Goal: Task Accomplishment & Management: Manage account settings

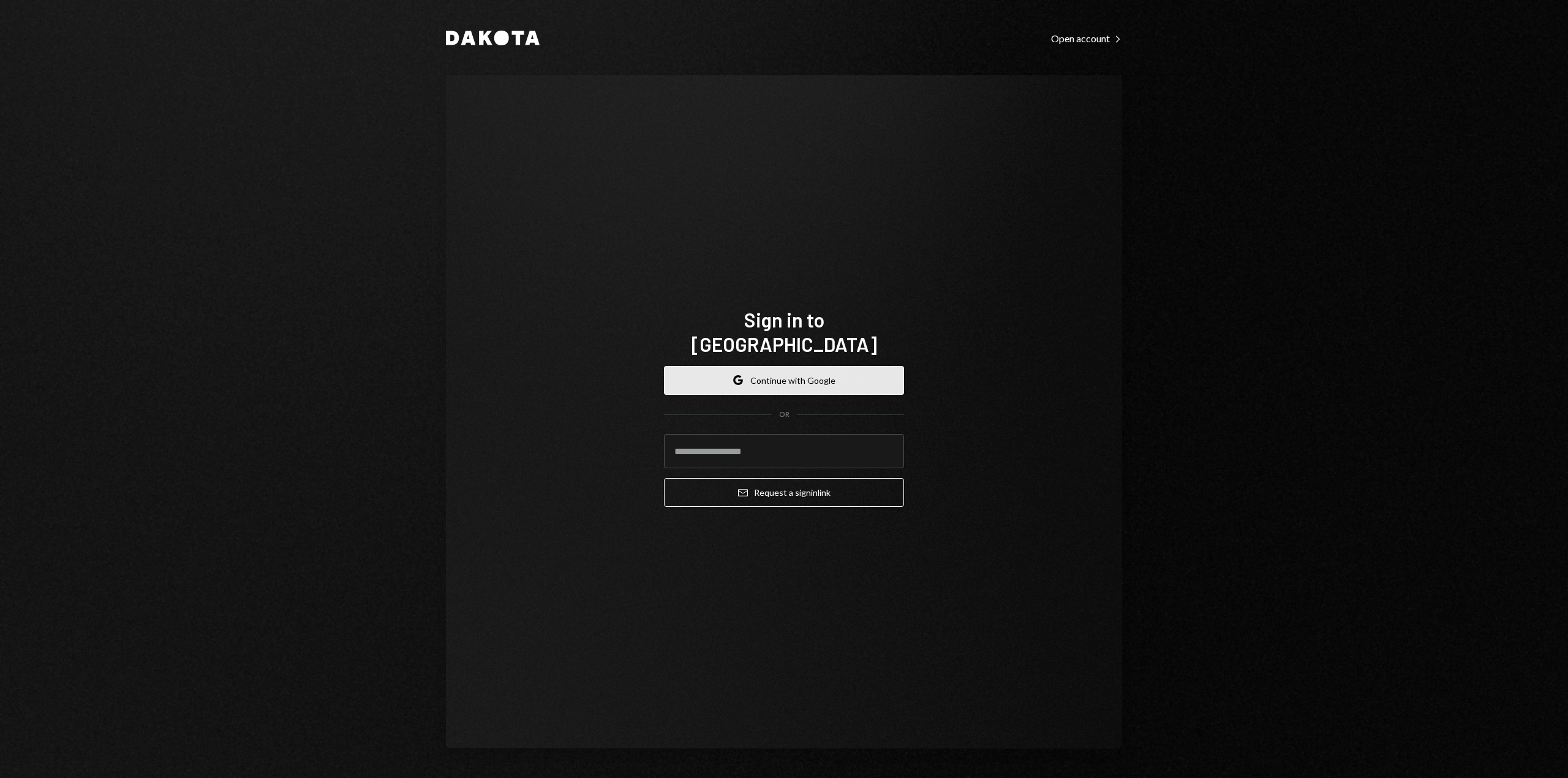
click at [812, 378] on button "Google Continue with Google" at bounding box center [784, 380] width 240 height 29
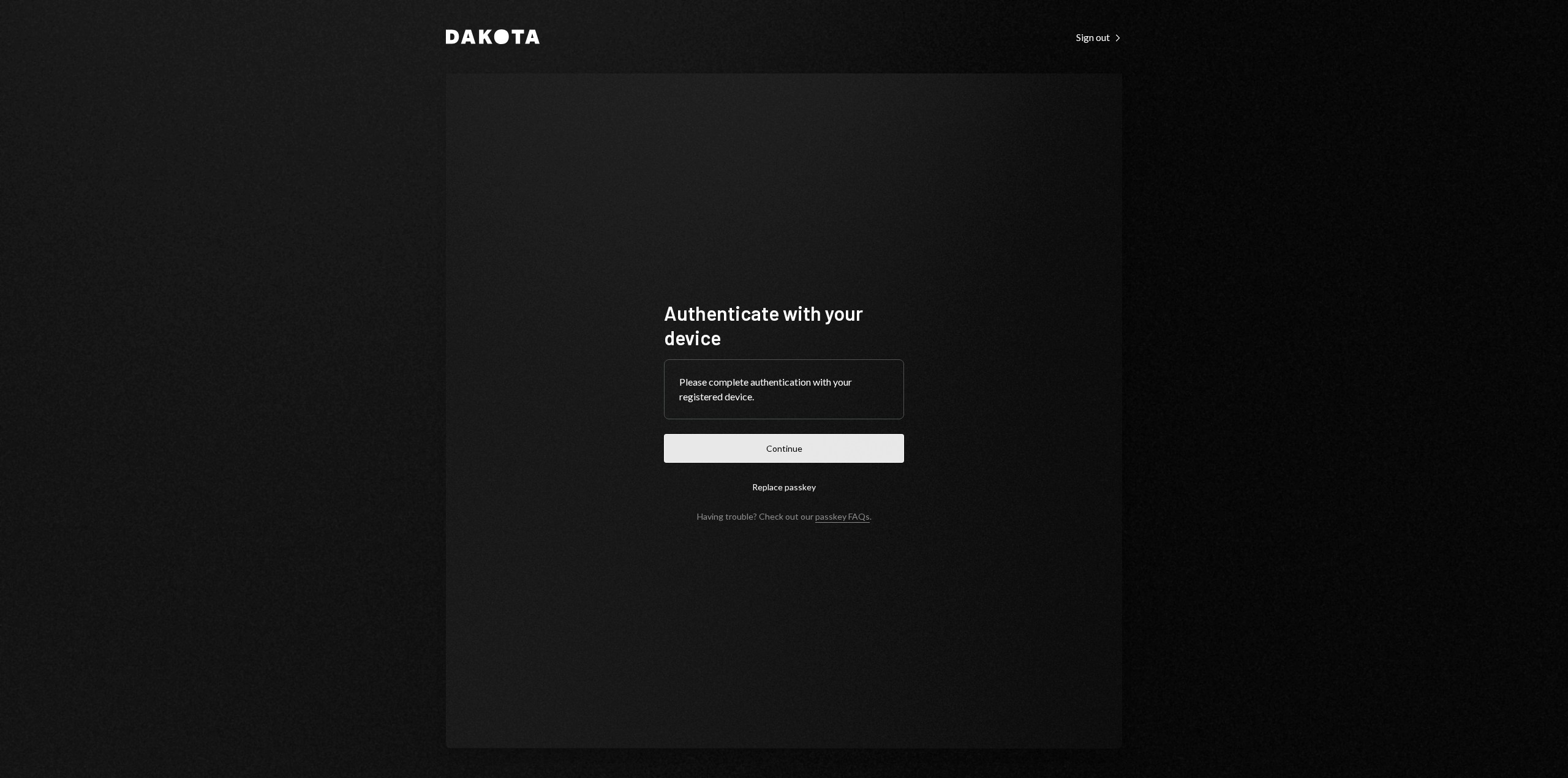
click at [868, 441] on button "Continue" at bounding box center [784, 449] width 240 height 29
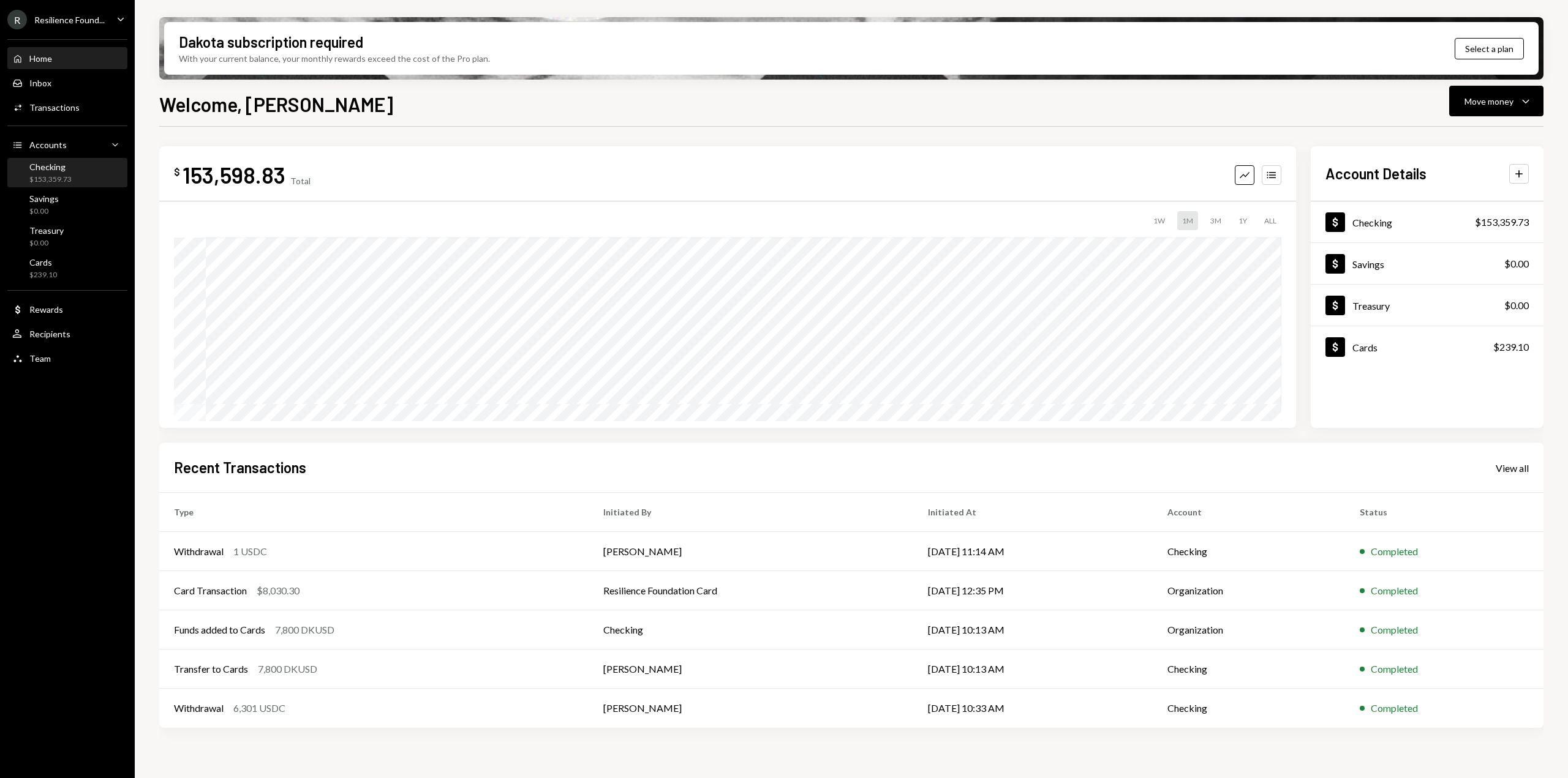
click at [70, 178] on div "$153,359.73" at bounding box center [50, 180] width 42 height 10
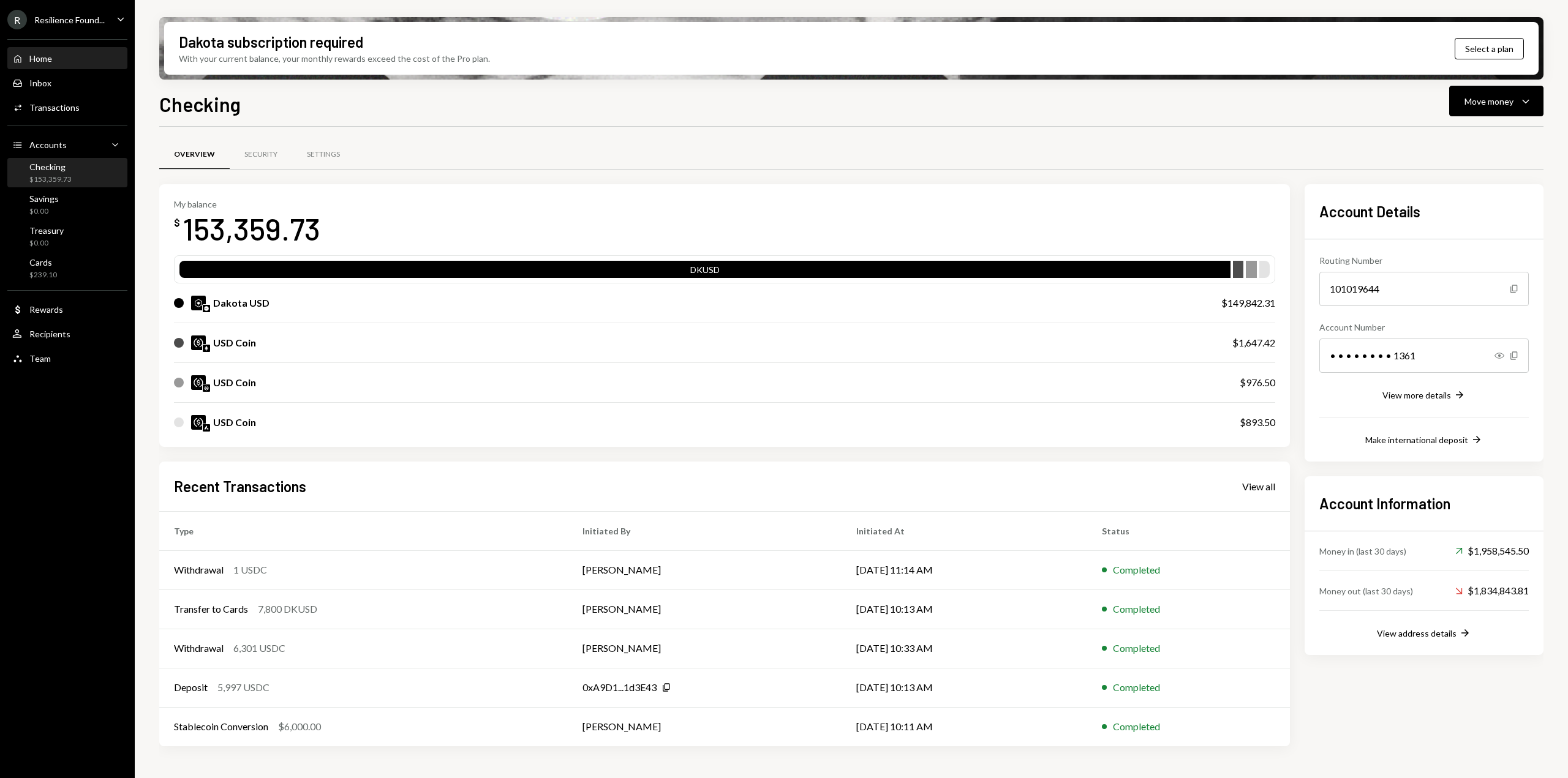
click at [53, 62] on div "Home Home" at bounding box center [67, 59] width 110 height 11
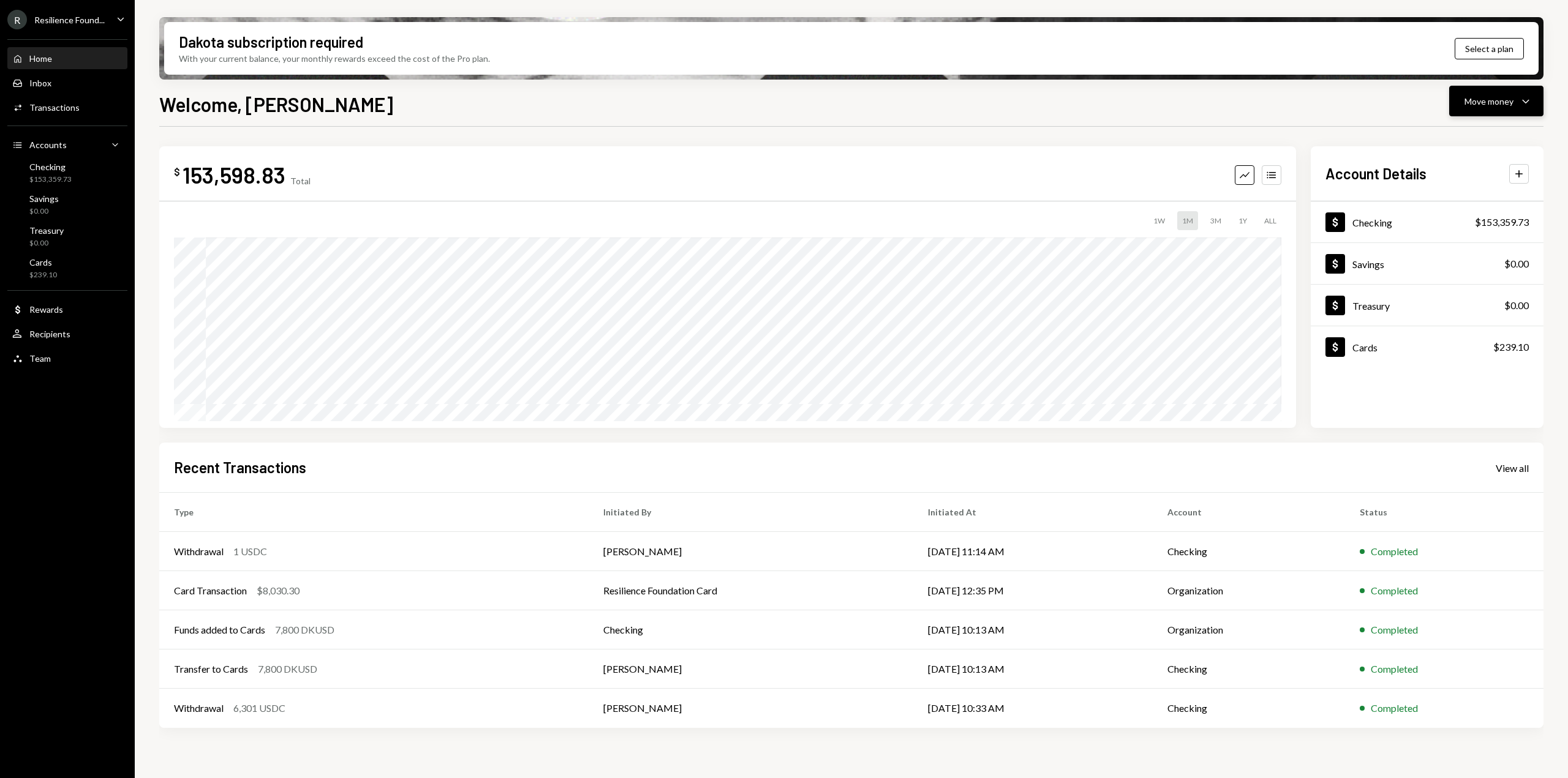
click at [1491, 94] on div "Move money Caret Down" at bounding box center [1496, 101] width 64 height 15
click at [1465, 144] on div "Send" at bounding box center [1486, 138] width 89 height 13
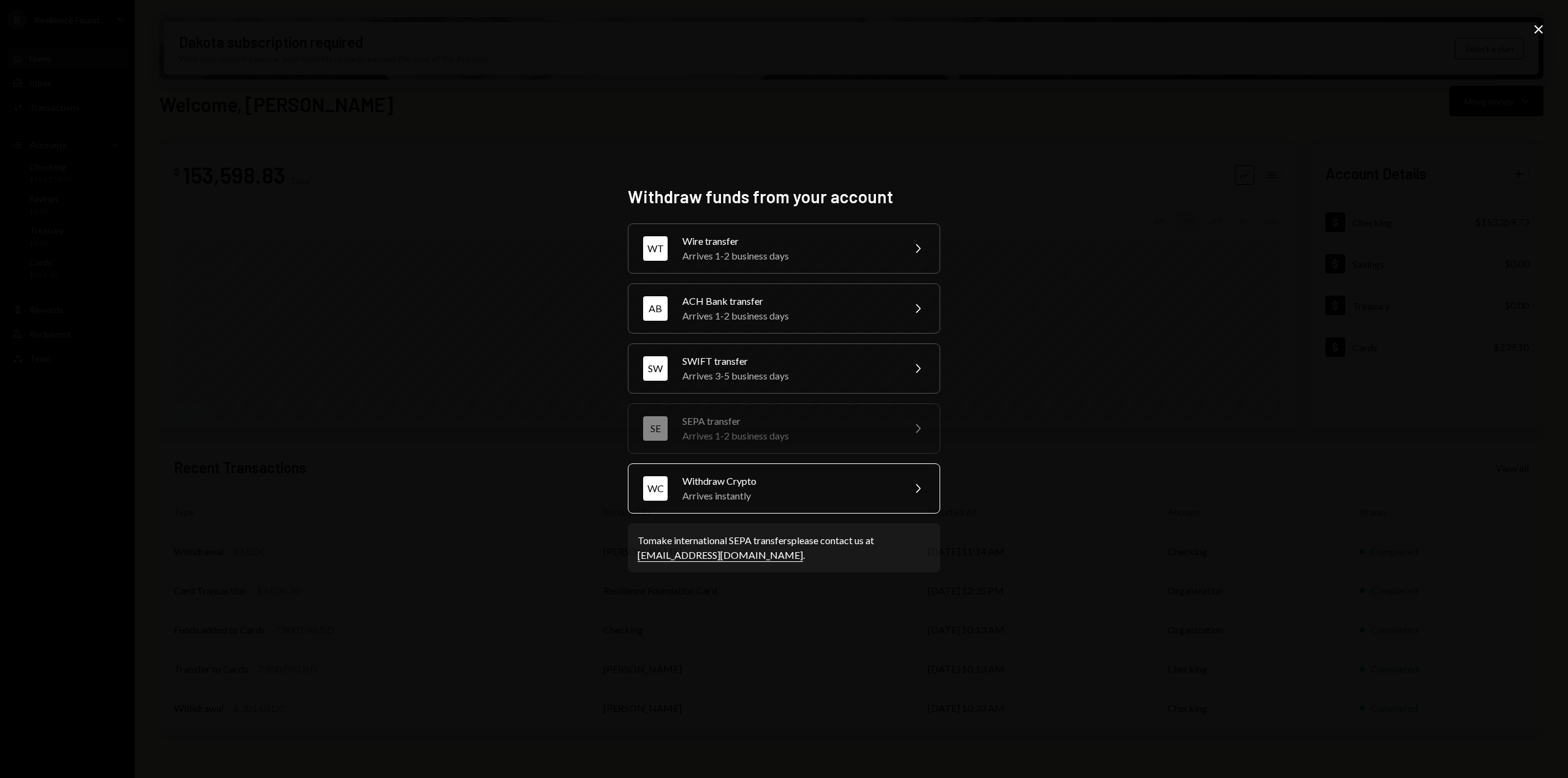
click at [804, 492] on div "Arrives instantly" at bounding box center [788, 495] width 213 height 15
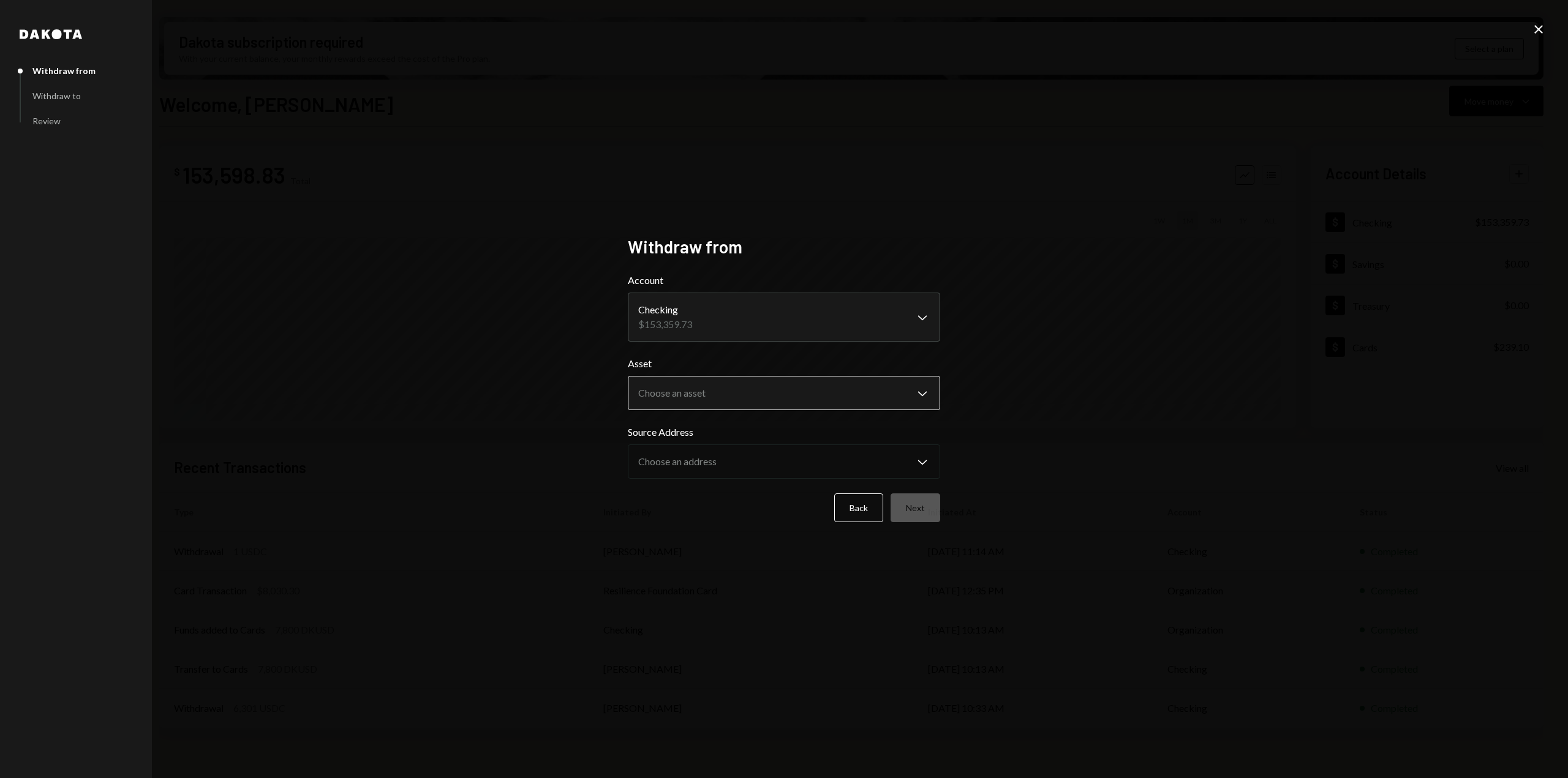
click at [762, 391] on body "R Resilience Found... Caret Down Home Home Inbox Inbox Activities Transactions …" at bounding box center [784, 389] width 1568 height 778
select select "****"
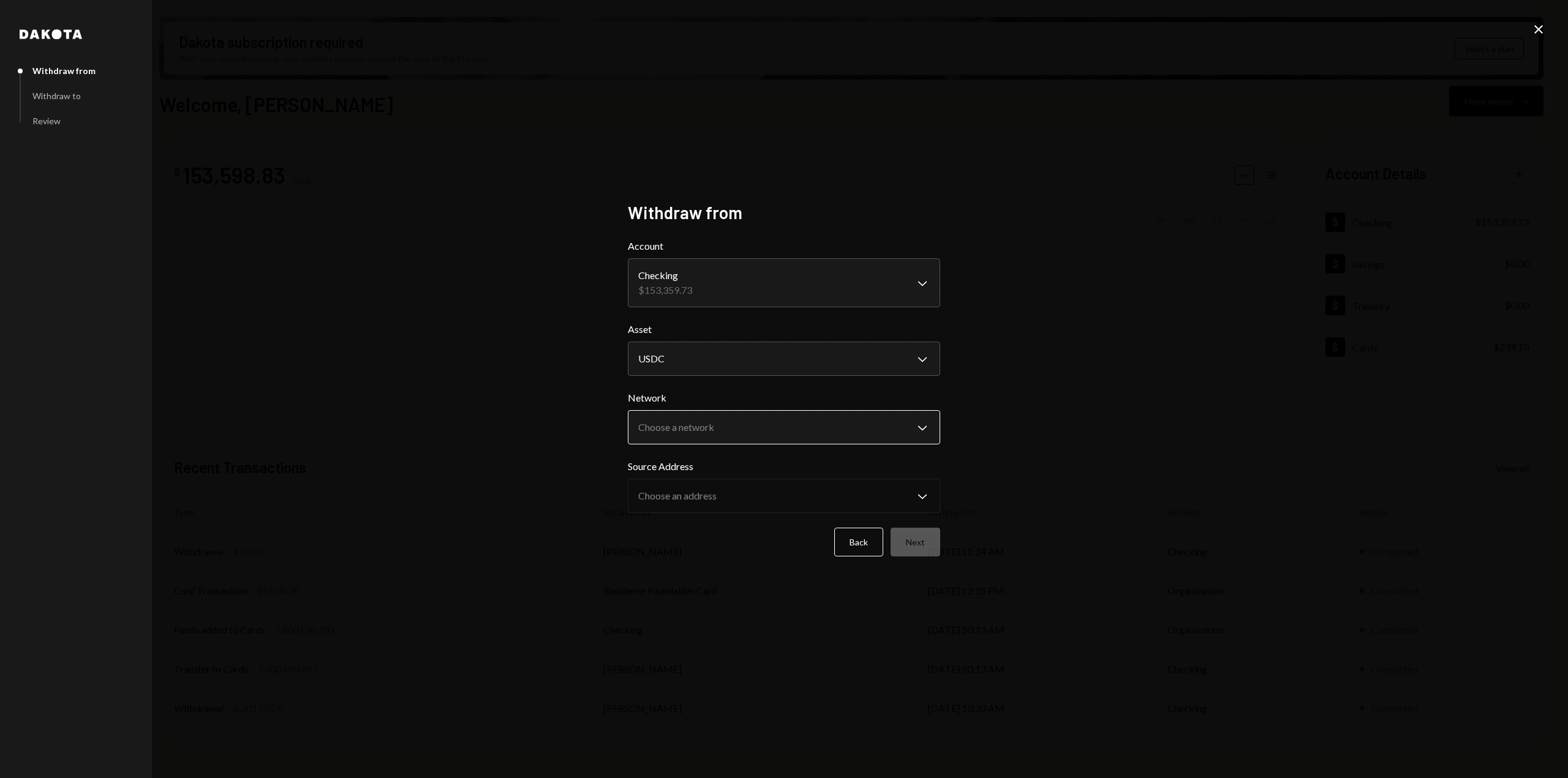
click at [737, 428] on body "R Resilience Found... Caret Down Home Home Inbox Inbox Activities Transactions …" at bounding box center [784, 389] width 1568 height 778
select select "**********"
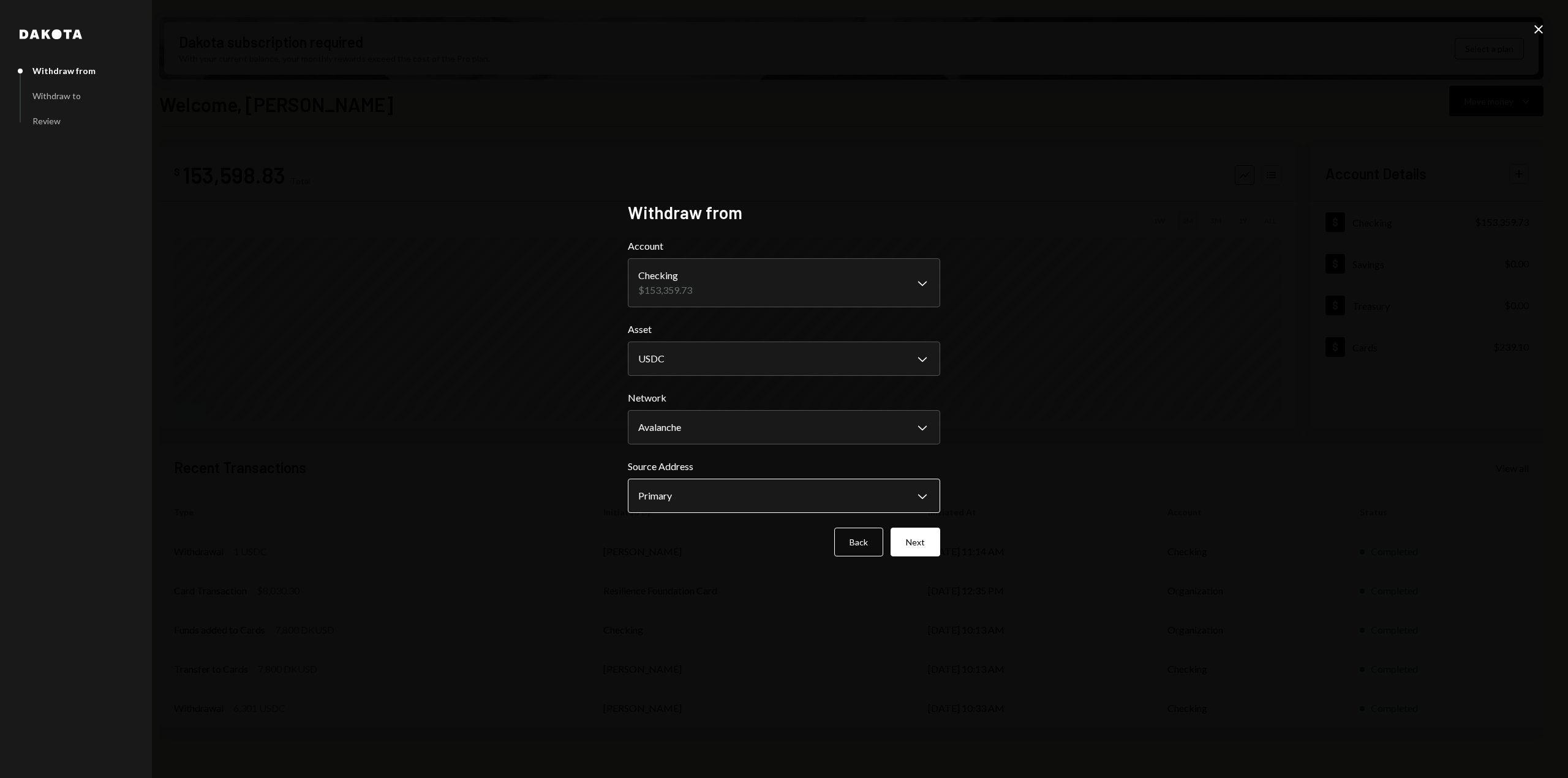
click at [724, 483] on body "R Resilience Found... Caret Down Home Home Inbox Inbox Activities Transactions …" at bounding box center [784, 389] width 1568 height 778
click at [922, 545] on button "Next" at bounding box center [915, 542] width 50 height 29
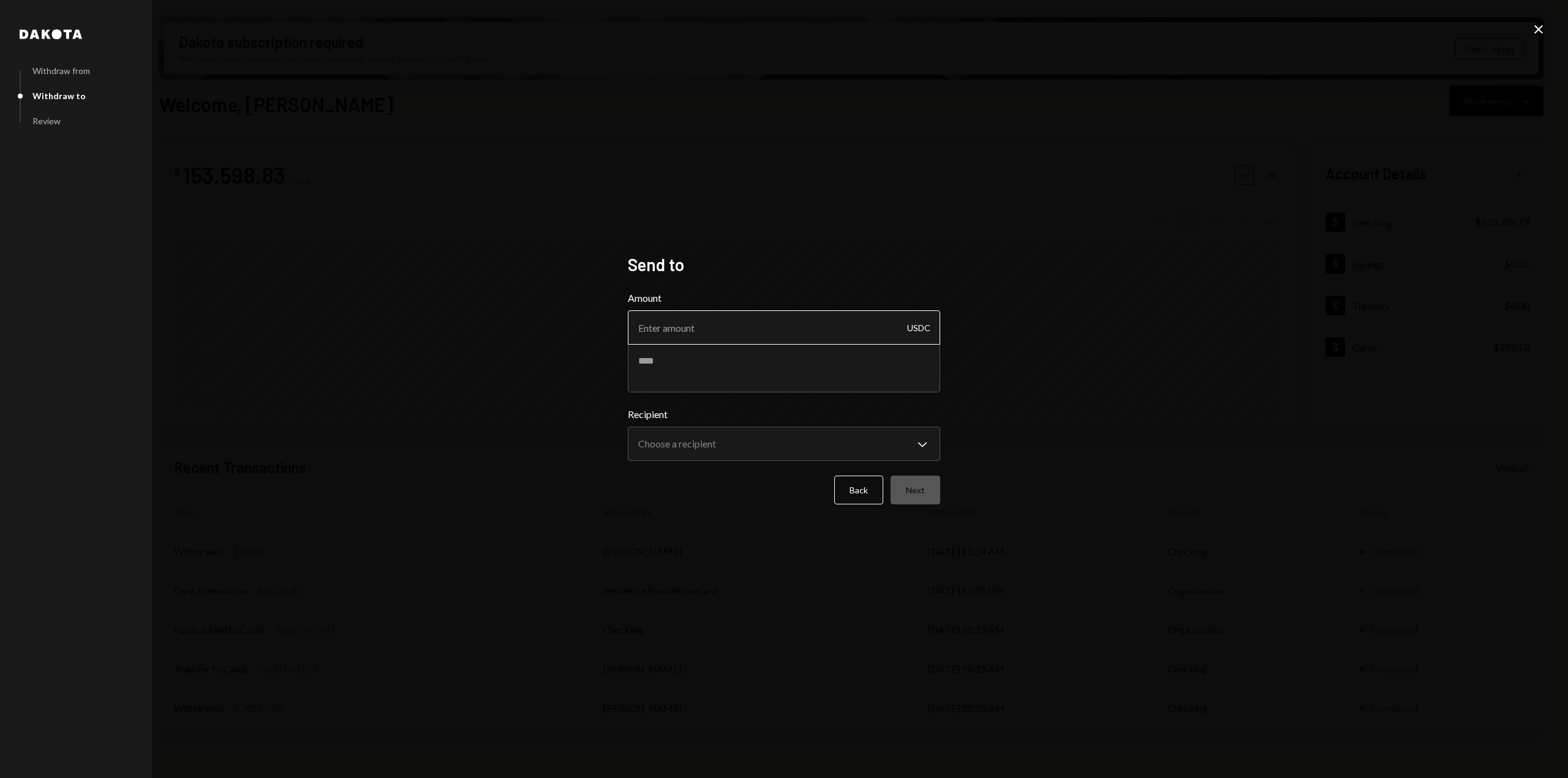
click at [758, 315] on input "Amount" at bounding box center [784, 327] width 313 height 35
type input "25000"
click at [769, 441] on div "**********" at bounding box center [784, 434] width 313 height 54
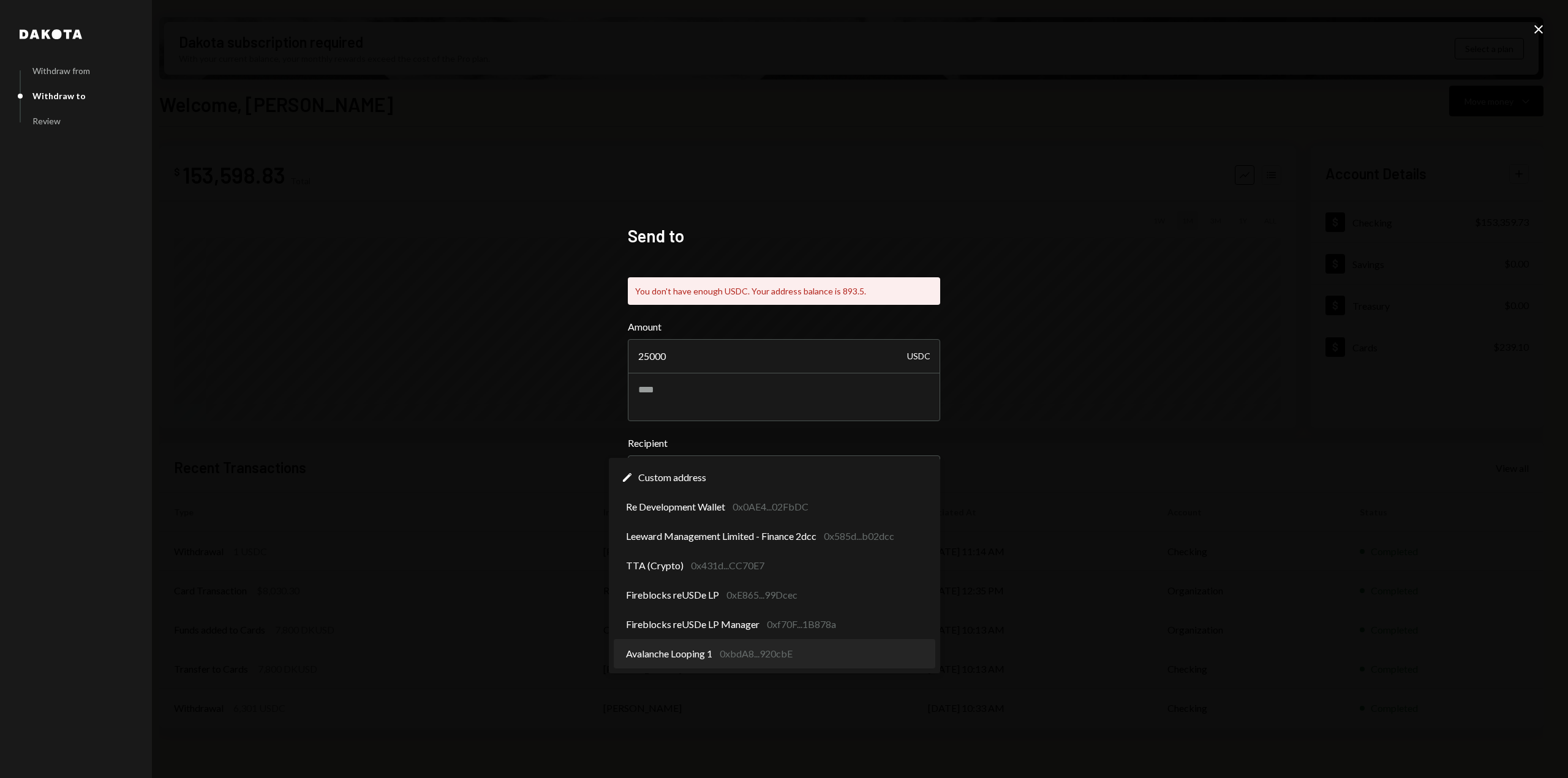
select select "**********"
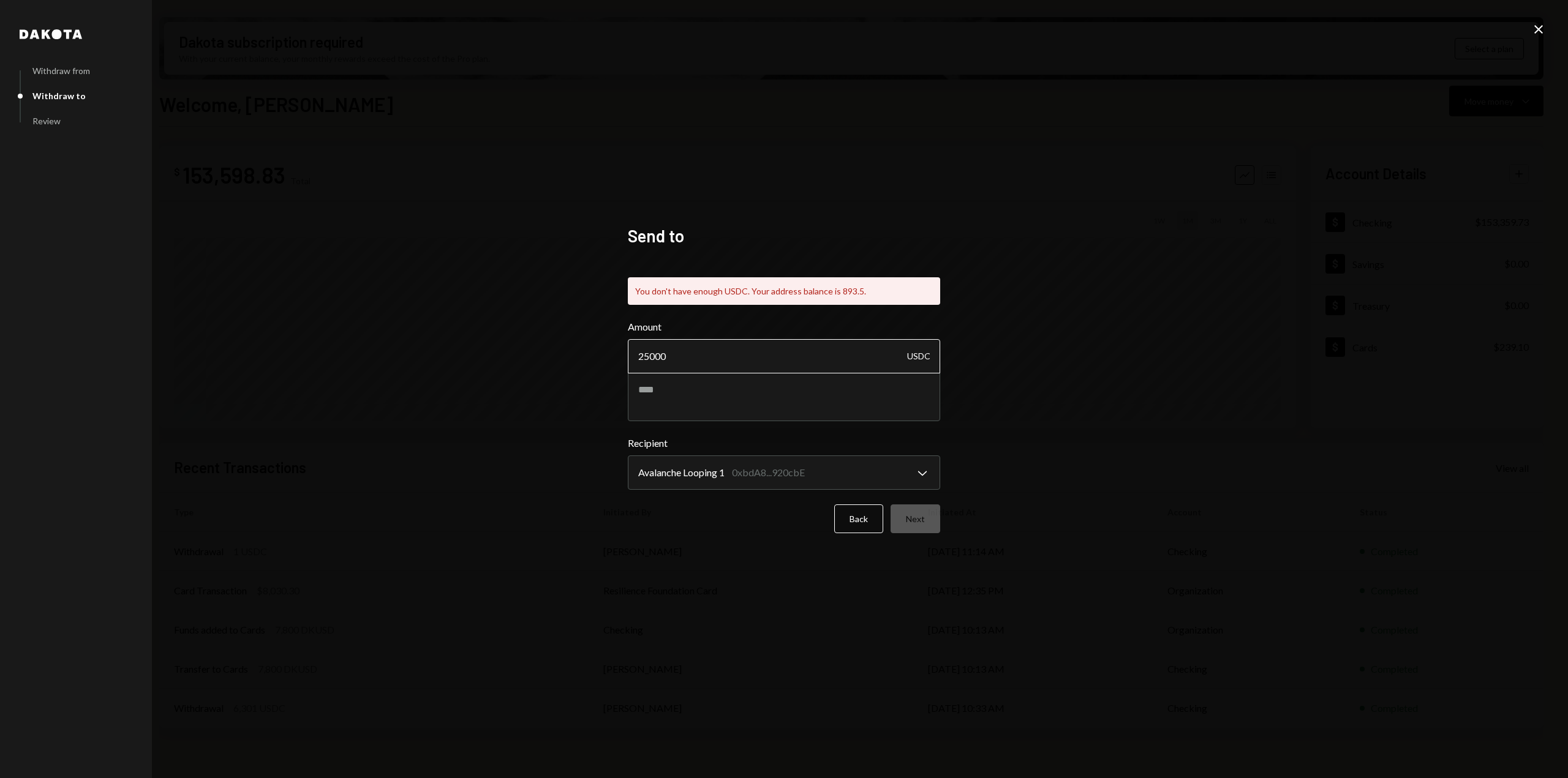
click at [717, 355] on input "25000" at bounding box center [784, 356] width 313 height 35
click at [855, 526] on button "Back" at bounding box center [859, 519] width 49 height 29
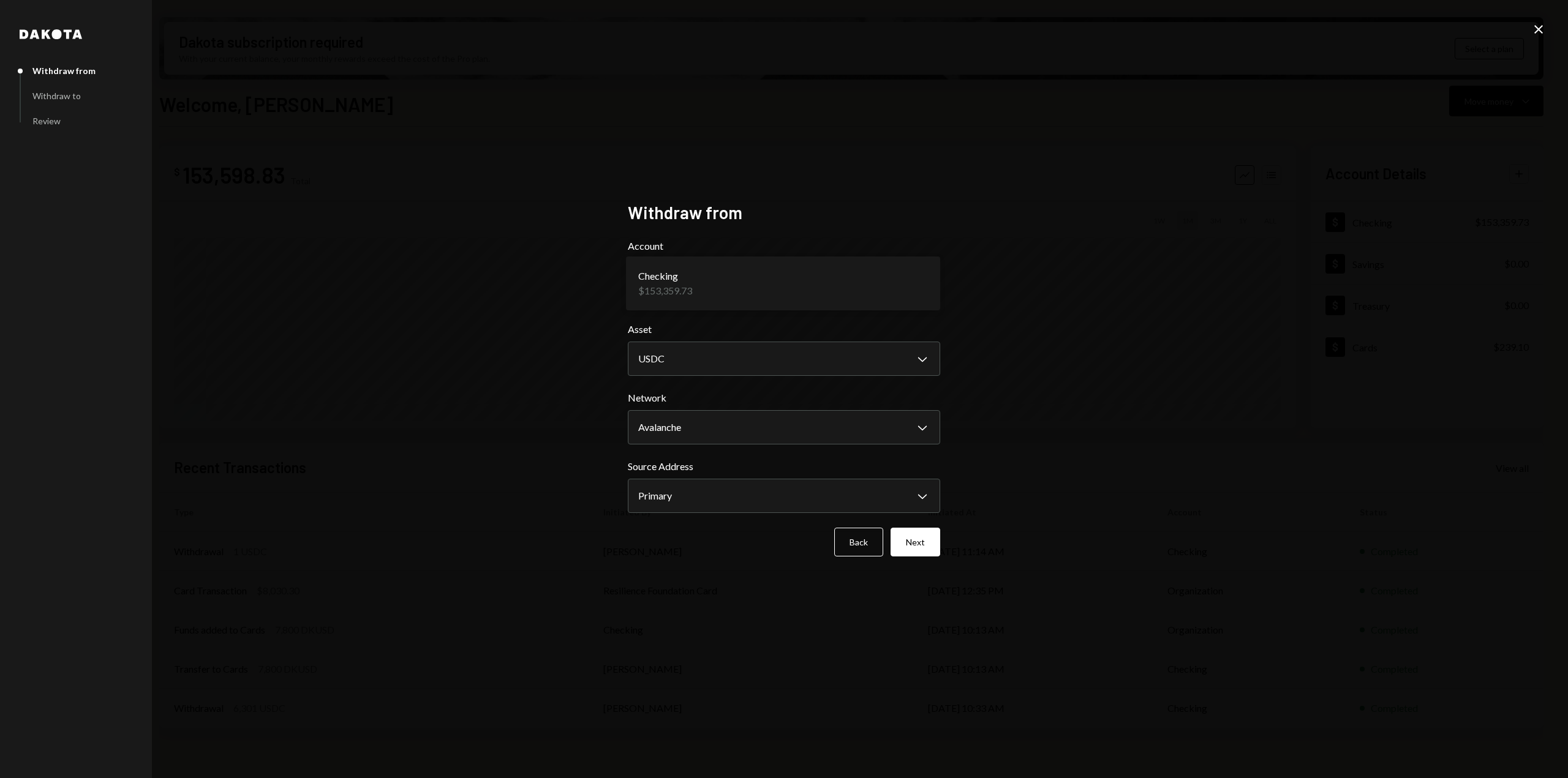
click at [739, 287] on body "R Resilience Found... Caret Down Home Home Inbox Inbox Activities Transactions …" at bounding box center [784, 389] width 1568 height 778
click at [848, 548] on button "Back" at bounding box center [859, 542] width 49 height 29
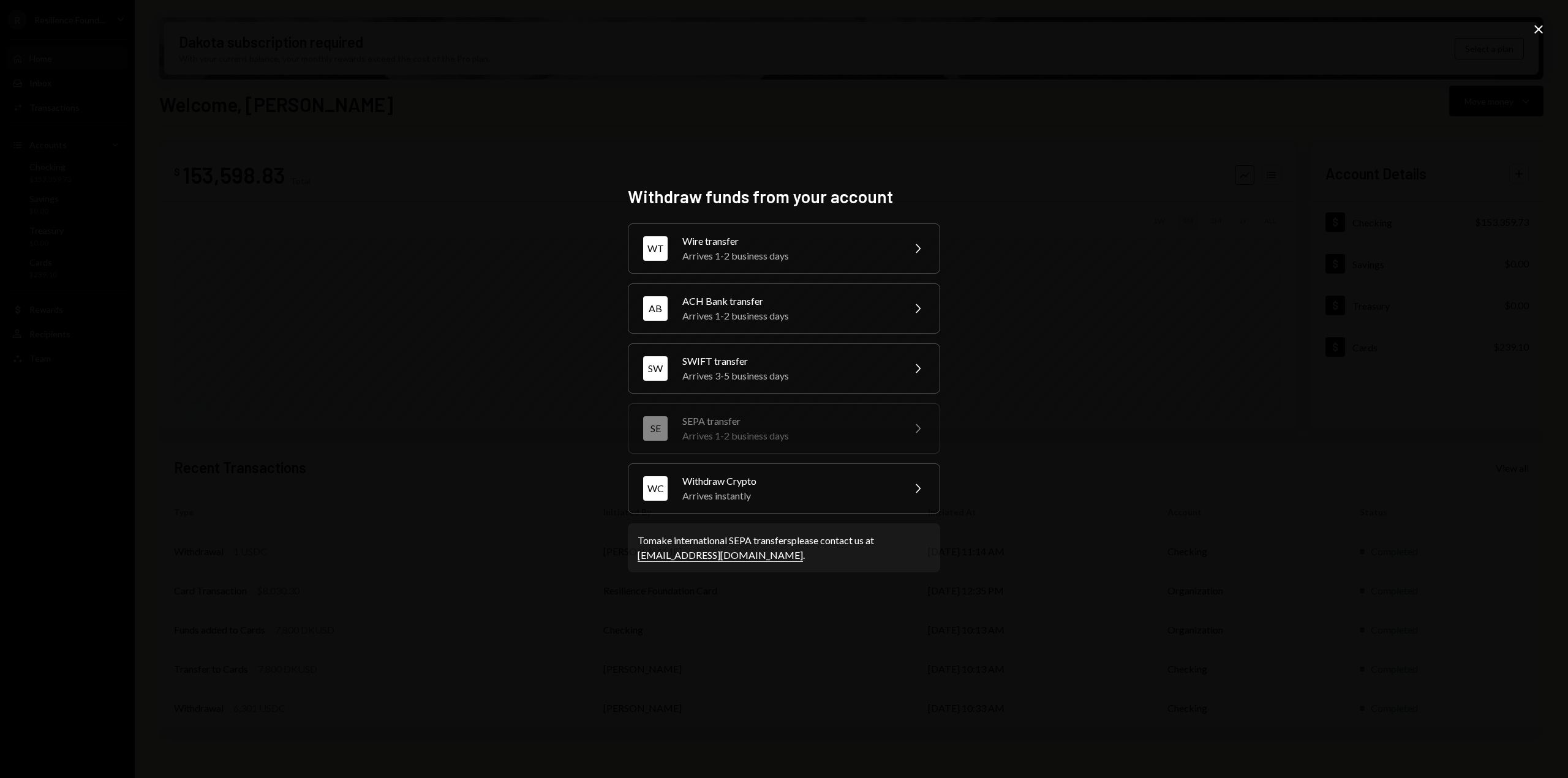
click at [1139, 475] on div "Withdraw funds from your account WT Wire transfer Arrives 1-2 business days Che…" at bounding box center [784, 389] width 1568 height 778
drag, startPoint x: 1075, startPoint y: 505, endPoint x: 1060, endPoint y: 500, distance: 15.8
click at [1076, 504] on div "Withdraw funds from your account WT Wire transfer Arrives 1-2 business days Che…" at bounding box center [784, 389] width 1568 height 778
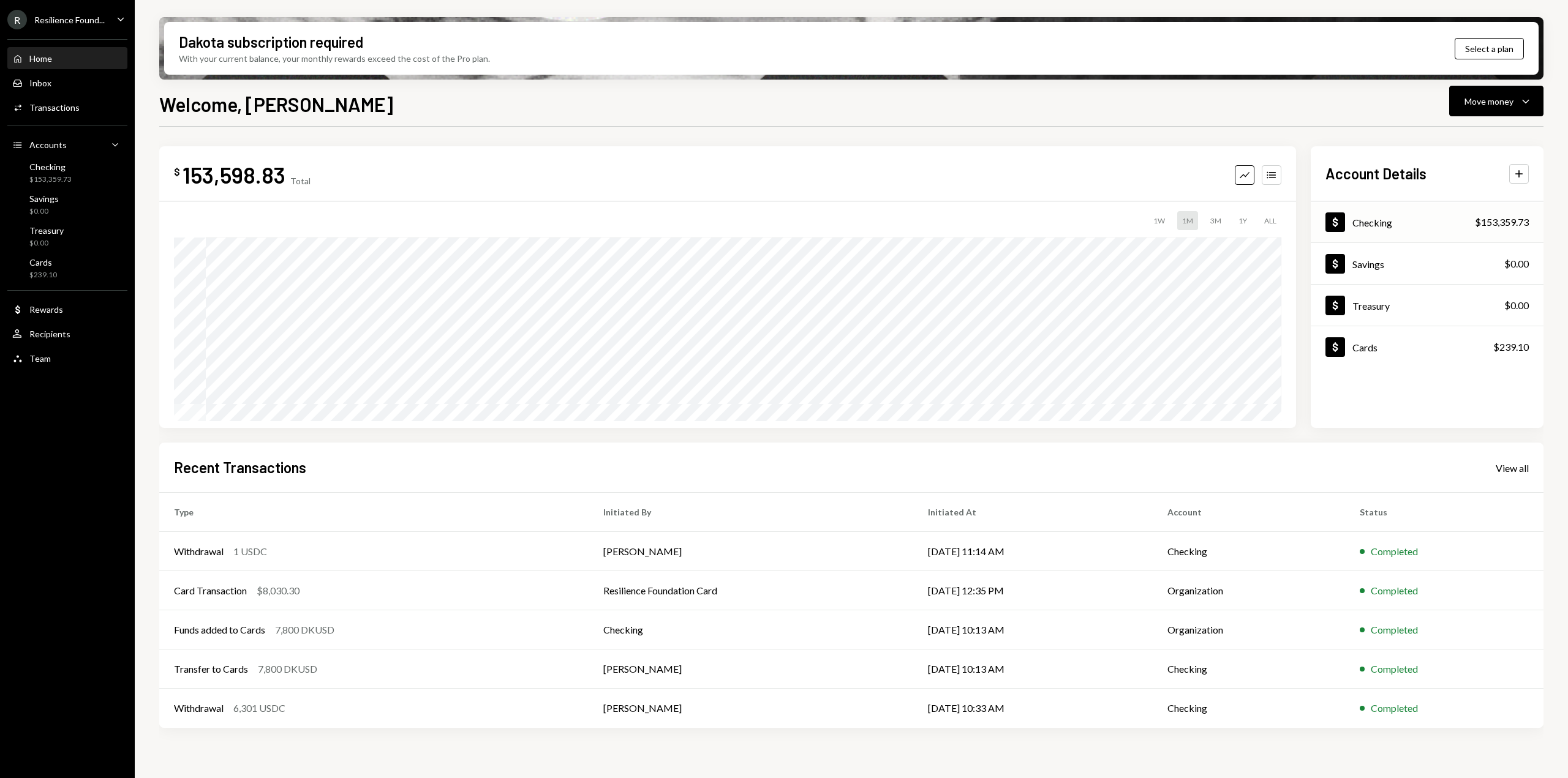
click at [1376, 227] on div "Checking" at bounding box center [1372, 223] width 40 height 12
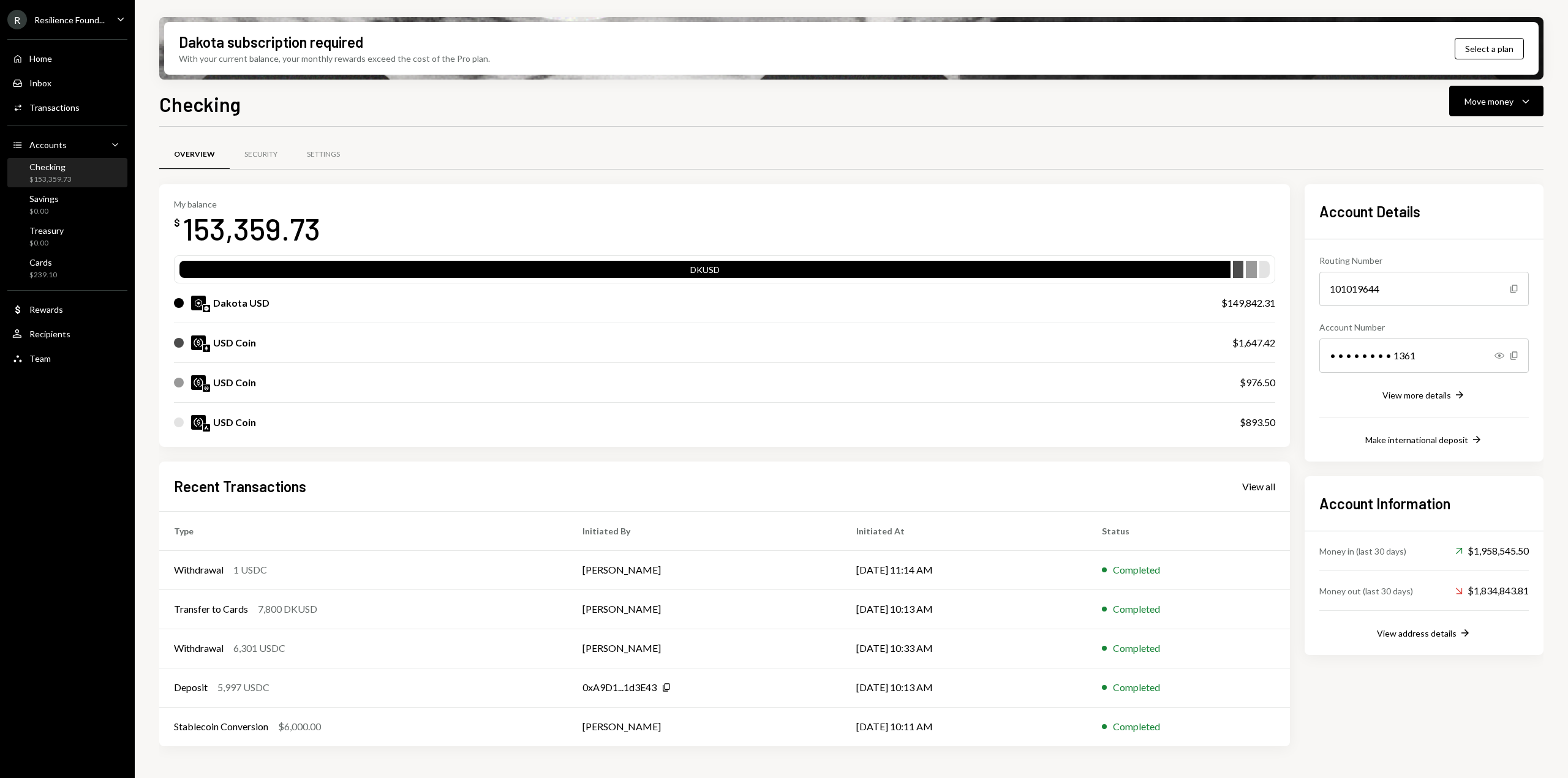
click at [1518, 117] on div "Checking Move money Caret Down Overview Security Settings My balance $ 153,359.…" at bounding box center [851, 469] width 1384 height 761
click at [1515, 108] on button "Move money Caret Down" at bounding box center [1496, 101] width 94 height 31
click at [1472, 230] on div "Swap stablecoins" at bounding box center [1486, 231] width 89 height 13
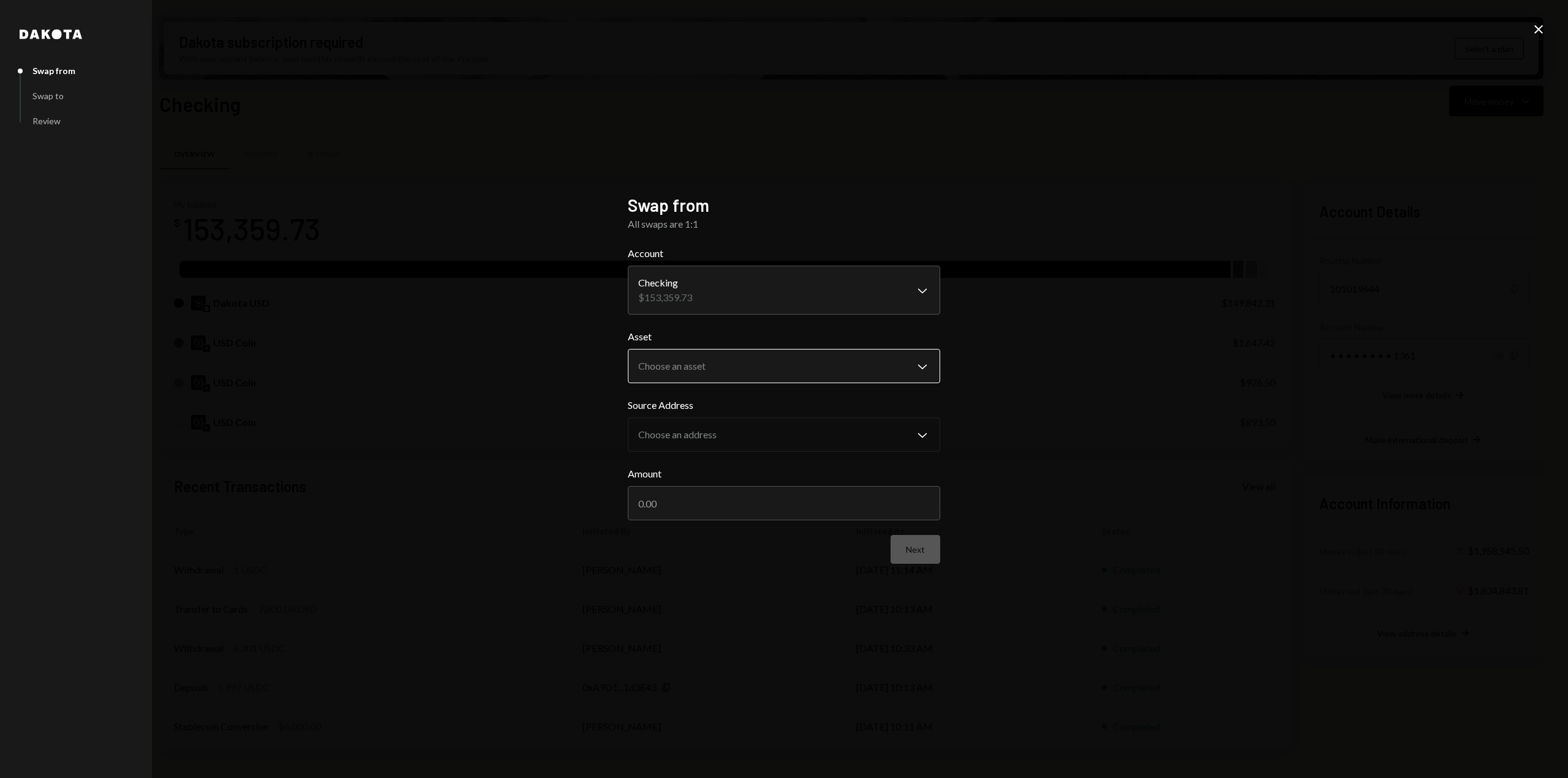
click at [741, 376] on body "R Resilience Found... Caret Down Home Home Inbox Inbox Activities Transactions …" at bounding box center [784, 389] width 1568 height 778
select select "****"
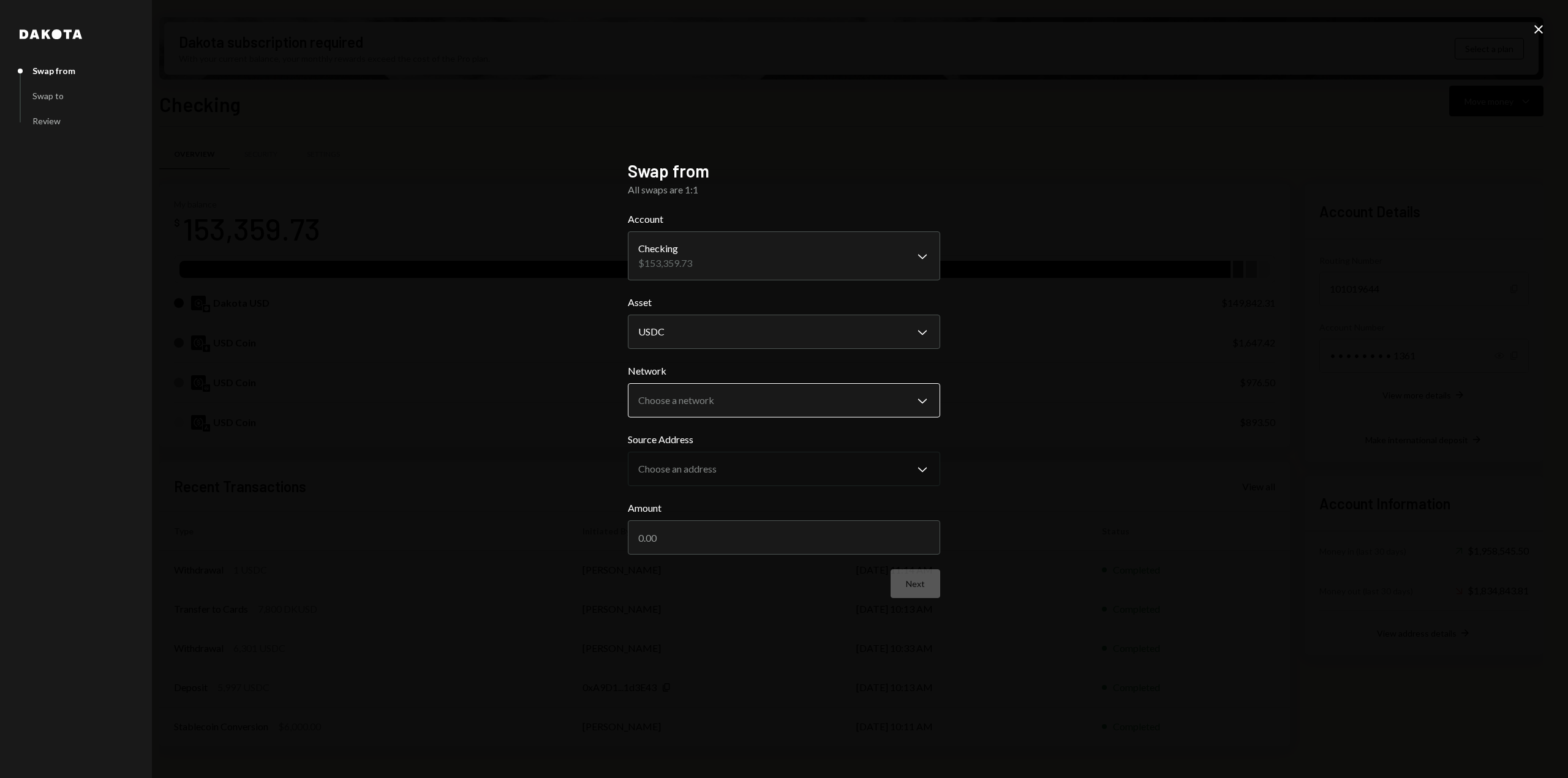
click at [765, 403] on body "R Resilience Found... Caret Down Home Home Inbox Inbox Activities Transactions …" at bounding box center [784, 389] width 1568 height 778
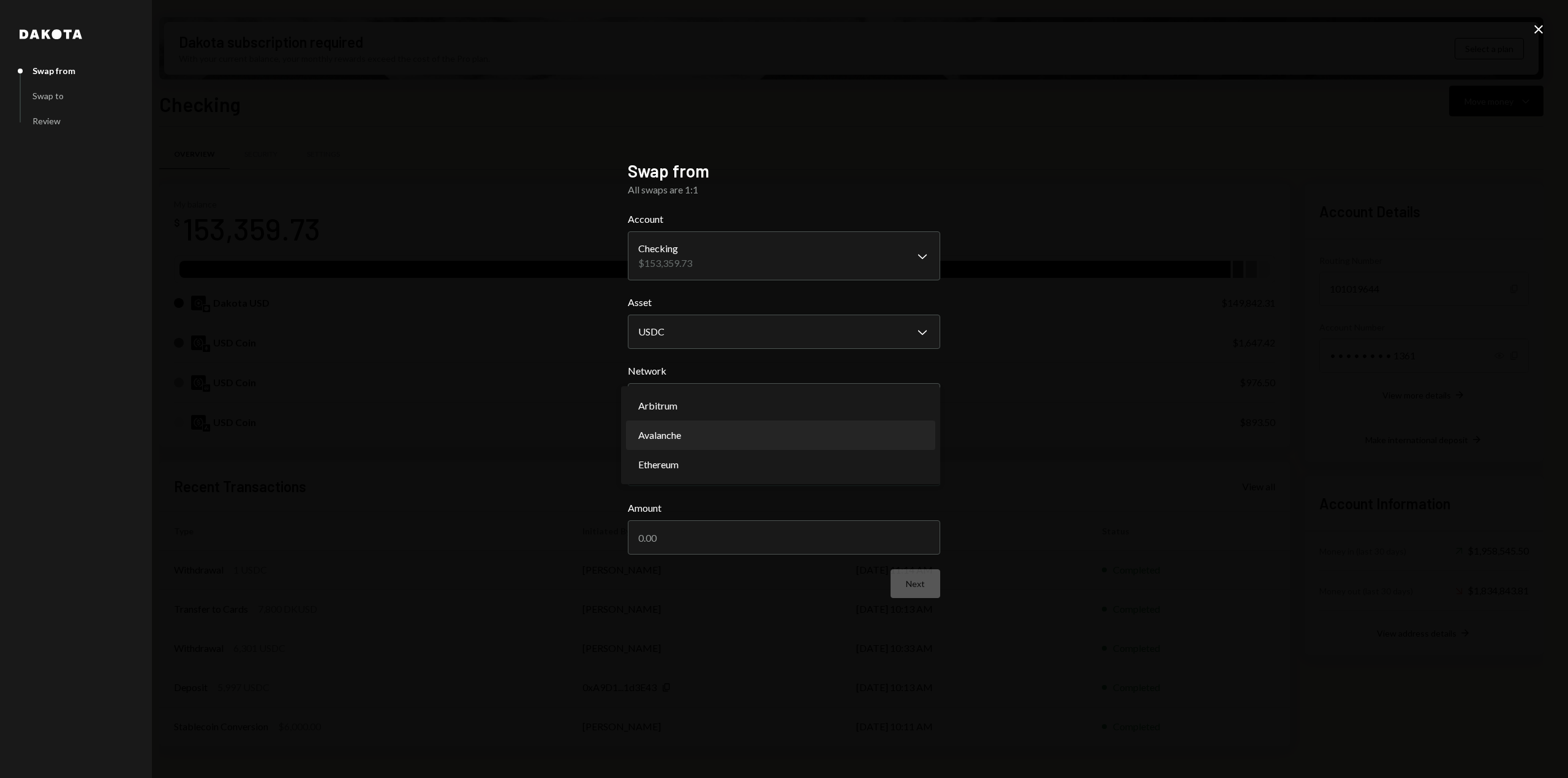
select select "**********"
click at [747, 465] on body "R Resilience Found... Caret Down Home Home Inbox Inbox Activities Transactions …" at bounding box center [784, 389] width 1568 height 778
click at [696, 542] on input "Amount" at bounding box center [784, 537] width 313 height 35
type input "25000"
click at [930, 591] on button "Next" at bounding box center [915, 583] width 50 height 29
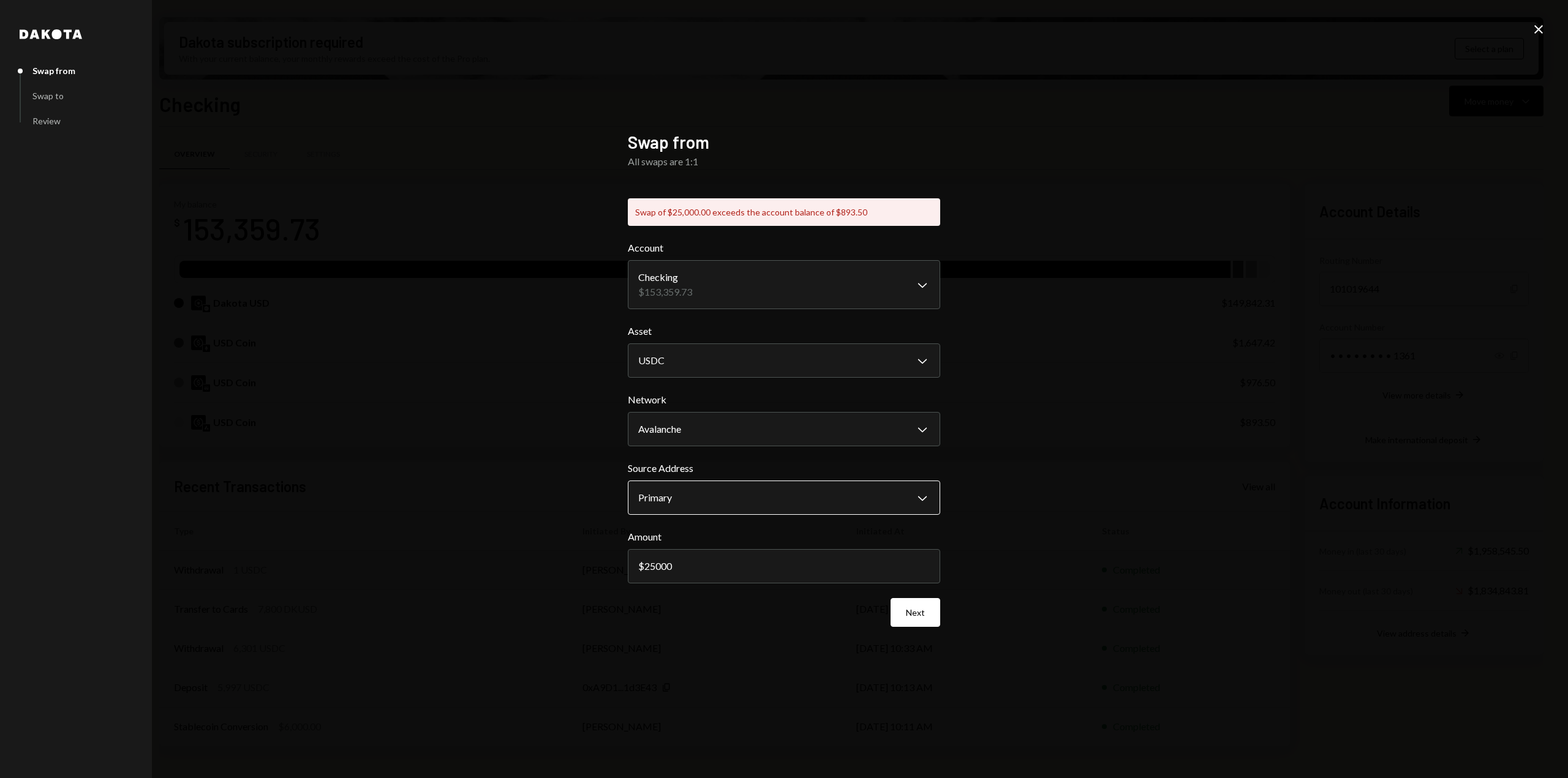
click at [754, 494] on body "R Resilience Found... Caret Down Home Home Inbox Inbox Activities Transactions …" at bounding box center [784, 389] width 1568 height 778
click at [720, 433] on body "R Resilience Found... Caret Down Home Home Inbox Inbox Activities Transactions …" at bounding box center [784, 389] width 1568 height 778
click at [722, 429] on body "R Resilience Found... Caret Down Home Home Inbox Inbox Activities Transactions …" at bounding box center [784, 389] width 1568 height 778
select select "**********"
click at [715, 358] on body "R Resilience Found... Caret Down Home Home Inbox Inbox Activities Transactions …" at bounding box center [784, 389] width 1568 height 778
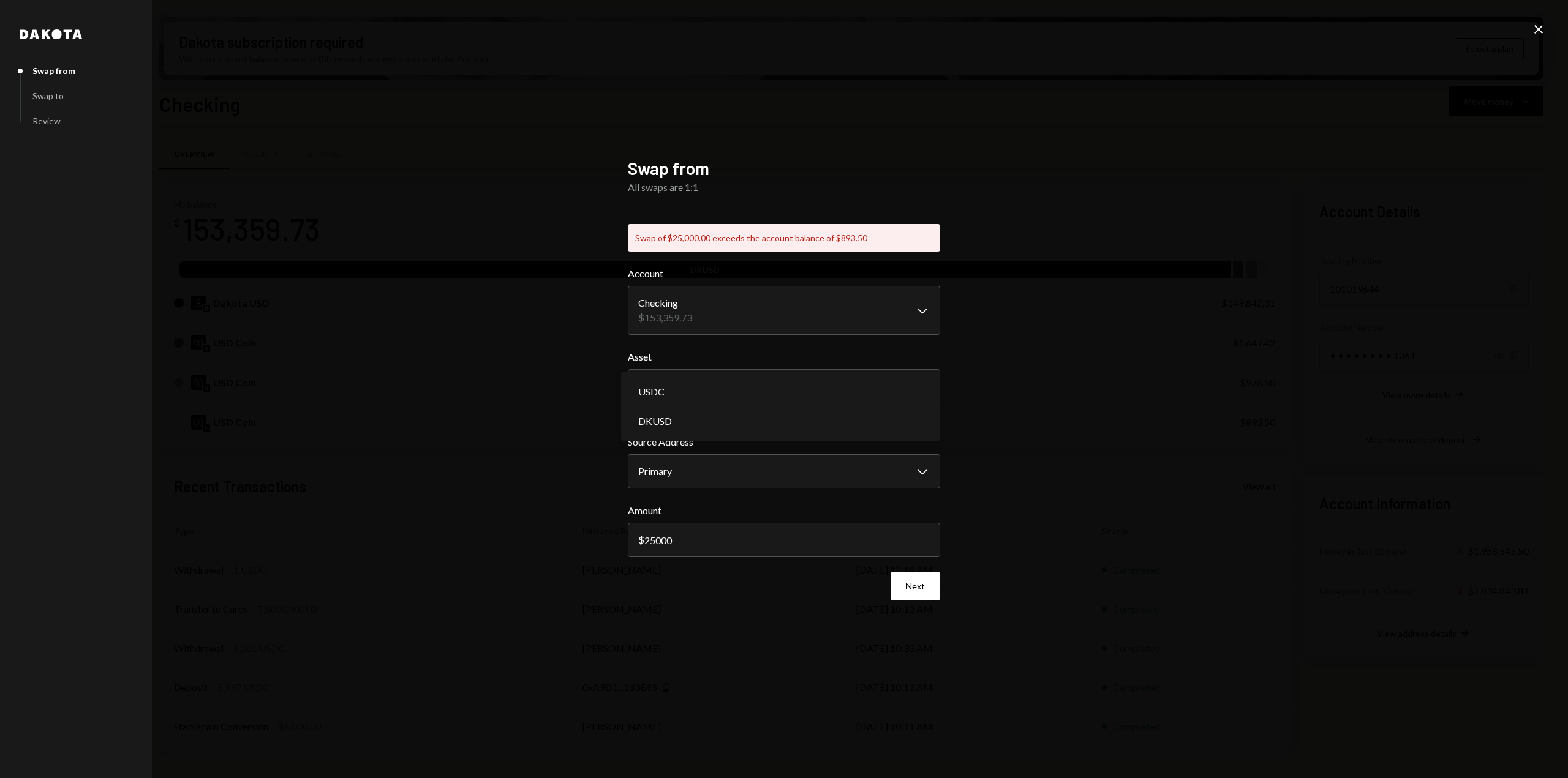
click at [734, 392] on body "R Resilience Found... Caret Down Home Home Inbox Inbox Activities Transactions …" at bounding box center [784, 389] width 1568 height 778
click at [763, 354] on label "Asset" at bounding box center [784, 357] width 313 height 15
click at [753, 389] on body "R Resilience Found... Caret Down Home Home Inbox Inbox Activities Transactions …" at bounding box center [784, 389] width 1568 height 778
select select "****"
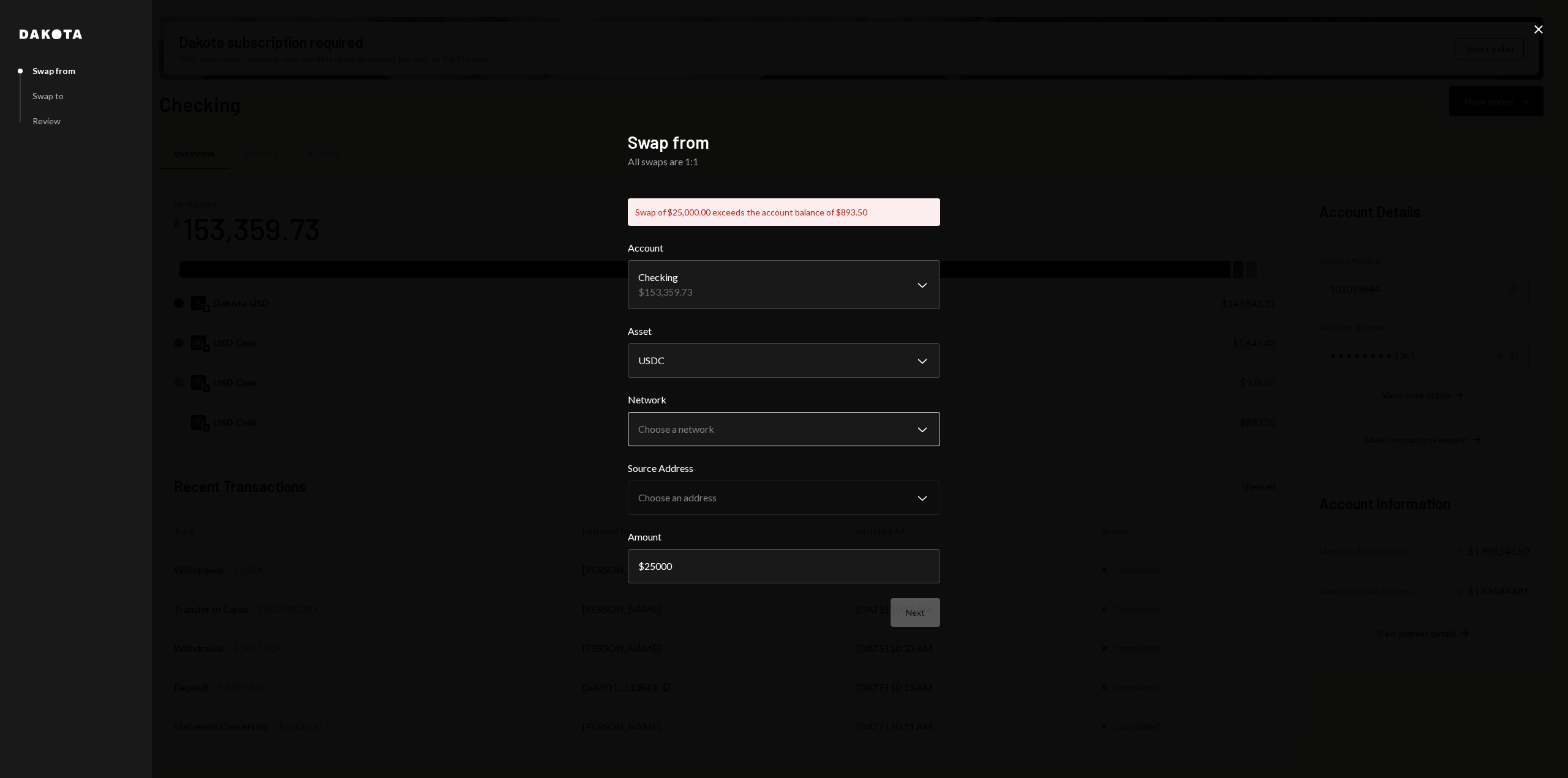
click at [735, 441] on body "R Resilience Found... Caret Down Home Home Inbox Inbox Activities Transactions …" at bounding box center [784, 389] width 1568 height 778
select select "**********"
click at [753, 497] on body "R Resilience Found... Caret Down Home Home Inbox Inbox Activities Transactions …" at bounding box center [784, 389] width 1568 height 778
click at [836, 279] on body "R Resilience Found... Caret Down Home Home Inbox Inbox Activities Transactions …" at bounding box center [784, 389] width 1568 height 778
click at [890, 287] on body "R Resilience Found... Caret Down Home Home Inbox Inbox Activities Transactions …" at bounding box center [784, 389] width 1568 height 778
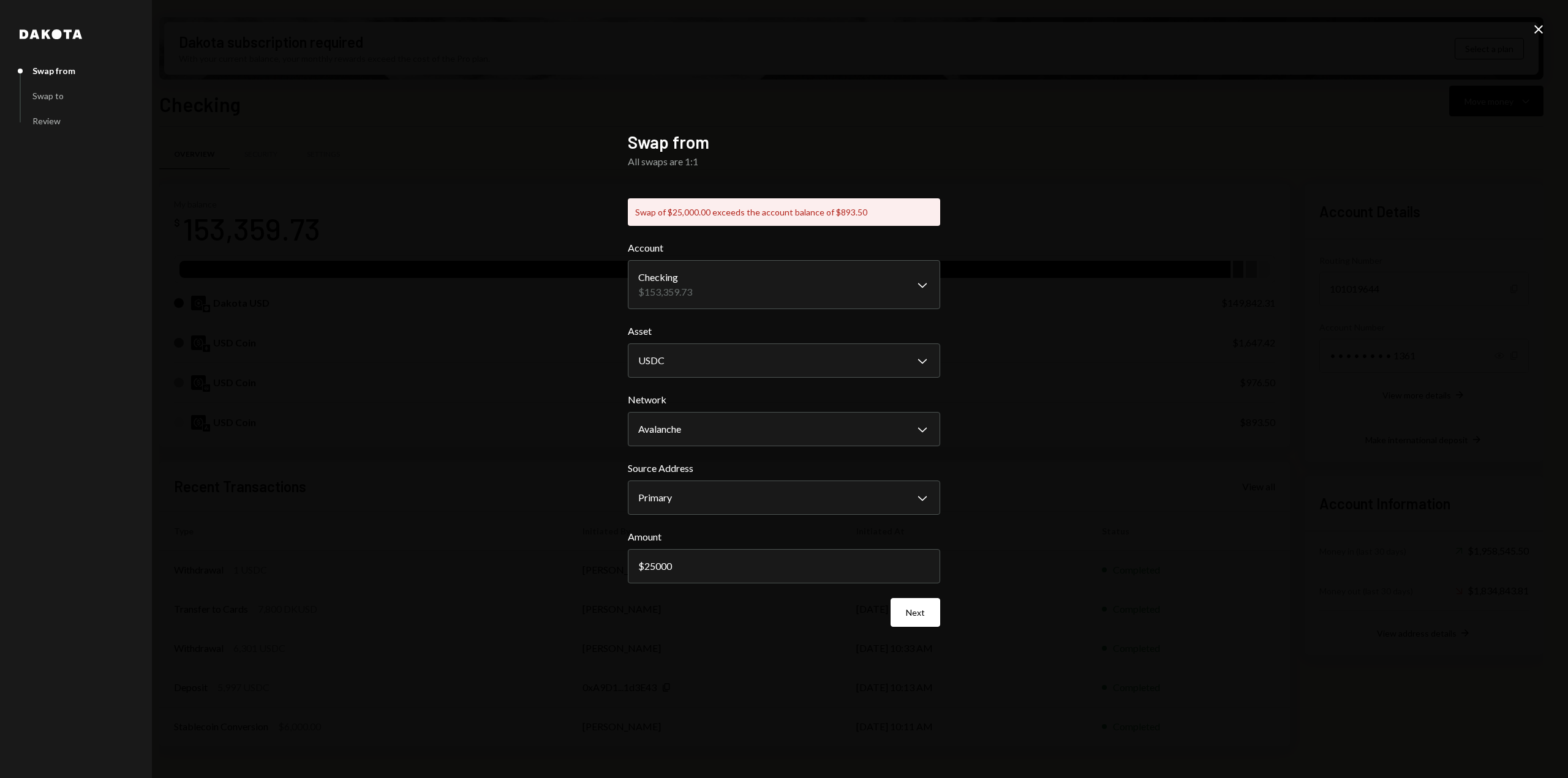
click at [1155, 452] on div "**********" at bounding box center [784, 389] width 1568 height 778
click at [1532, 27] on icon "Close" at bounding box center [1539, 29] width 15 height 15
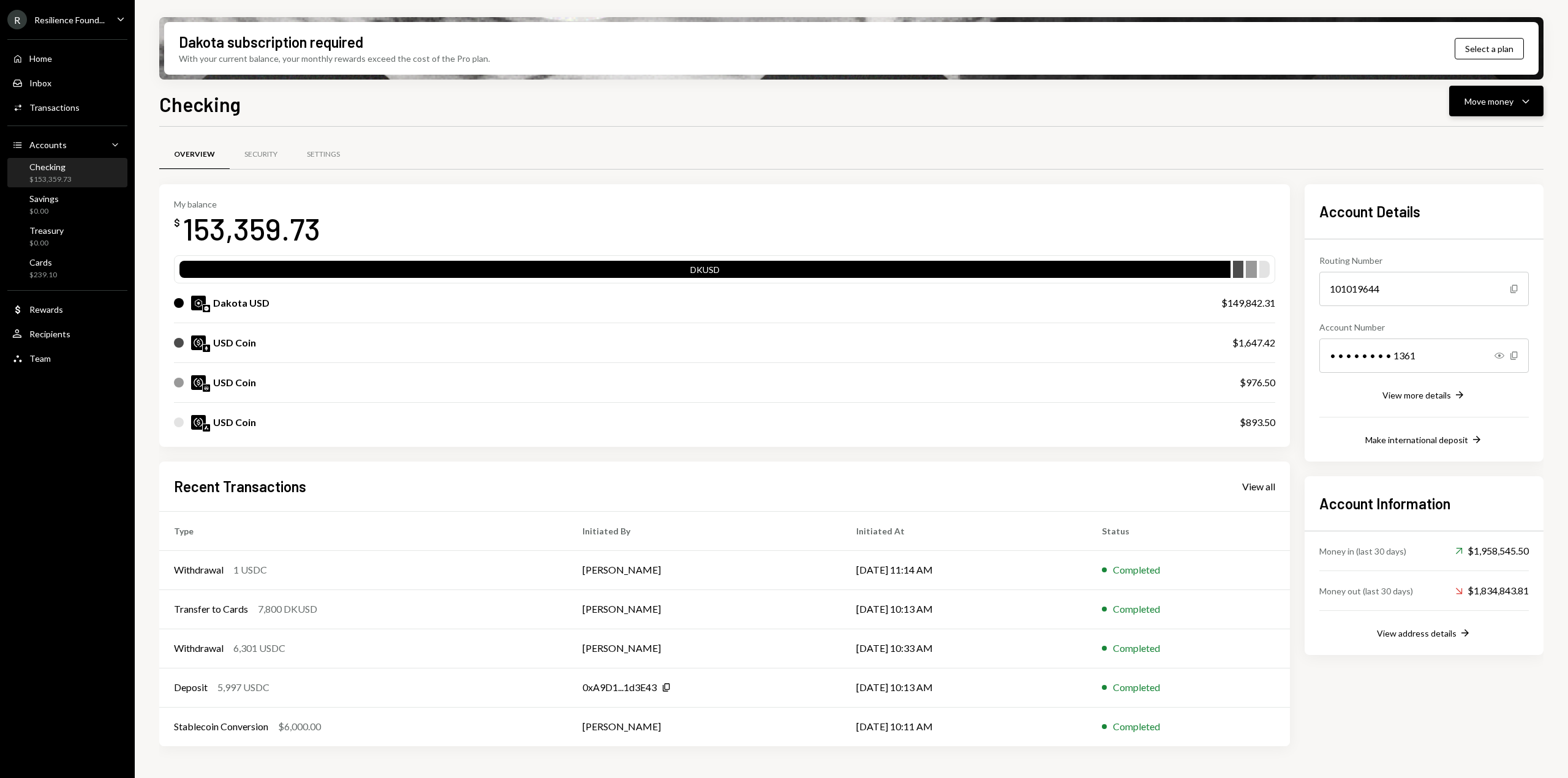
click at [1510, 105] on div "Move money" at bounding box center [1489, 102] width 49 height 13
click at [1481, 155] on div "Convert Transfer" at bounding box center [1477, 165] width 122 height 27
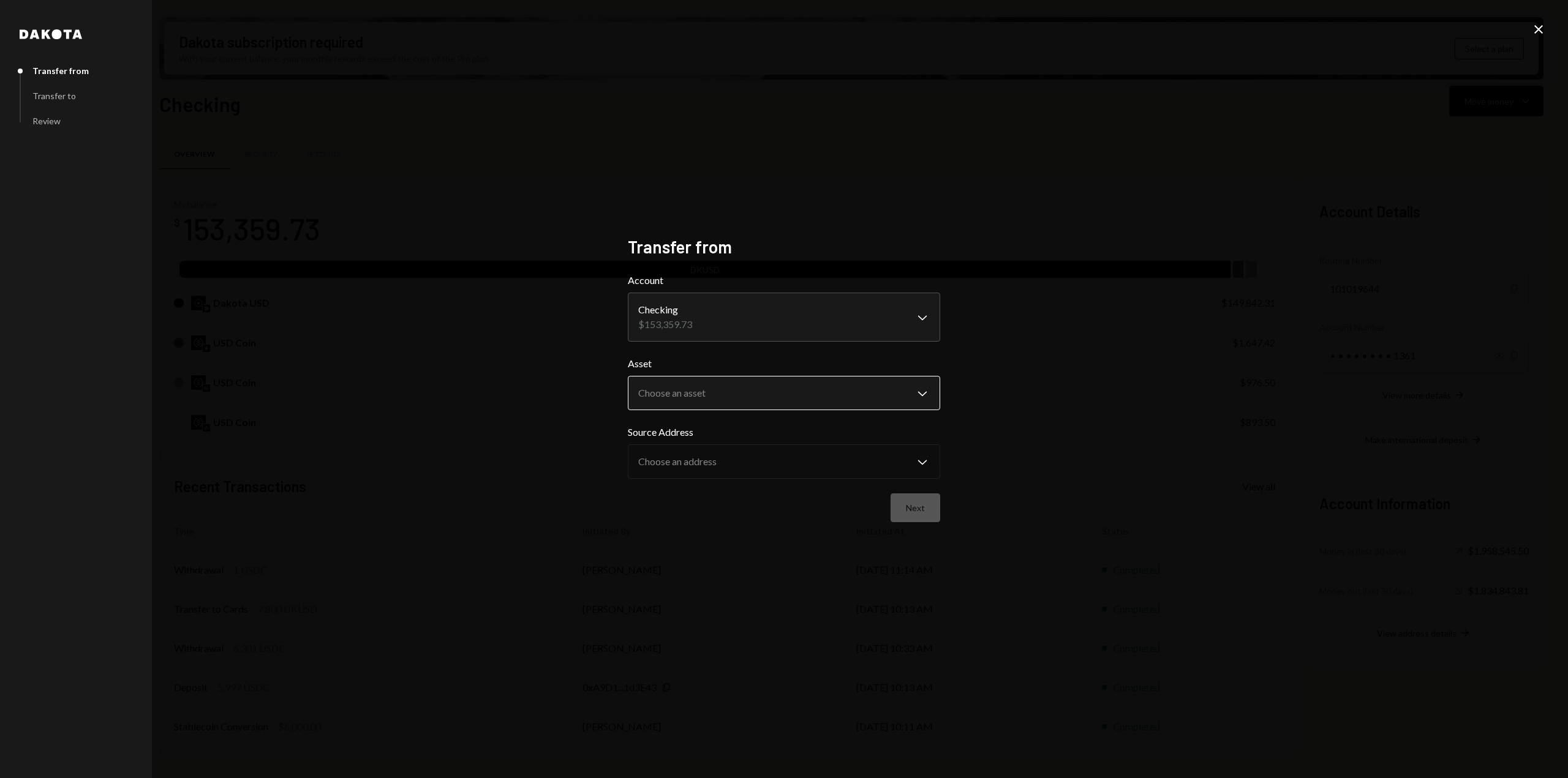
click at [813, 387] on body "R Resilience Found... Caret Down Home Home Inbox Inbox Activities Transactions …" at bounding box center [784, 389] width 1568 height 778
select select "****"
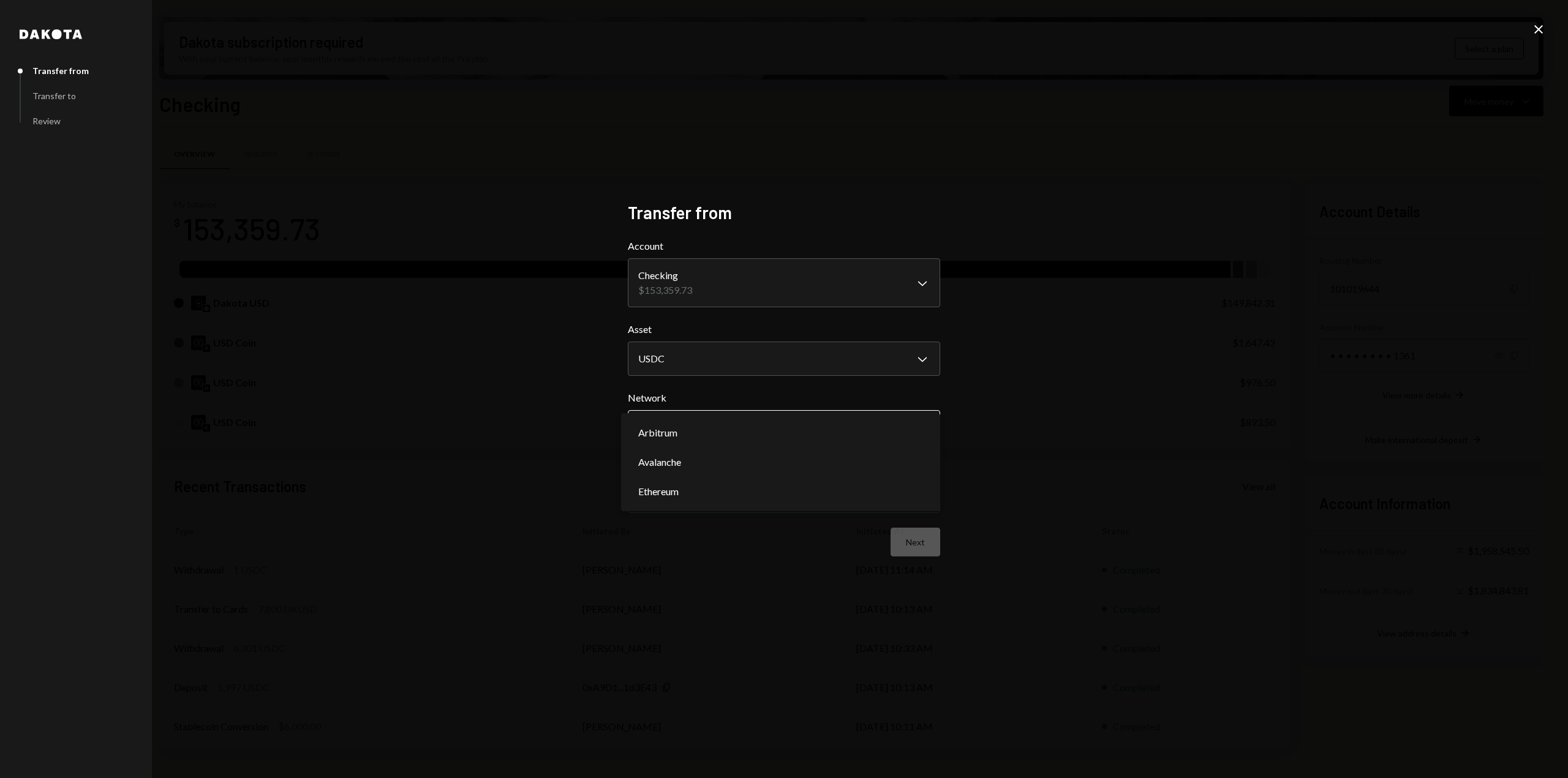
click at [777, 432] on body "R Resilience Found... Caret Down Home Home Inbox Inbox Activities Transactions …" at bounding box center [784, 389] width 1568 height 778
click at [760, 492] on body "R Resilience Found... Caret Down Home Home Inbox Inbox Activities Transactions …" at bounding box center [784, 389] width 1568 height 778
drag, startPoint x: 905, startPoint y: 542, endPoint x: 687, endPoint y: 237, distance: 374.9
click at [687, 237] on div "**********" at bounding box center [784, 389] width 313 height 374
click at [707, 426] on body "R Resilience Found... Caret Down Home Home Inbox Inbox Activities Transactions …" at bounding box center [784, 389] width 1568 height 778
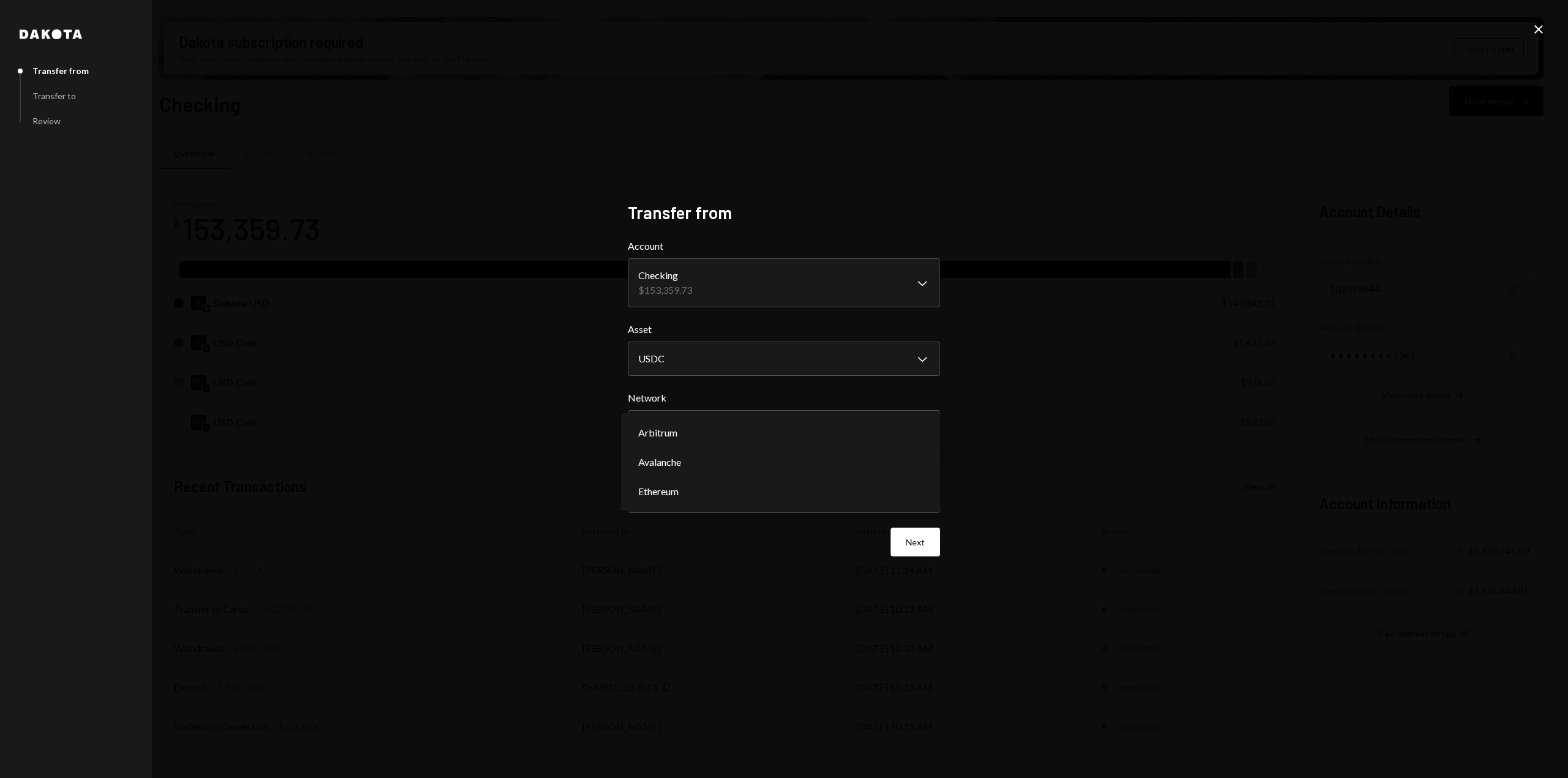
click at [1044, 233] on div "**********" at bounding box center [784, 389] width 1568 height 778
click at [762, 437] on body "R Resilience Found... Caret Down Home Home Inbox Inbox Activities Transactions …" at bounding box center [784, 389] width 1568 height 778
select select "**********"
click at [1218, 346] on div "**********" at bounding box center [784, 389] width 1568 height 778
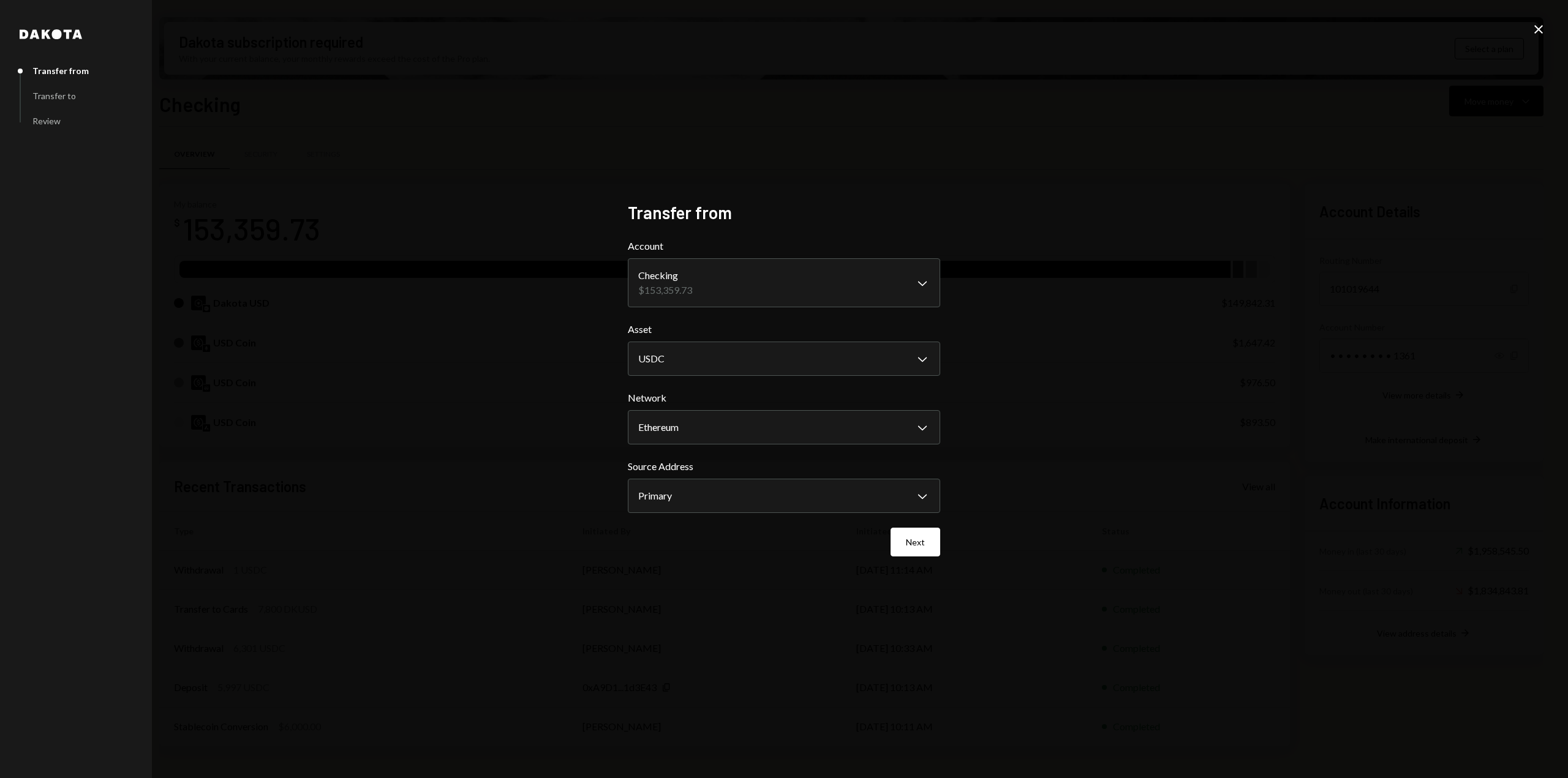
click at [1543, 30] on icon "Close" at bounding box center [1539, 29] width 15 height 15
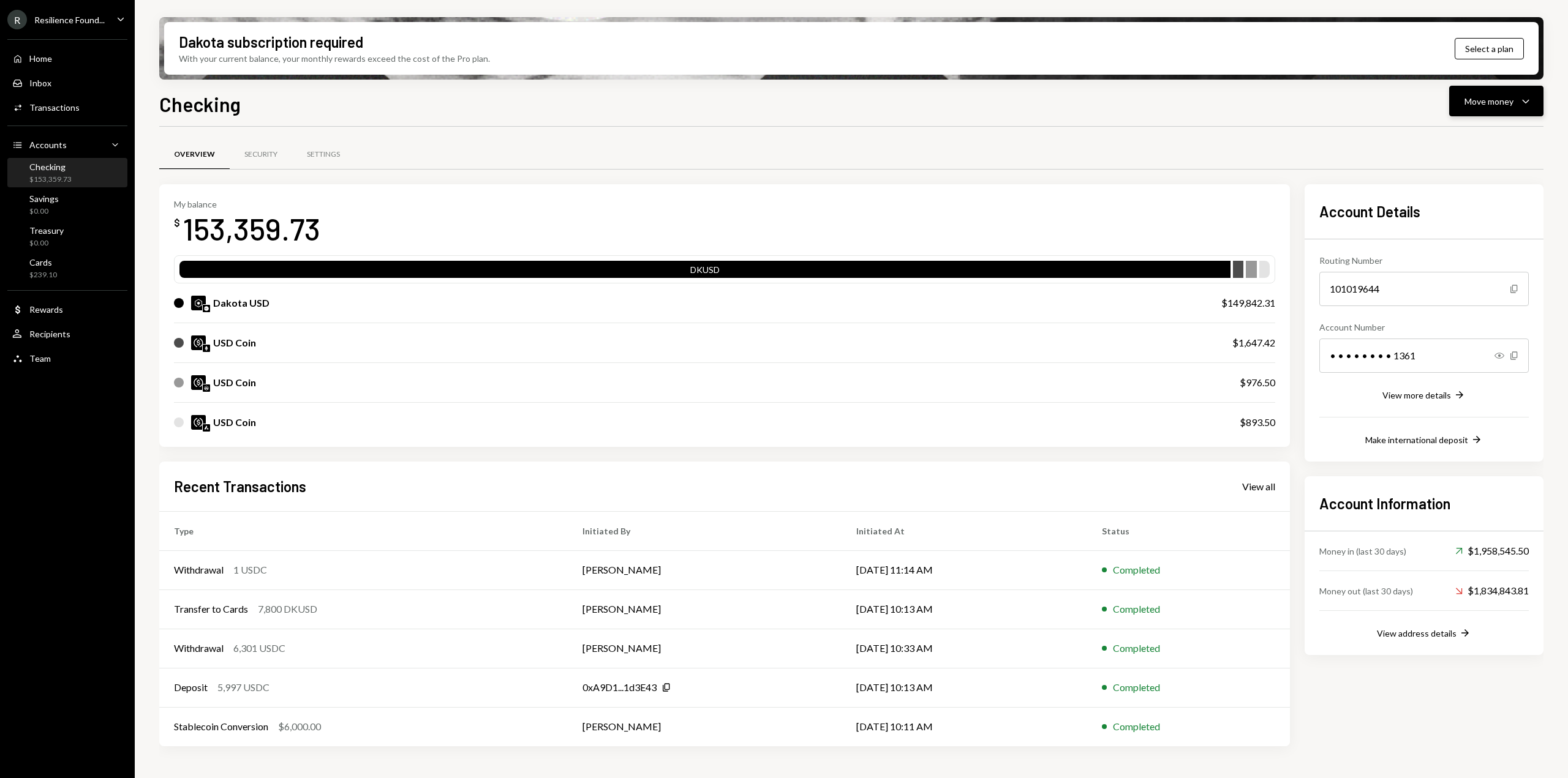
click at [1504, 105] on div "Move money" at bounding box center [1489, 102] width 49 height 13
click at [1447, 236] on div "Swap stablecoins" at bounding box center [1486, 231] width 89 height 13
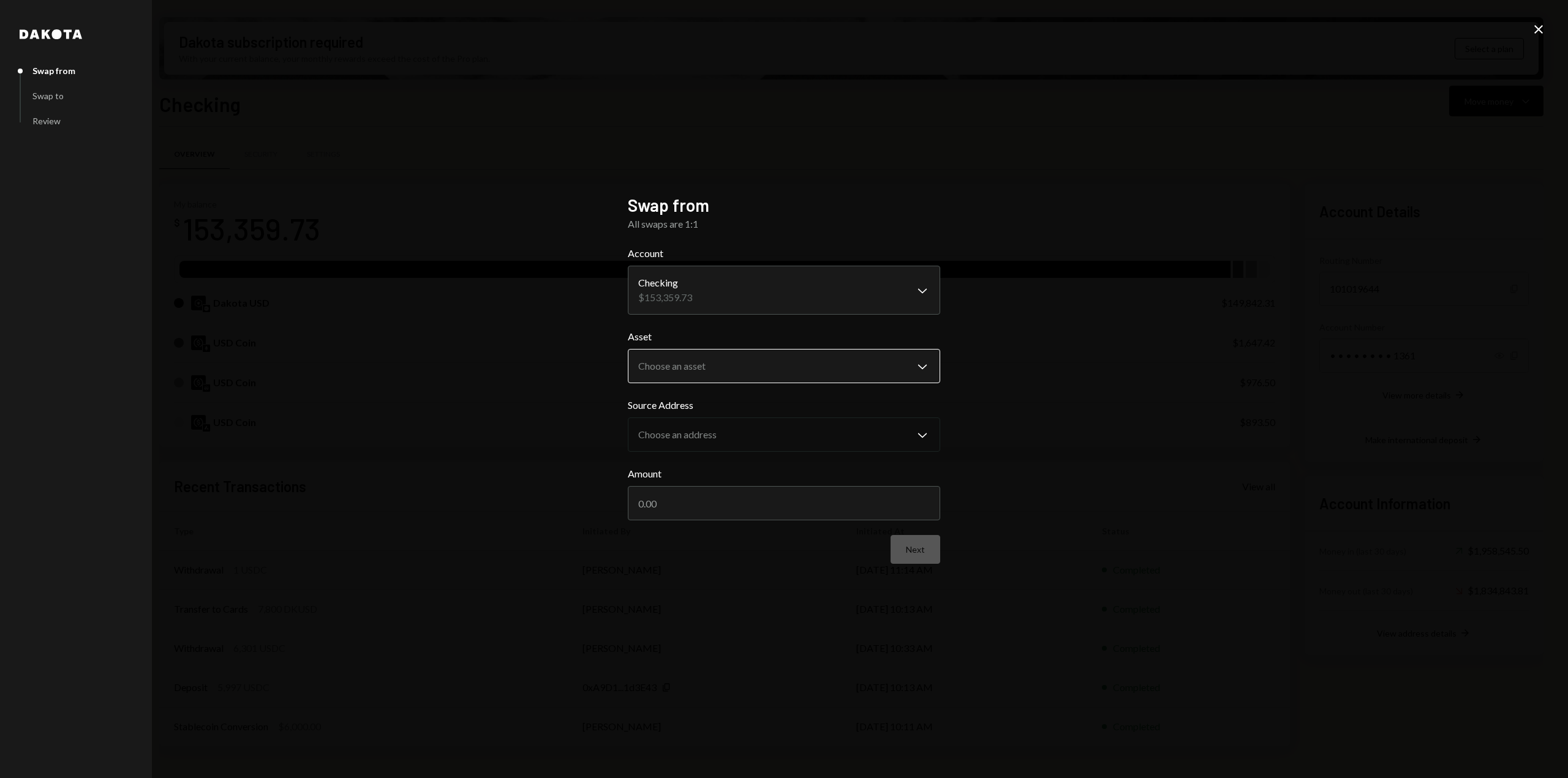
click at [817, 362] on body "R Resilience Found... Caret Down Home Home Inbox Inbox Activities Transactions …" at bounding box center [784, 389] width 1568 height 778
select select "****"
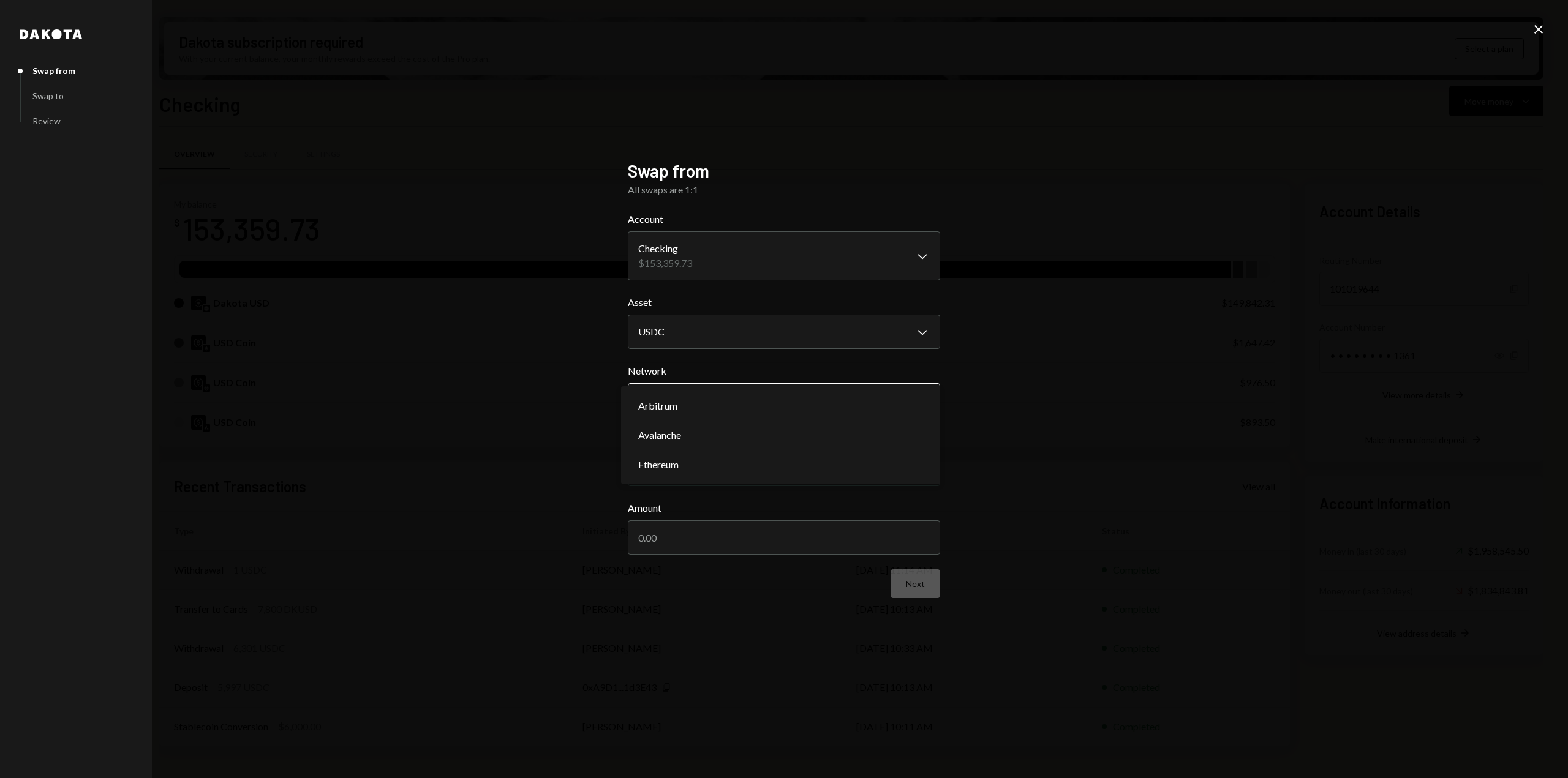
click at [762, 400] on body "R Resilience Found... Caret Down Home Home Inbox Inbox Activities Transactions …" at bounding box center [784, 389] width 1568 height 778
click at [712, 461] on body "R Resilience Found... Caret Down Home Home Inbox Inbox Activities Transactions …" at bounding box center [784, 389] width 1568 height 778
click at [730, 467] on body "R Resilience Found... Caret Down Home Home Inbox Inbox Activities Transactions …" at bounding box center [784, 389] width 1568 height 778
click at [743, 406] on body "R Resilience Found... Caret Down Home Home Inbox Inbox Activities Transactions …" at bounding box center [784, 389] width 1568 height 778
click at [782, 472] on body "R Resilience Found... Caret Down Home Home Inbox Inbox Activities Transactions …" at bounding box center [784, 389] width 1568 height 778
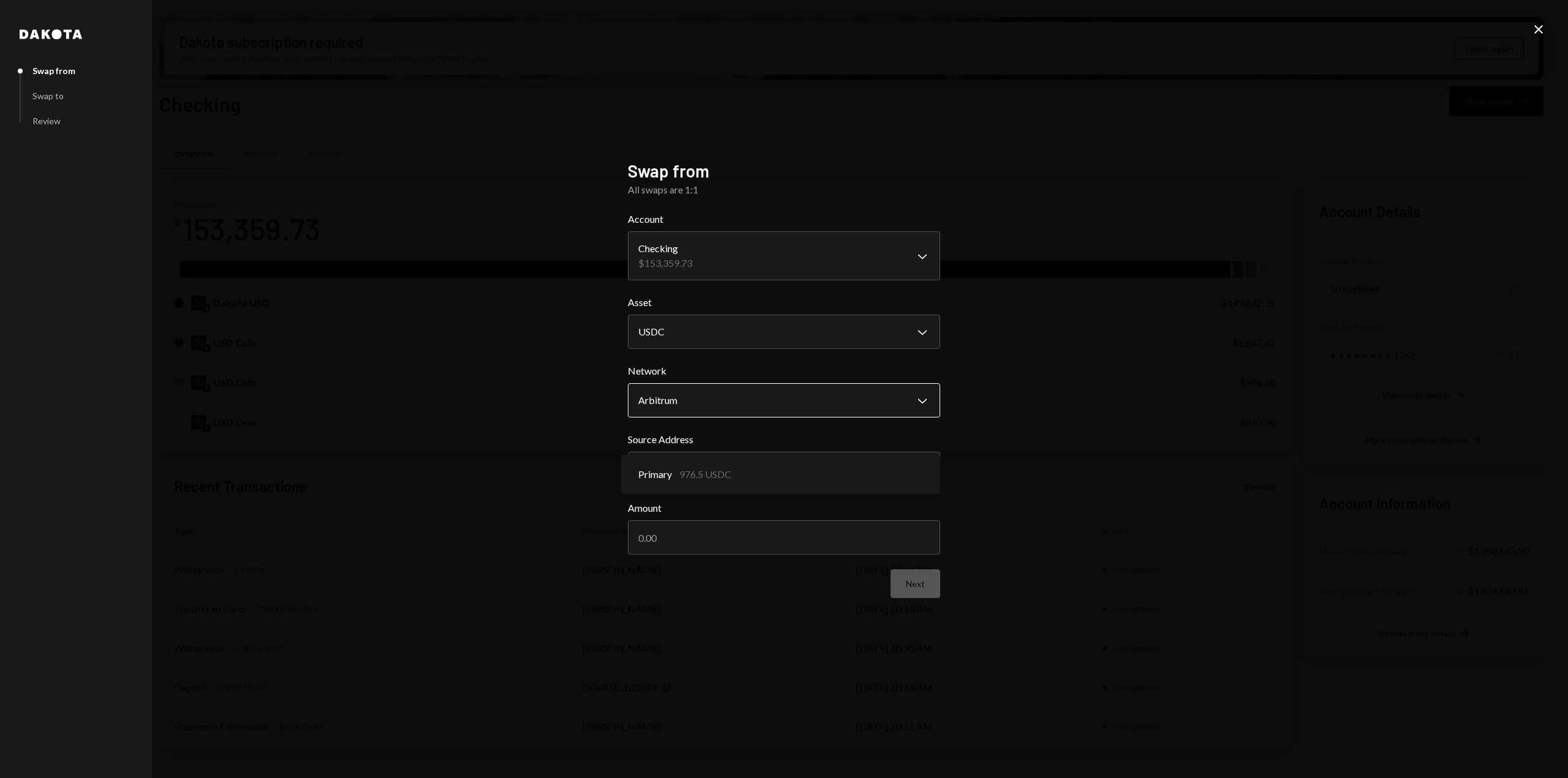
click at [761, 404] on body "R Resilience Found... Caret Down Home Home Inbox Inbox Activities Transactions …" at bounding box center [784, 389] width 1568 height 778
click at [799, 407] on body "R Resilience Found... Caret Down Home Home Inbox Inbox Activities Transactions …" at bounding box center [784, 389] width 1568 height 778
select select "**********"
click at [1027, 433] on div "**********" at bounding box center [784, 389] width 1568 height 778
click at [1558, 23] on div "**********" at bounding box center [784, 389] width 1568 height 778
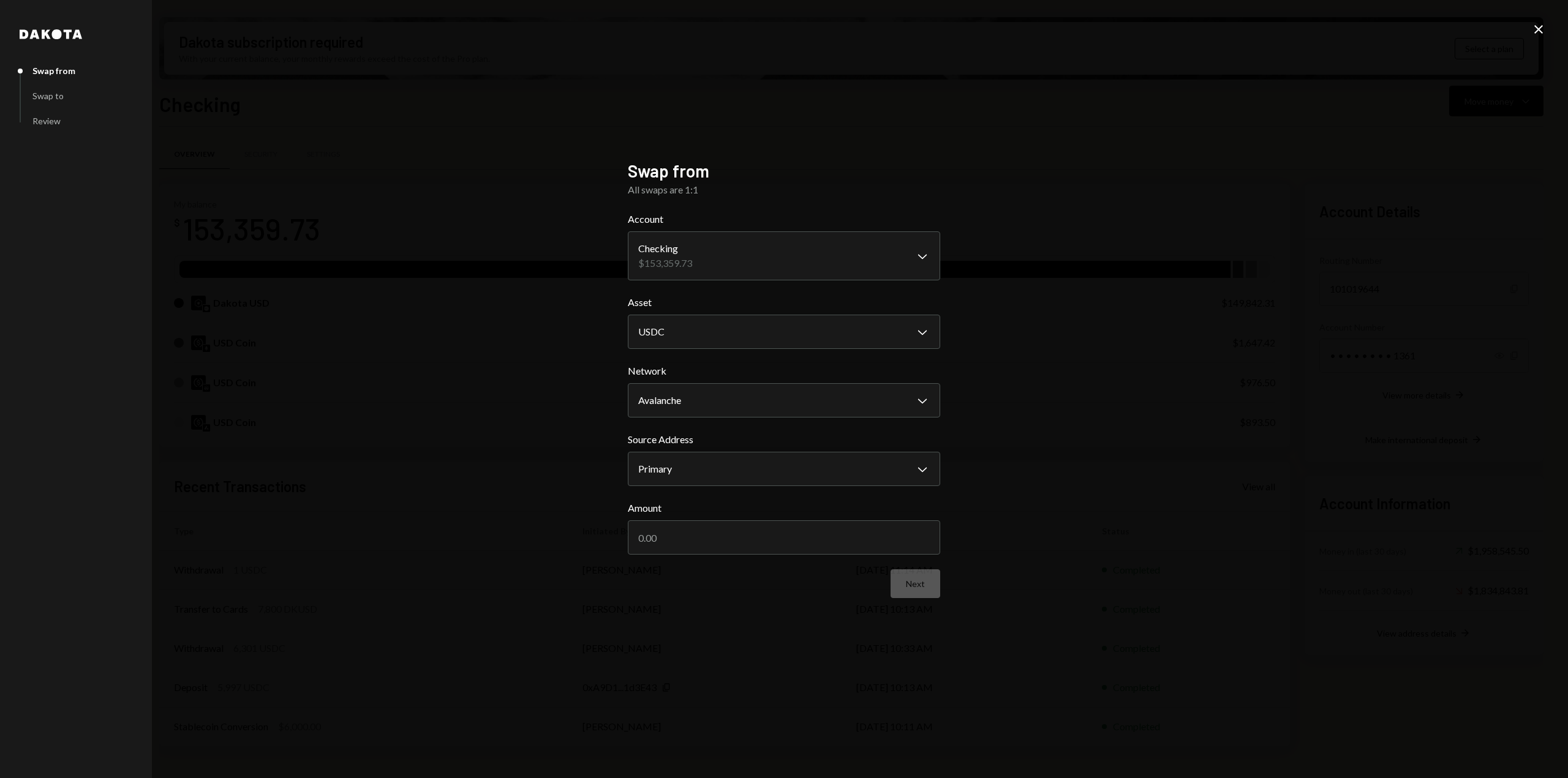
click at [1545, 30] on icon "Close" at bounding box center [1539, 29] width 15 height 15
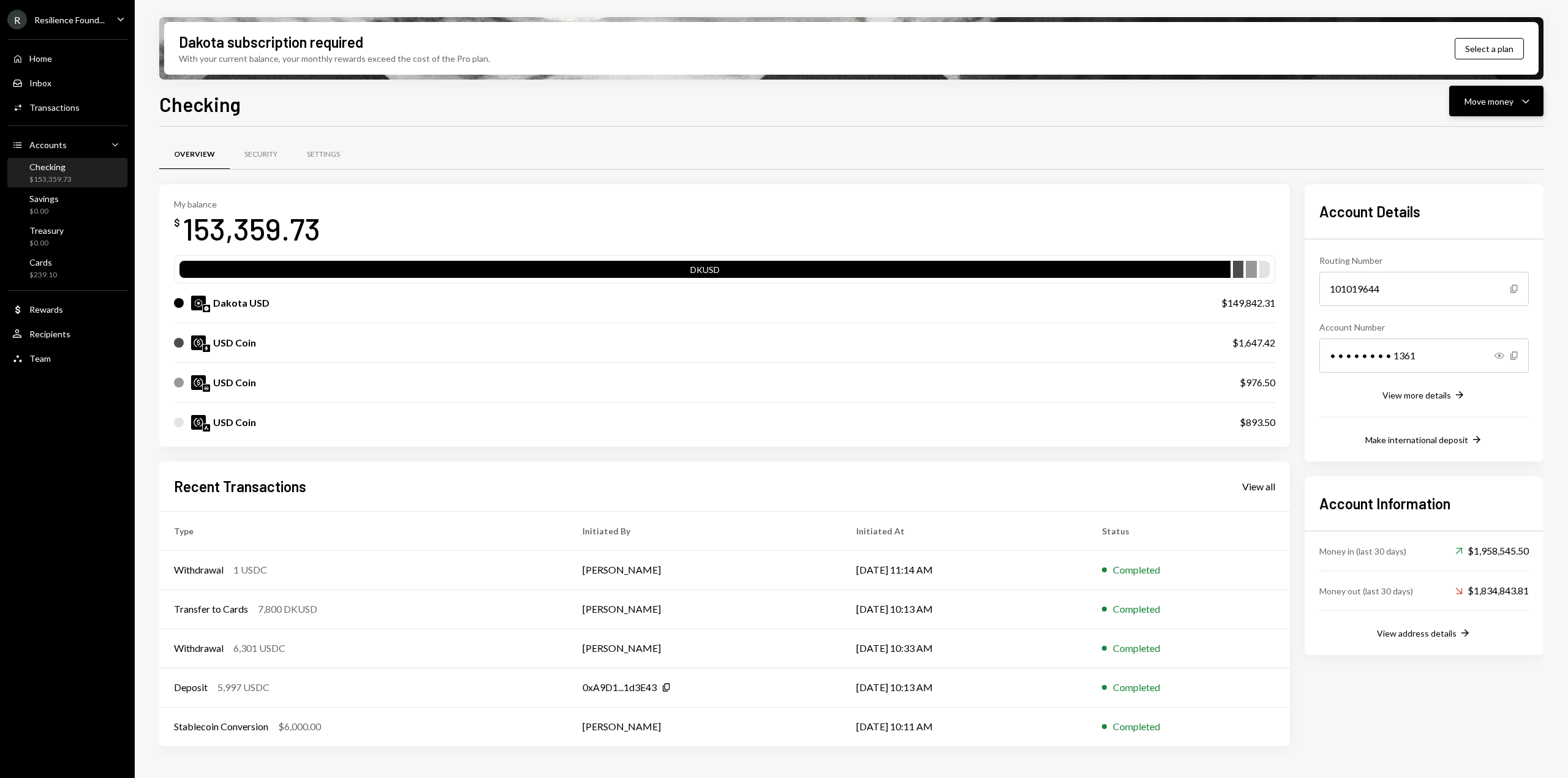
click at [1502, 109] on button "Move money Caret Down" at bounding box center [1496, 101] width 94 height 31
click at [1481, 168] on div "Transfer" at bounding box center [1486, 165] width 89 height 13
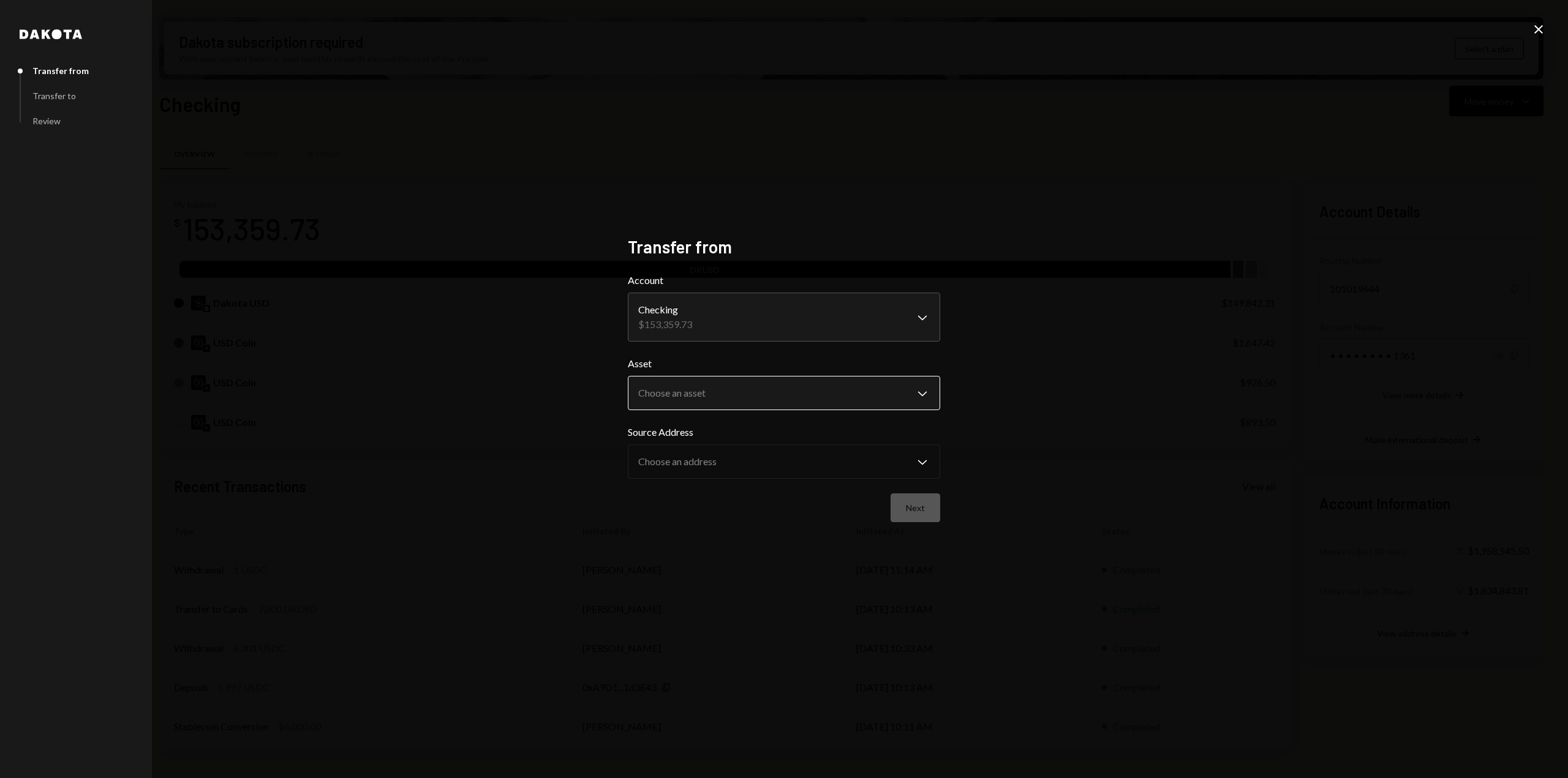
click at [794, 402] on body "R Resilience Found... Caret Down Home Home Inbox Inbox Activities Transactions …" at bounding box center [784, 389] width 1568 height 778
select select "****"
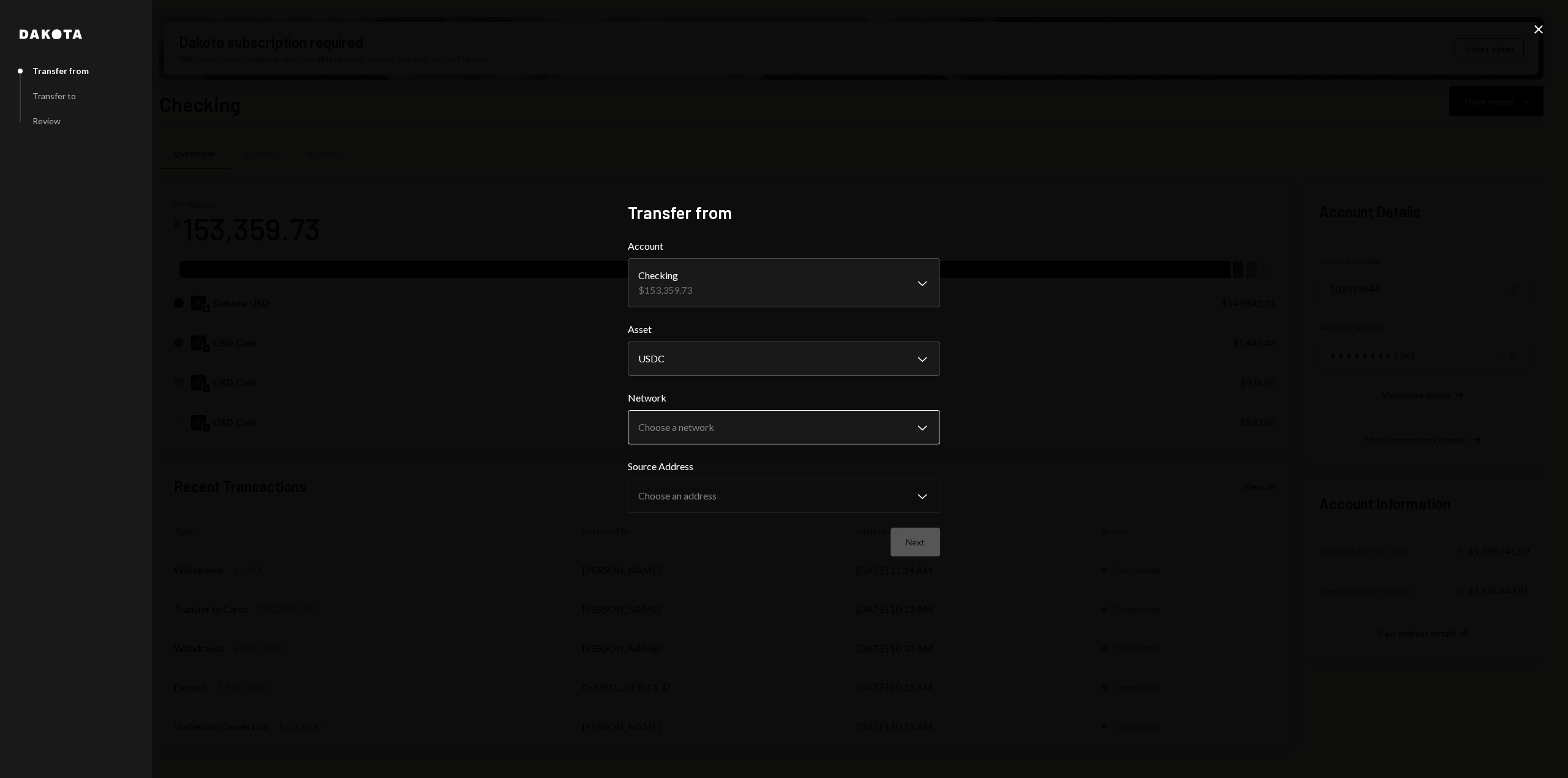
click at [784, 430] on body "R Resilience Found... Caret Down Home Home Inbox Inbox Activities Transactions …" at bounding box center [784, 389] width 1568 height 778
click at [740, 508] on body "R Resilience Found... Caret Down Home Home Inbox Inbox Activities Transactions …" at bounding box center [784, 389] width 1568 height 778
click at [743, 428] on body "R Resilience Found... Caret Down Home Home Inbox Inbox Activities Transactions …" at bounding box center [784, 389] width 1568 height 778
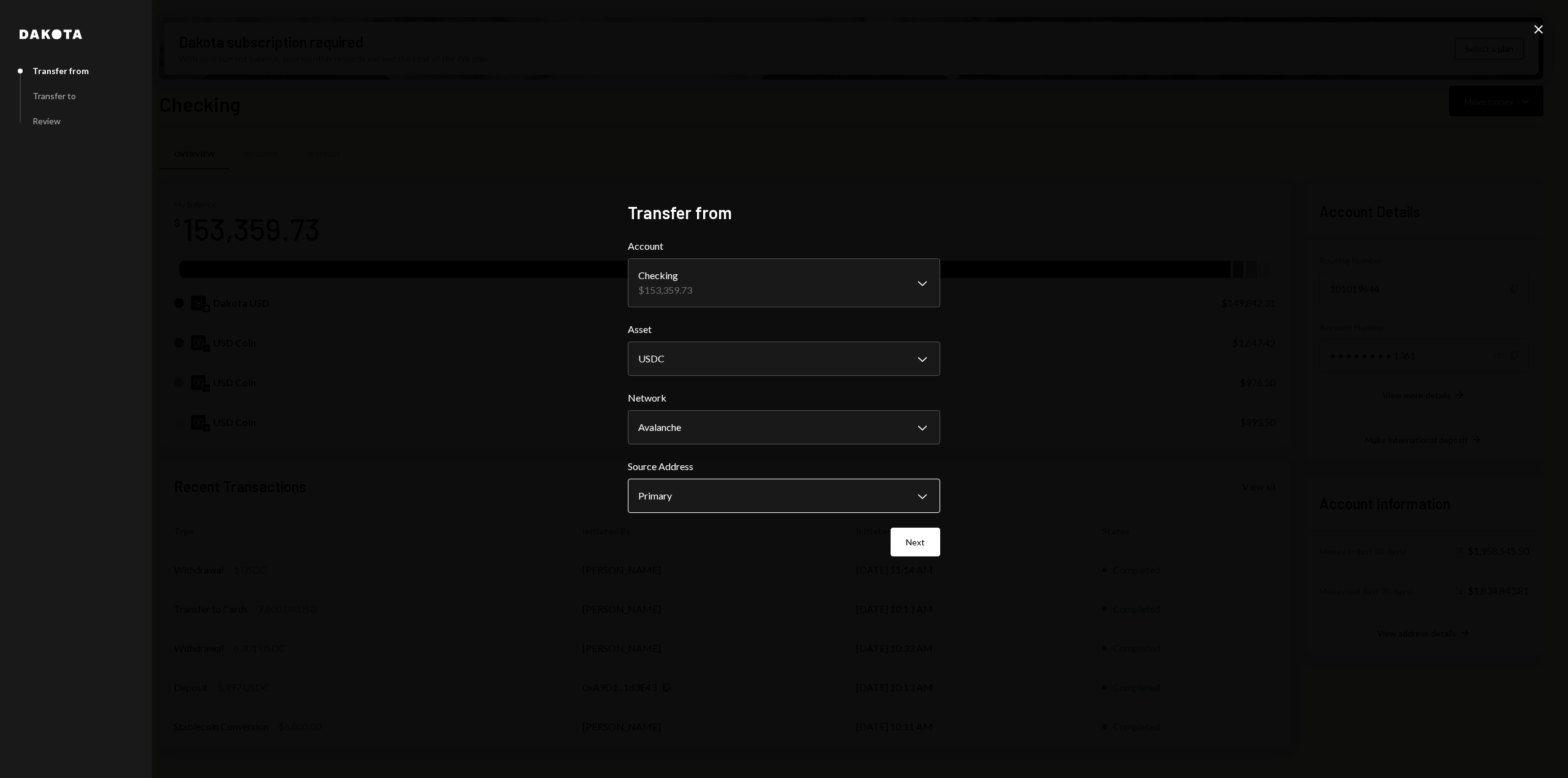
click at [737, 498] on body "R Resilience Found... Caret Down Home Home Inbox Inbox Activities Transactions …" at bounding box center [784, 389] width 1568 height 778
click at [744, 426] on body "R Resilience Found... Caret Down Home Home Inbox Inbox Activities Transactions …" at bounding box center [784, 389] width 1568 height 778
click at [750, 500] on body "R Resilience Found... Caret Down Home Home Inbox Inbox Activities Transactions …" at bounding box center [784, 389] width 1568 height 778
click at [728, 430] on body "R Resilience Found... Caret Down Home Home Inbox Inbox Activities Transactions …" at bounding box center [784, 389] width 1568 height 778
select select "**********"
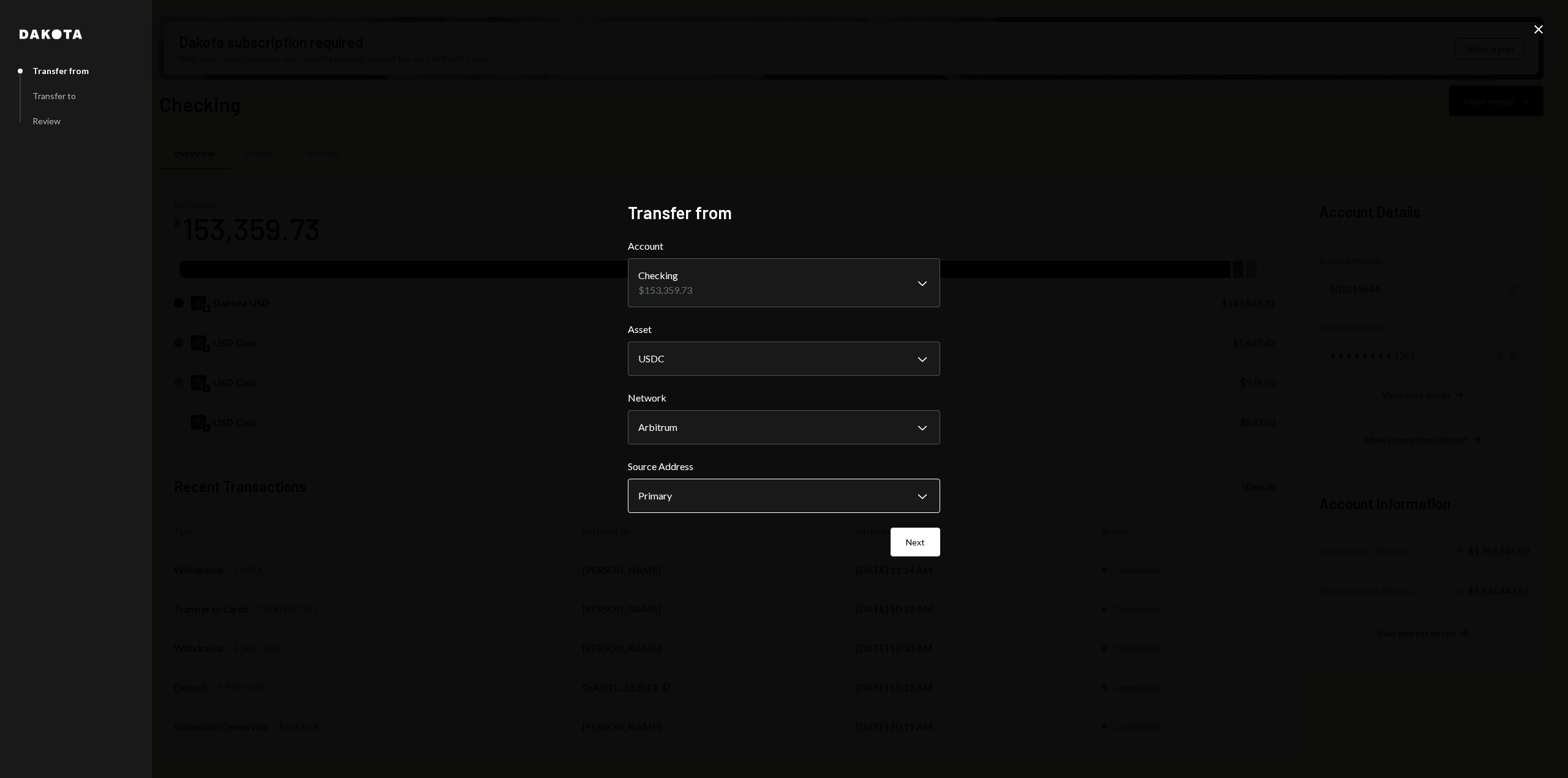
click at [777, 489] on body "R Resilience Found... Caret Down Home Home Inbox Inbox Activities Transactions …" at bounding box center [784, 389] width 1568 height 778
click at [777, 488] on body "R Resilience Found... Caret Down Home Home Inbox Inbox Activities Transactions …" at bounding box center [784, 389] width 1568 height 778
click at [1393, 307] on div "**********" at bounding box center [784, 389] width 1568 height 778
click at [1534, 25] on icon "Close" at bounding box center [1539, 29] width 15 height 15
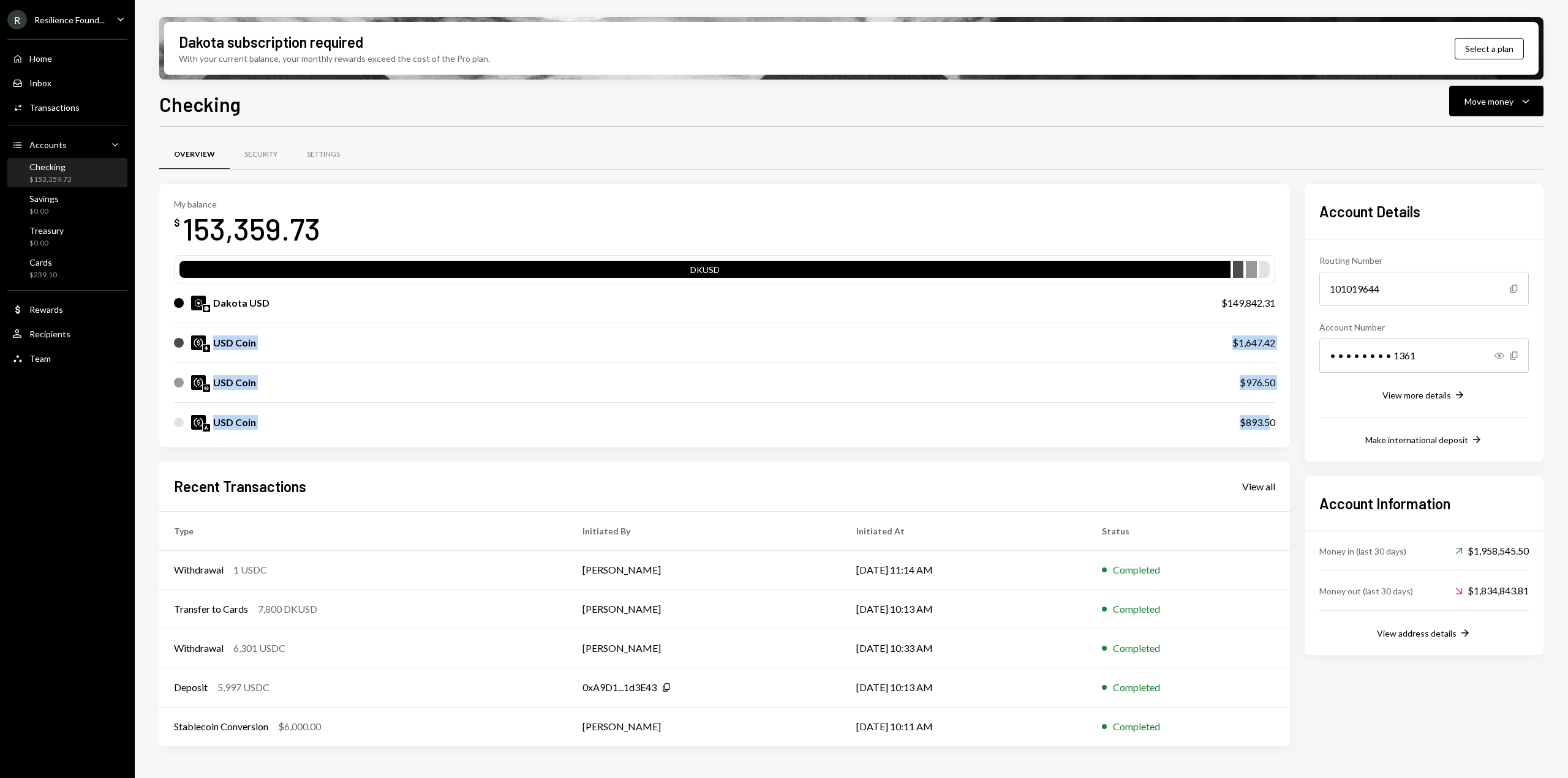
drag, startPoint x: 171, startPoint y: 331, endPoint x: 1271, endPoint y: 429, distance: 1104.4
click at [1271, 429] on div "My balance $ 153,359.73 DKUSD Dakota USD $149,842.31 USD Coin $1,647.42 USD Coi…" at bounding box center [724, 315] width 1131 height 262
click at [1272, 429] on div "USD Coin $893.50" at bounding box center [724, 423] width 1102 height 39
click at [1508, 95] on div "Move money" at bounding box center [1489, 102] width 49 height 13
click at [1481, 230] on div "Swap stablecoins" at bounding box center [1486, 231] width 89 height 13
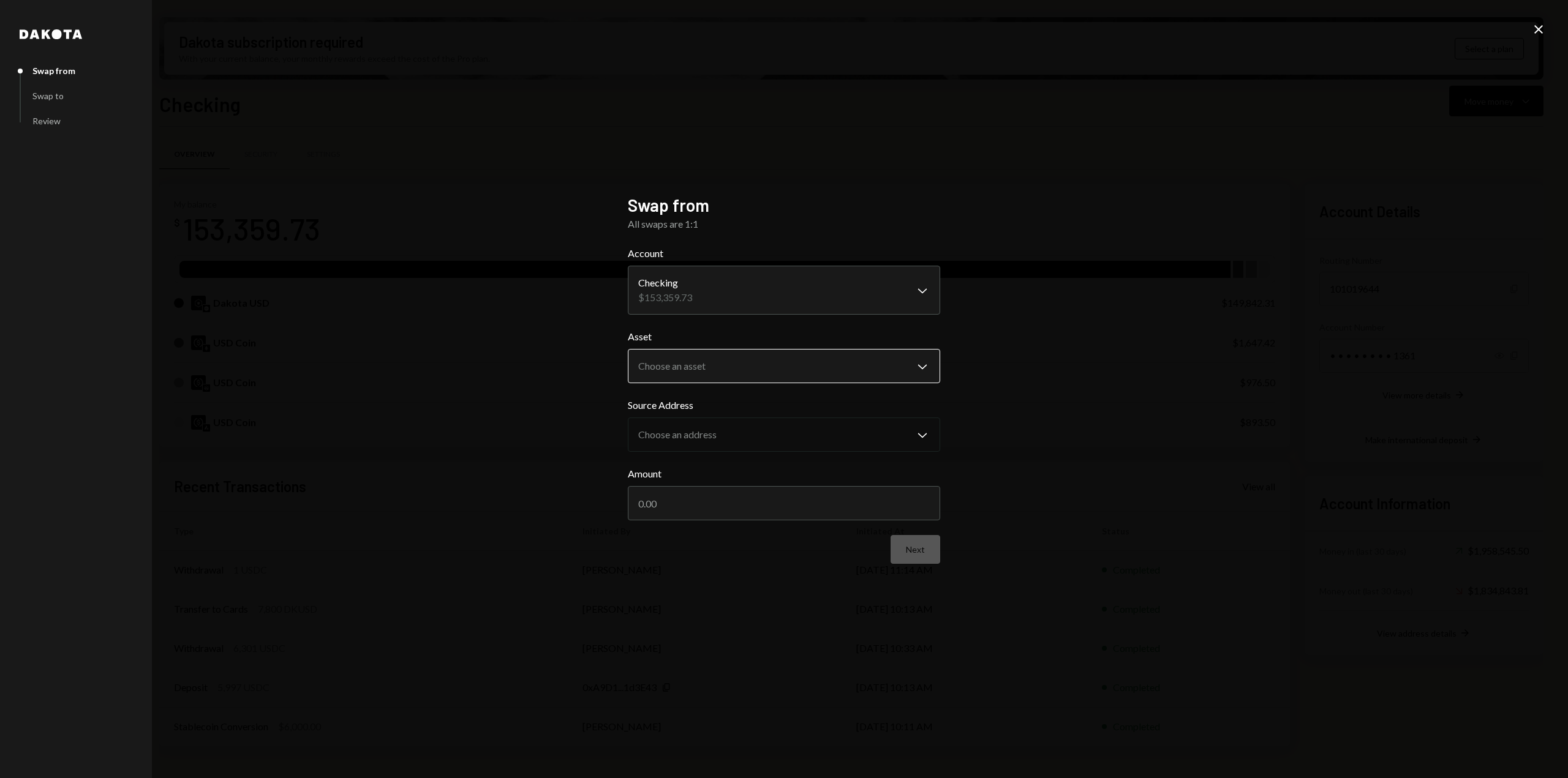
click at [765, 354] on body "R Resilience Found... Caret Down Home Home Inbox Inbox Activities Transactions …" at bounding box center [784, 389] width 1568 height 778
select select "*****"
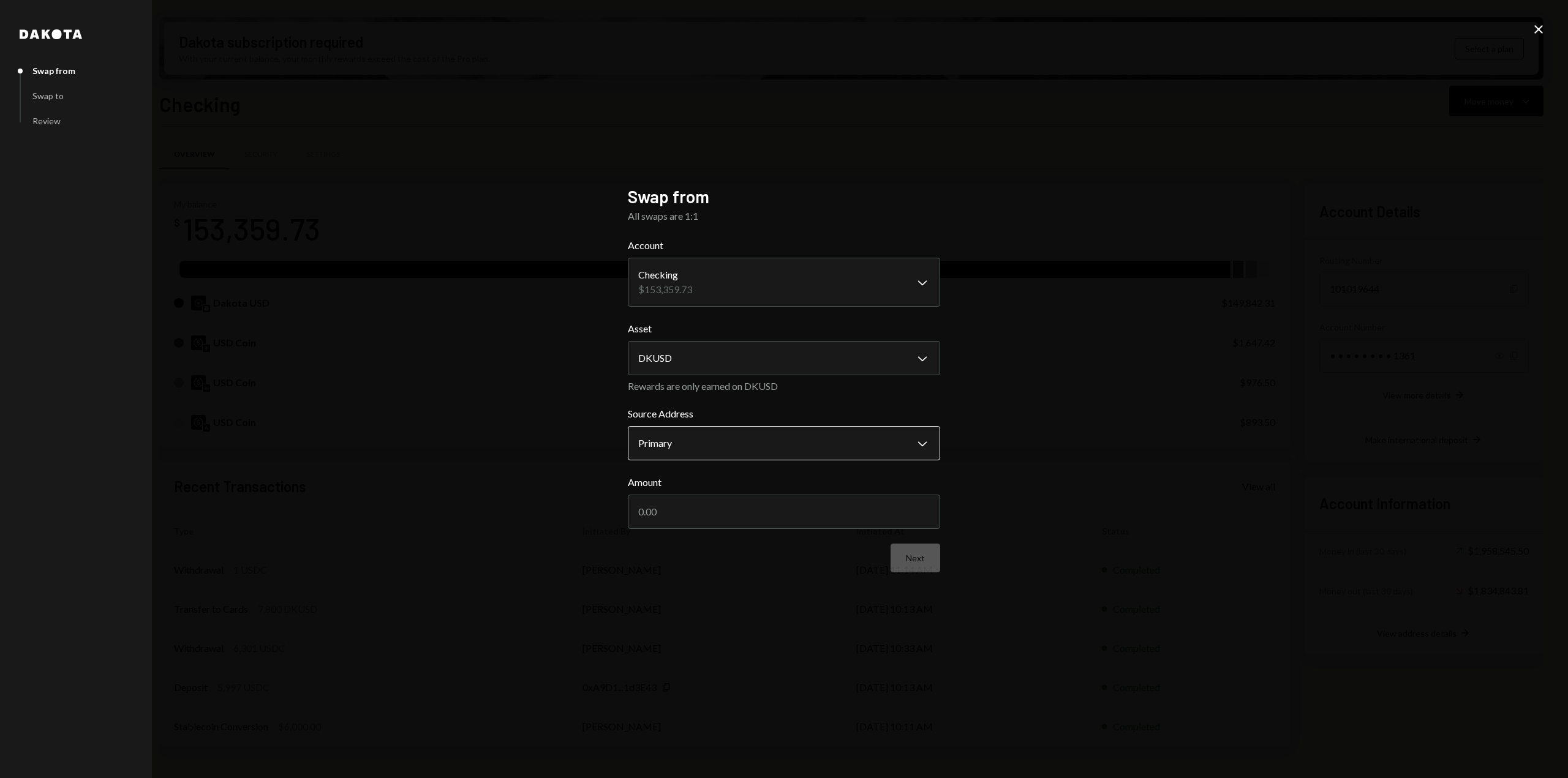
click at [737, 430] on body "R Resilience Found... Caret Down Home Home Inbox Inbox Activities Transactions …" at bounding box center [784, 389] width 1568 height 778
click at [745, 524] on input "Amount" at bounding box center [784, 512] width 313 height 35
type input "25000"
click at [905, 548] on button "Next" at bounding box center [915, 558] width 50 height 29
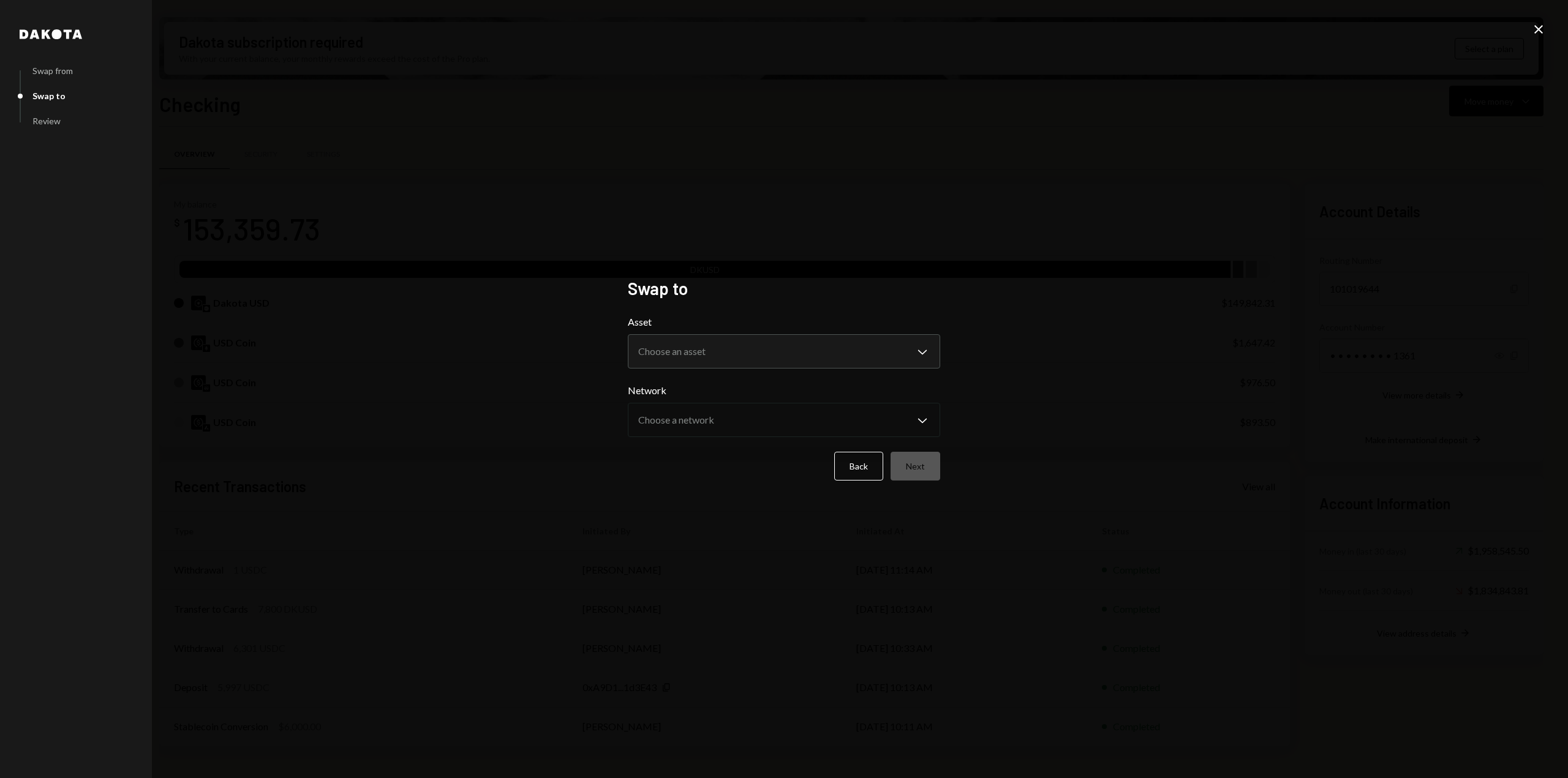
click at [784, 329] on label "Asset" at bounding box center [784, 322] width 313 height 15
click at [784, 343] on body "R Resilience Found... Caret Down Home Home Inbox Inbox Activities Transactions …" at bounding box center [784, 389] width 1568 height 778
select select "****"
click at [747, 415] on body "R Resilience Found... Caret Down Home Home Inbox Inbox Activities Transactions …" at bounding box center [784, 389] width 1568 height 778
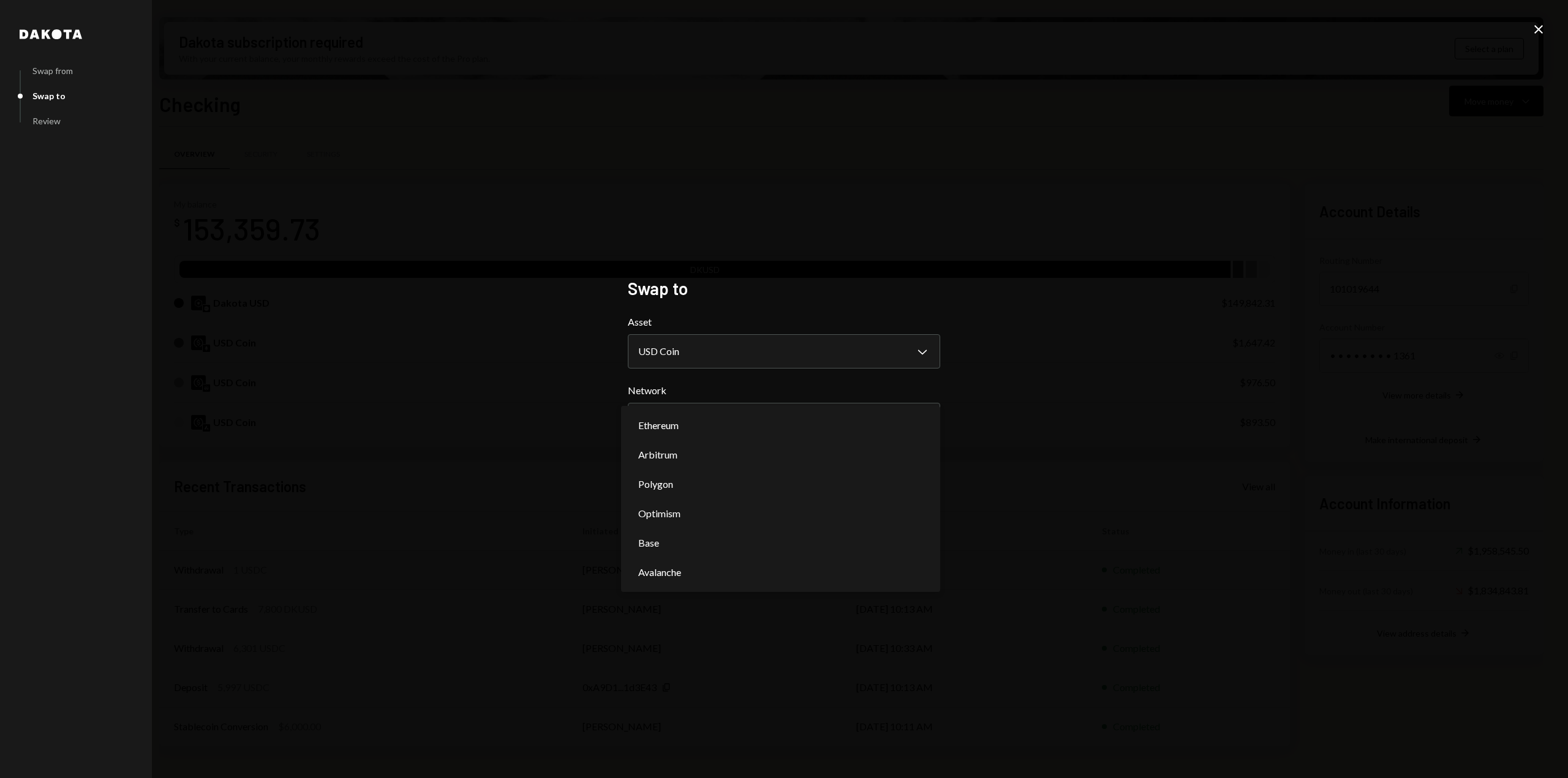
select select "**********"
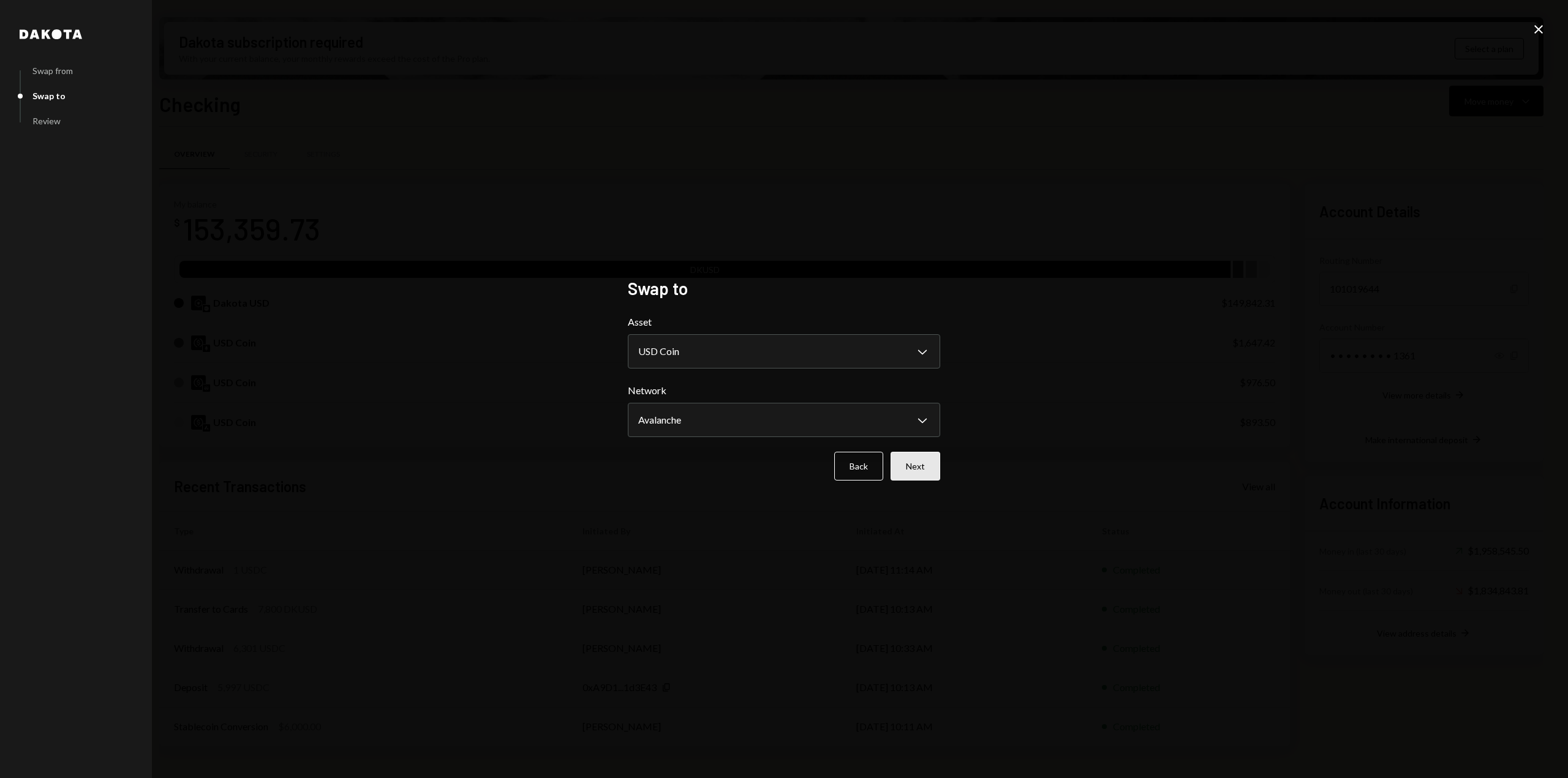
click at [924, 475] on button "Next" at bounding box center [915, 466] width 50 height 29
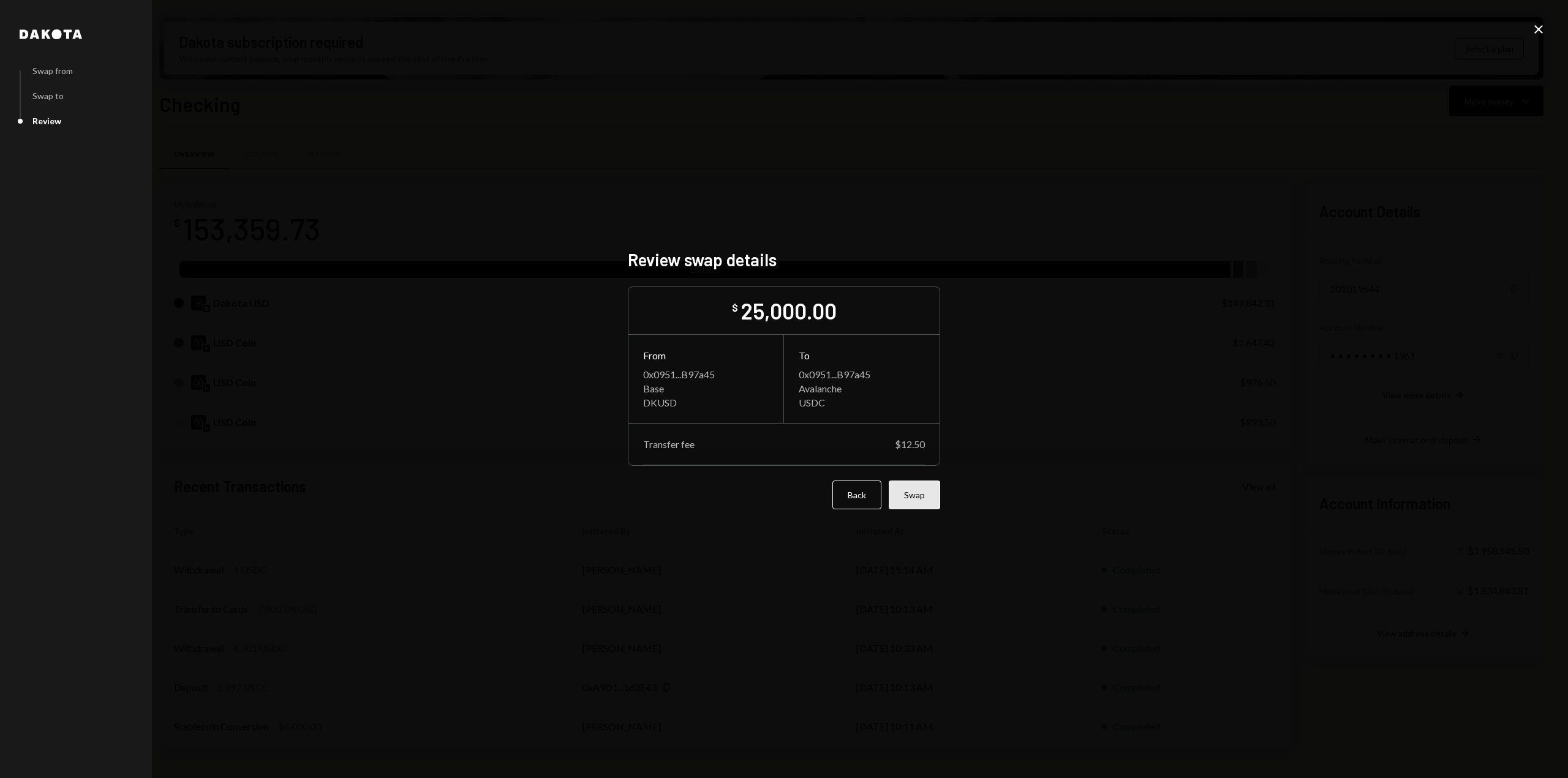
click at [919, 501] on button "Swap" at bounding box center [914, 495] width 51 height 29
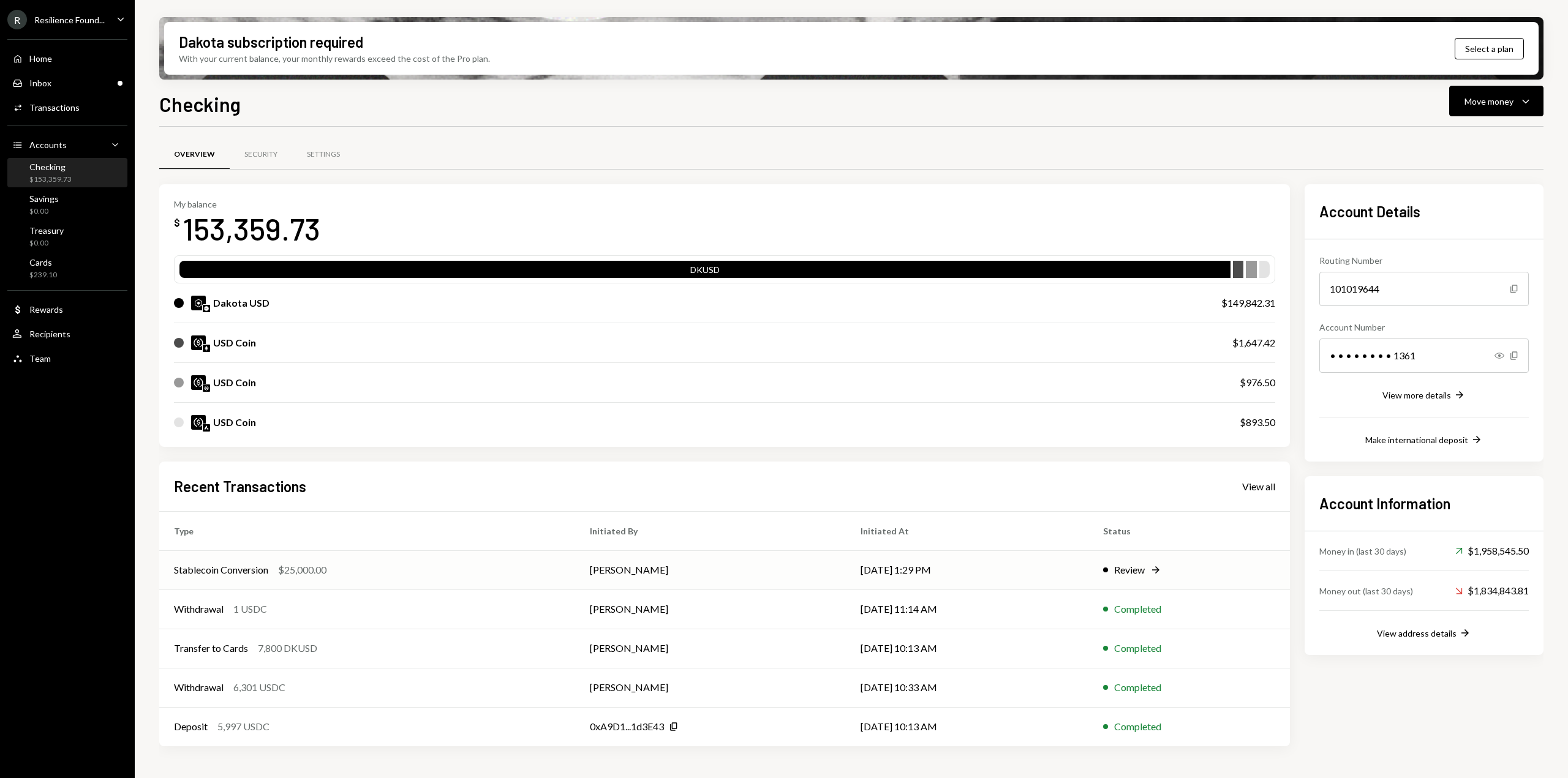
click at [1133, 573] on div "Review" at bounding box center [1129, 570] width 31 height 15
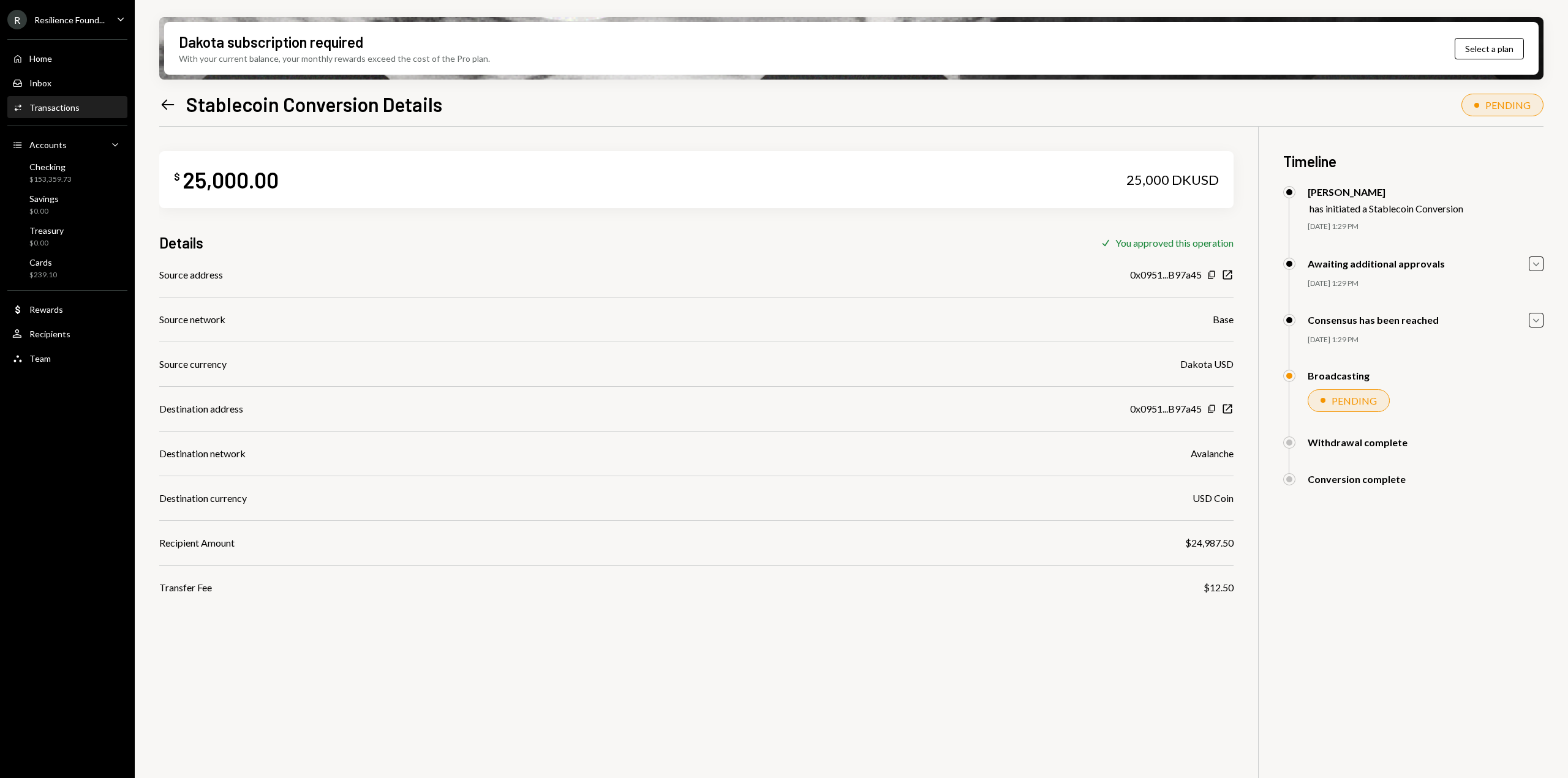
click at [169, 104] on icon at bounding box center [168, 104] width 13 height 10
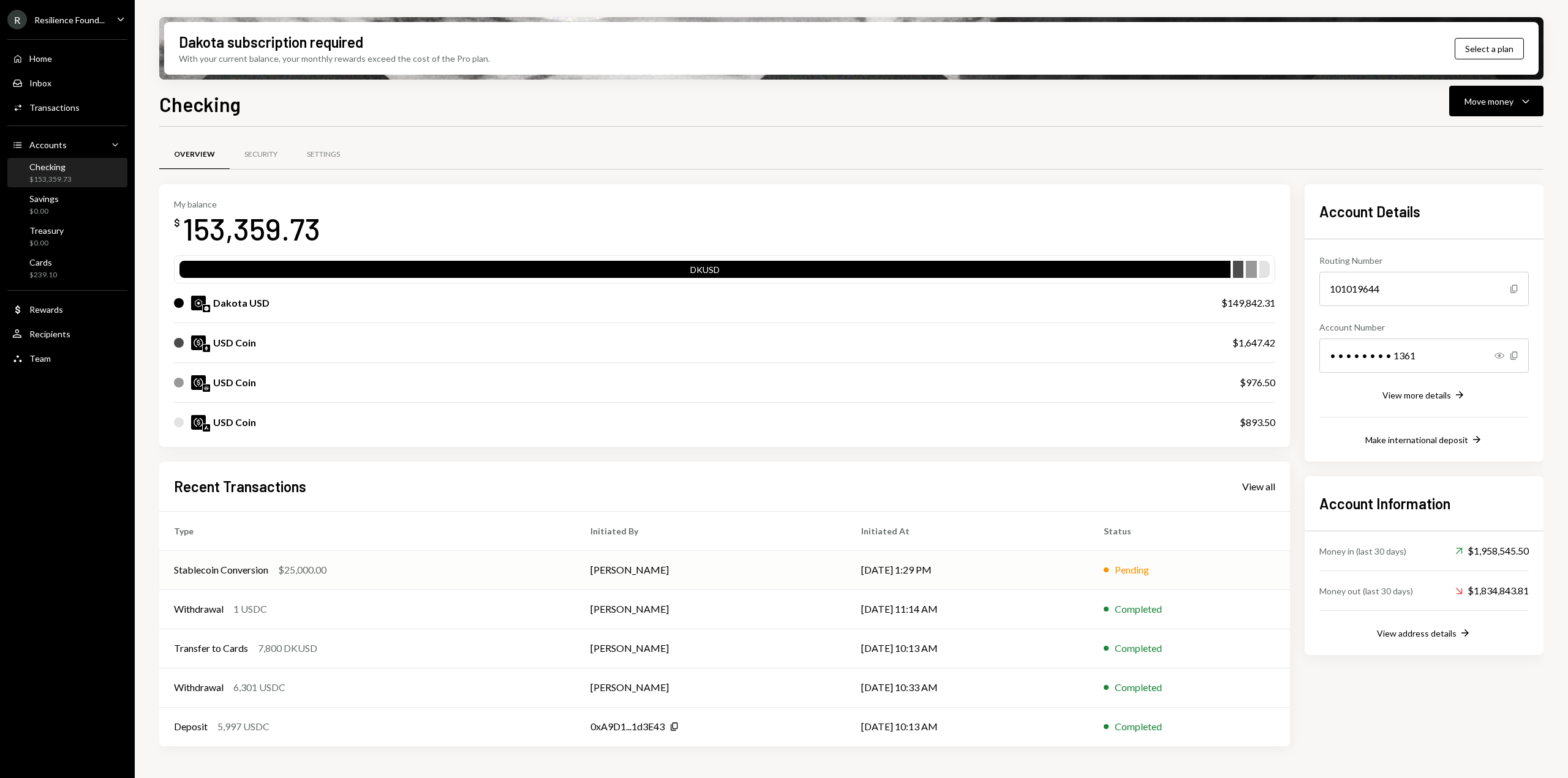
click at [1180, 574] on div "Pending" at bounding box center [1189, 570] width 171 height 15
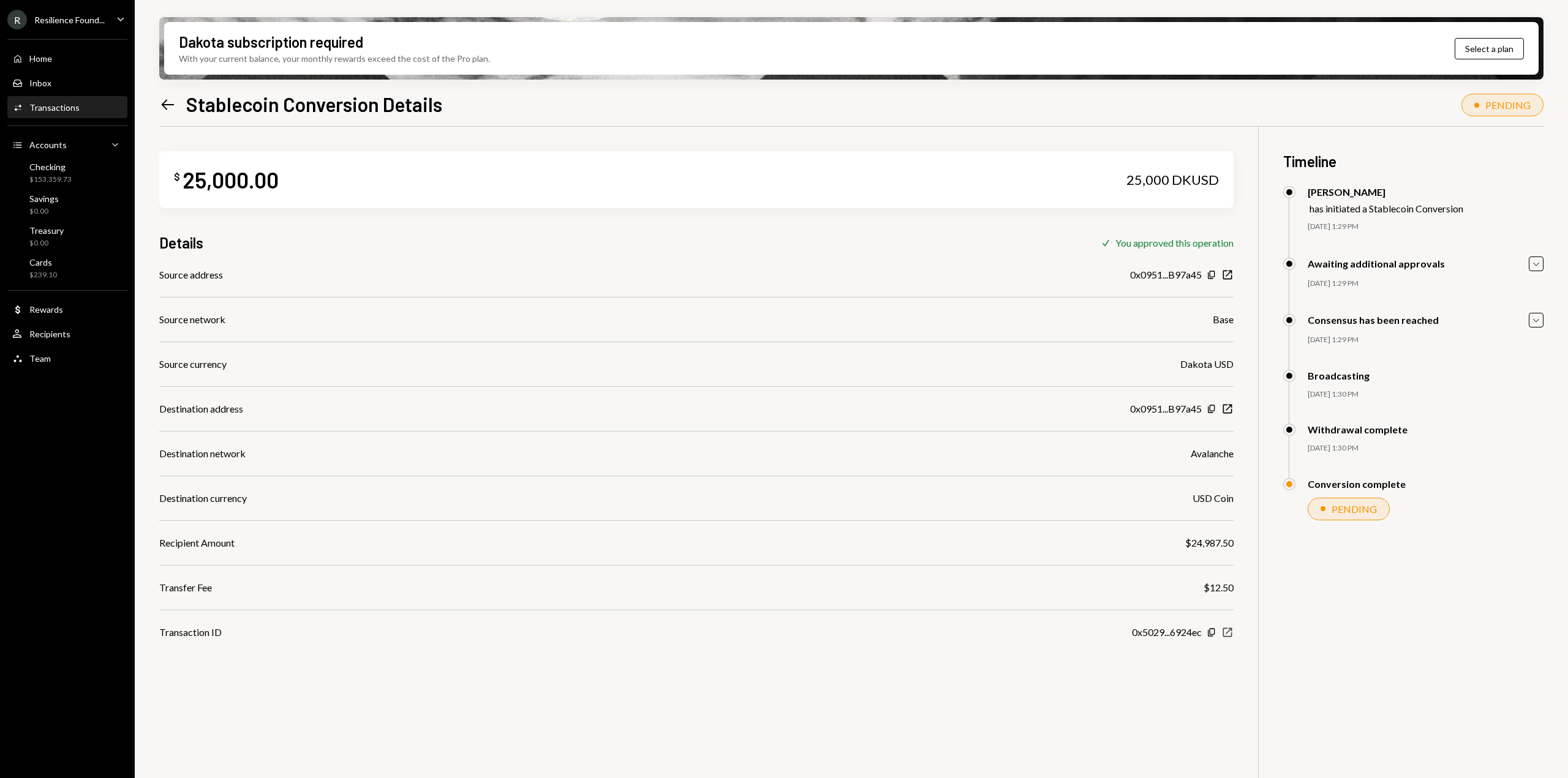
click at [1231, 638] on icon "New Window" at bounding box center [1227, 632] width 12 height 12
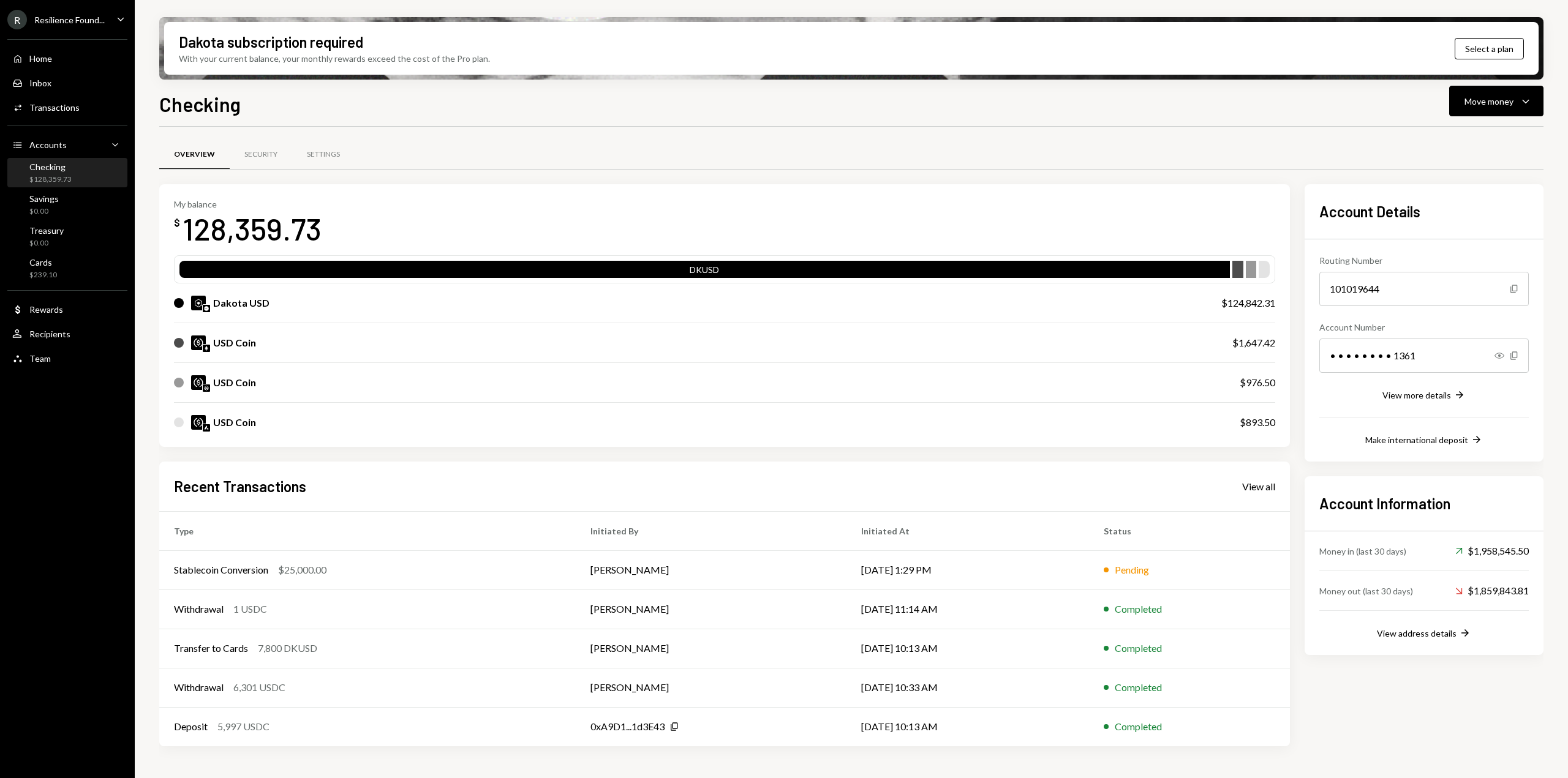
click at [1255, 419] on div "$893.50" at bounding box center [1257, 422] width 36 height 15
click at [1149, 569] on div "Pending" at bounding box center [1132, 570] width 35 height 15
click at [508, 572] on div "Stablecoin Conversion $25,000.00" at bounding box center [367, 570] width 387 height 15
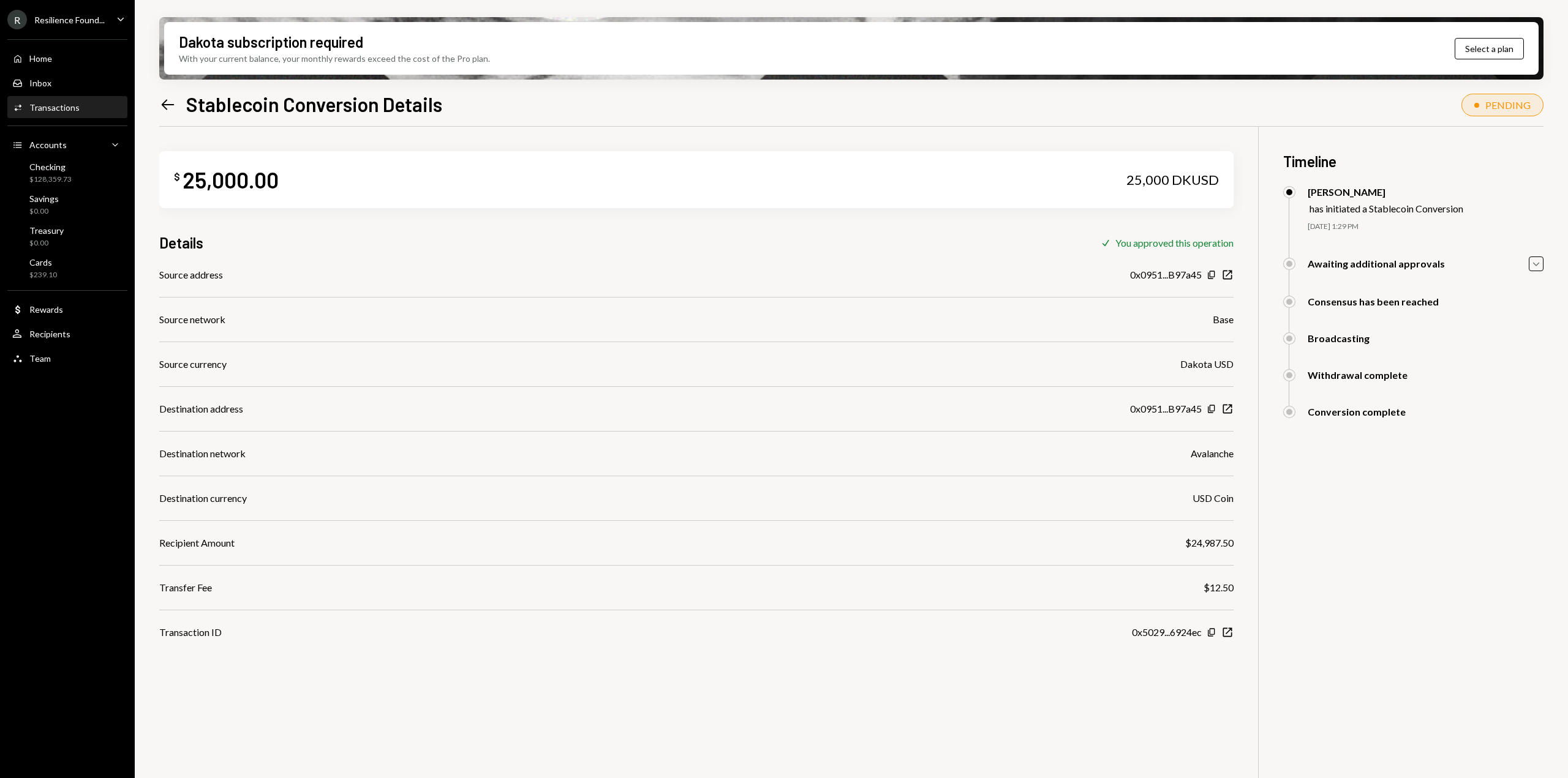
click at [168, 106] on icon "Left Arrow" at bounding box center [167, 105] width 17 height 17
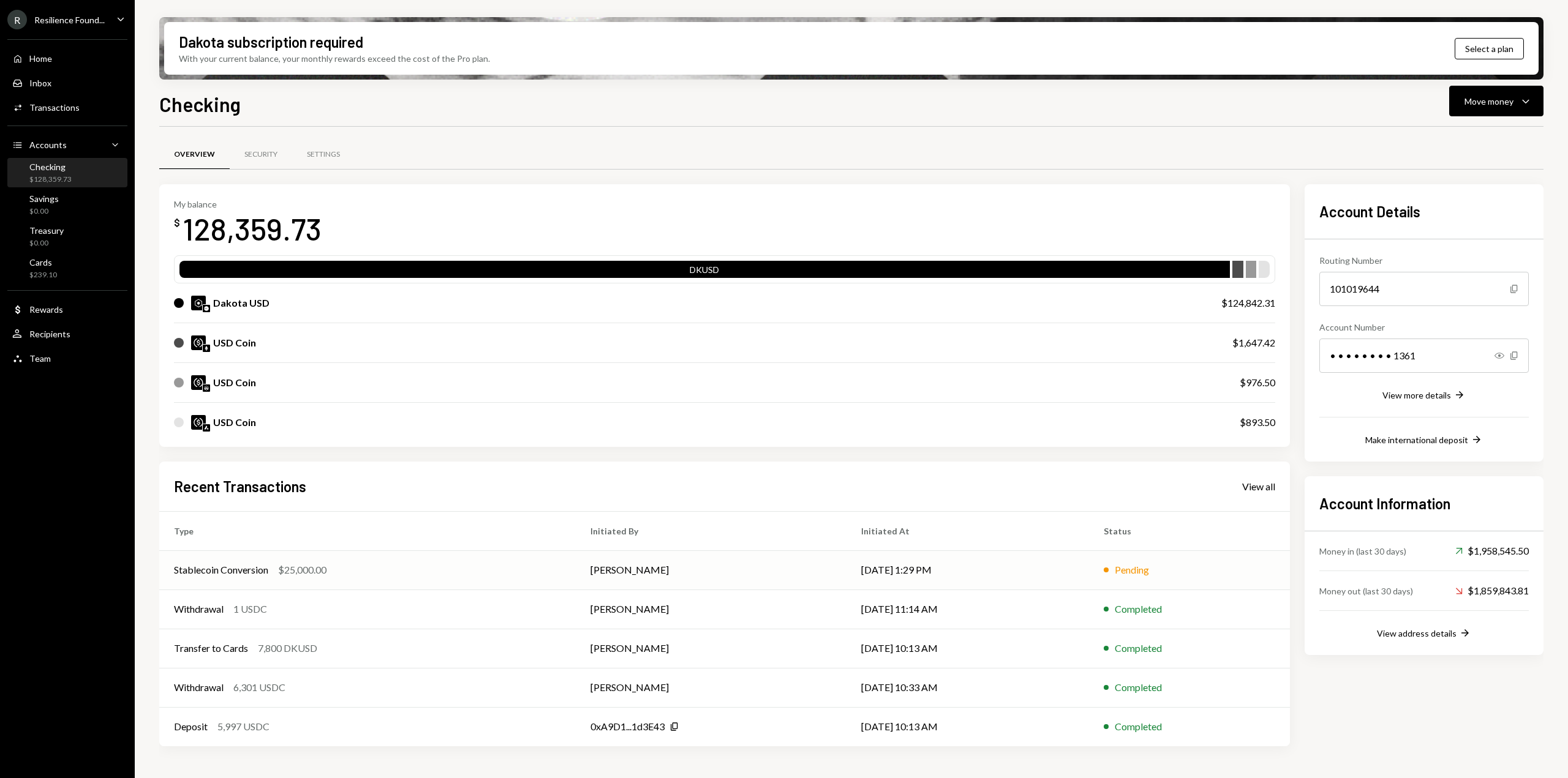
click at [846, 560] on td "[DATE] 1:29 PM" at bounding box center [967, 570] width 242 height 39
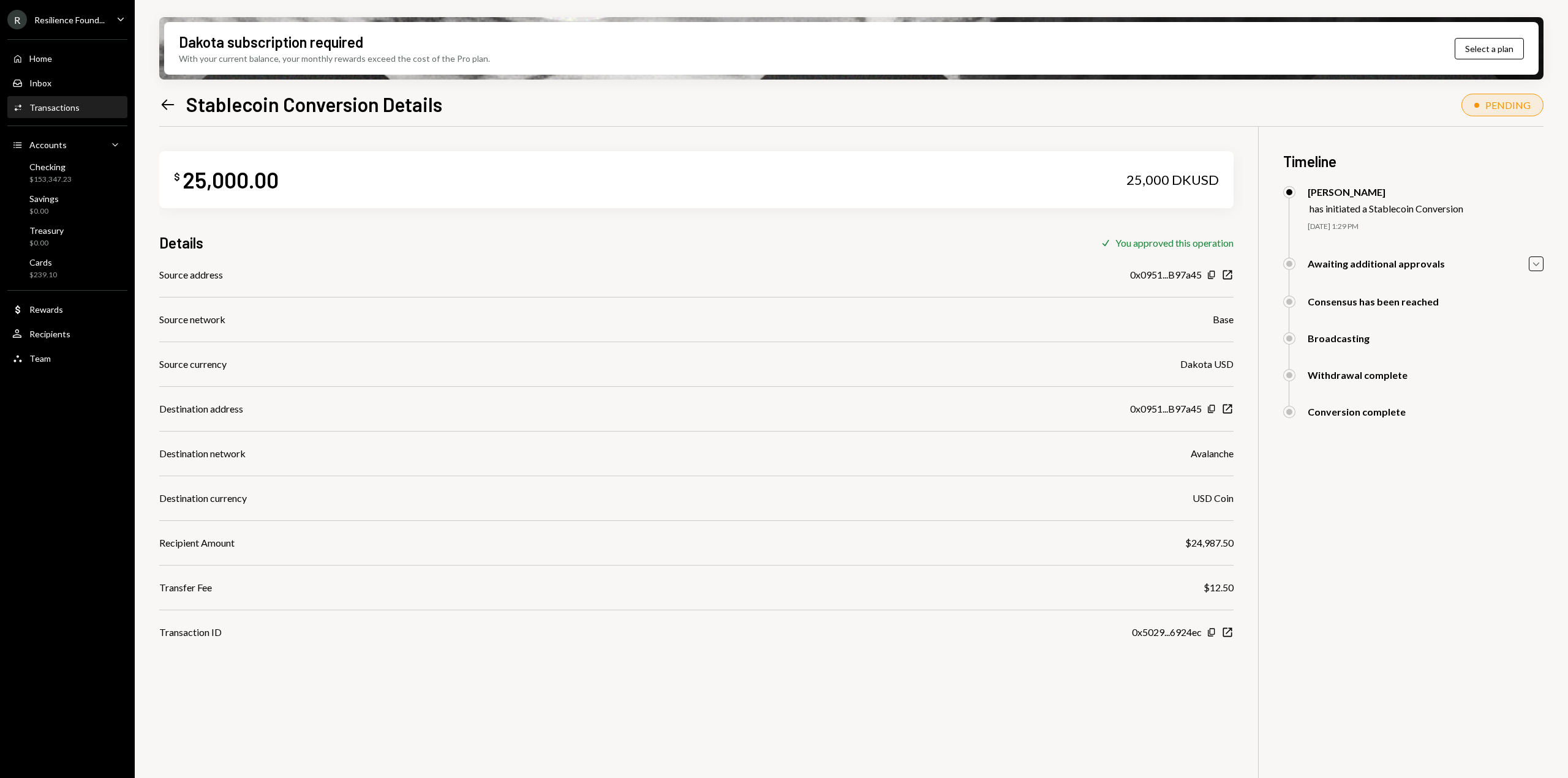
click at [164, 102] on icon at bounding box center [168, 104] width 13 height 10
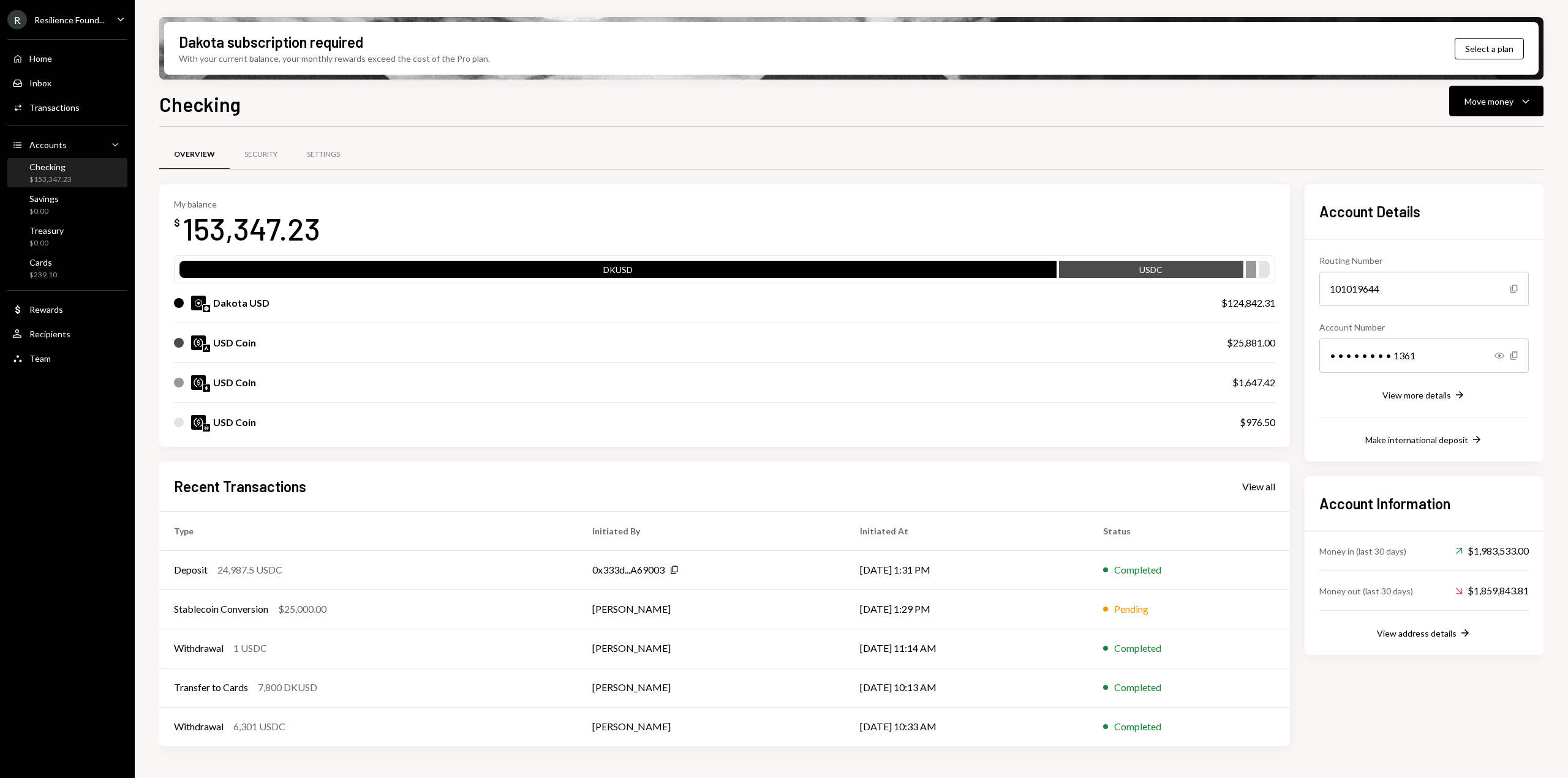
click at [1498, 130] on div "Overview Security Settings My balance $ 153,347.23 DKUSD USDC Dakota USD $124,8…" at bounding box center [851, 449] width 1384 height 644
click at [1496, 105] on div "Move money" at bounding box center [1489, 102] width 49 height 13
click at [1477, 142] on div "Send" at bounding box center [1486, 138] width 89 height 13
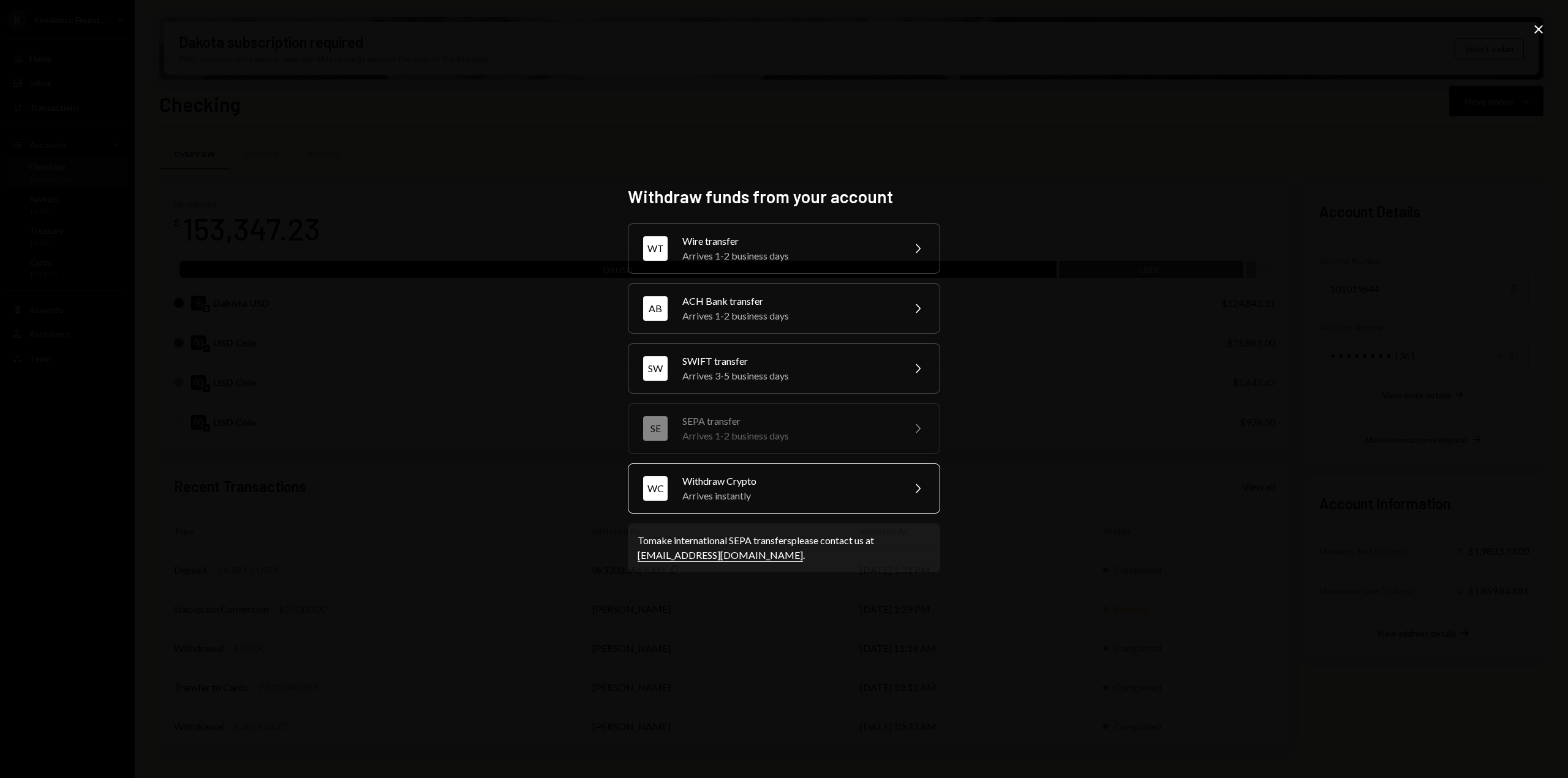
click at [784, 486] on div "Withdraw Crypto" at bounding box center [788, 481] width 213 height 15
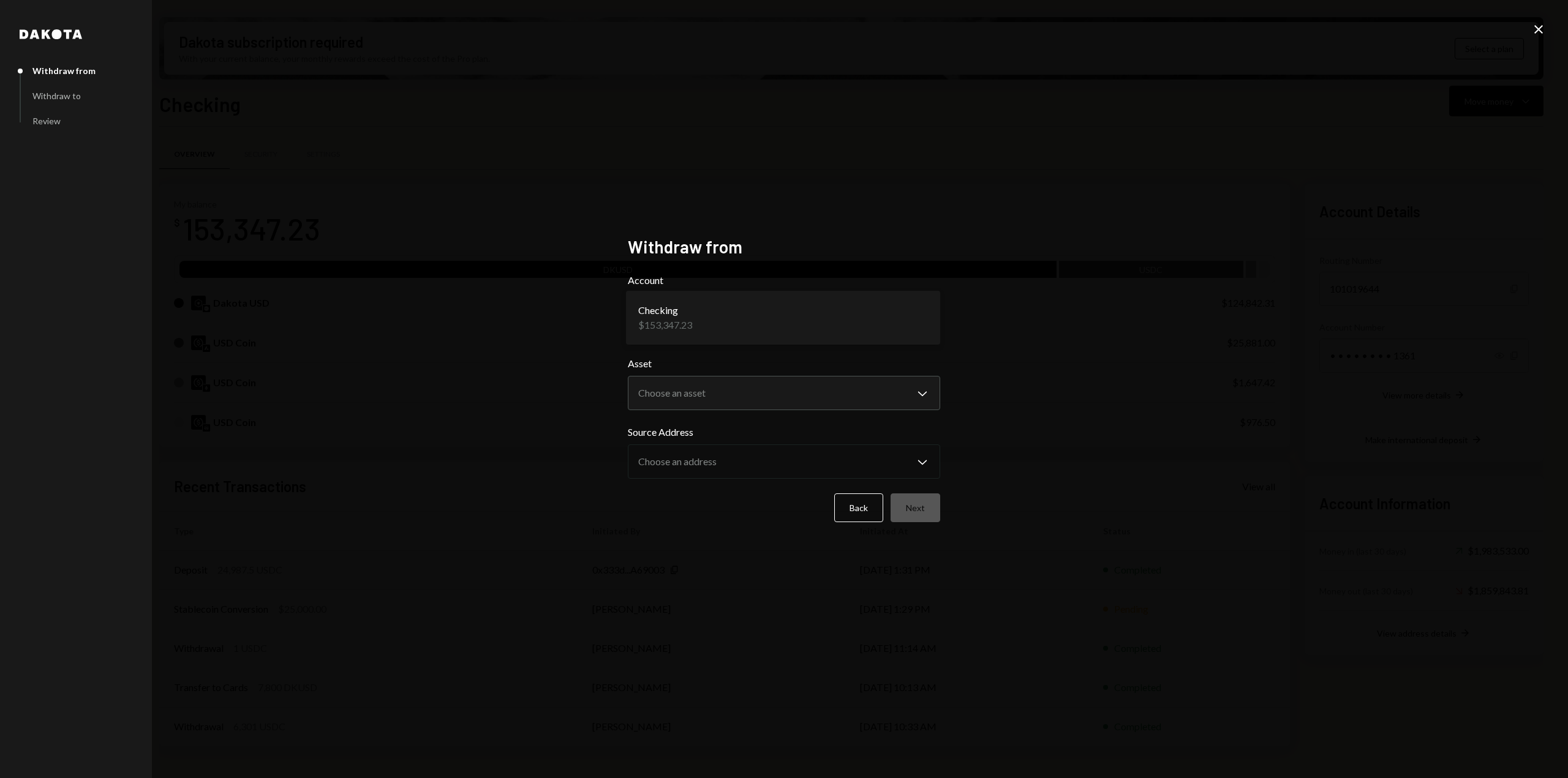
click at [736, 323] on body "R Resilience Found... Caret Down Home Home Inbox Inbox Activities Transactions …" at bounding box center [784, 389] width 1568 height 778
click at [721, 398] on body "R Resilience Found... Caret Down Home Home Inbox Inbox Activities Transactions …" at bounding box center [784, 389] width 1568 height 778
select select "****"
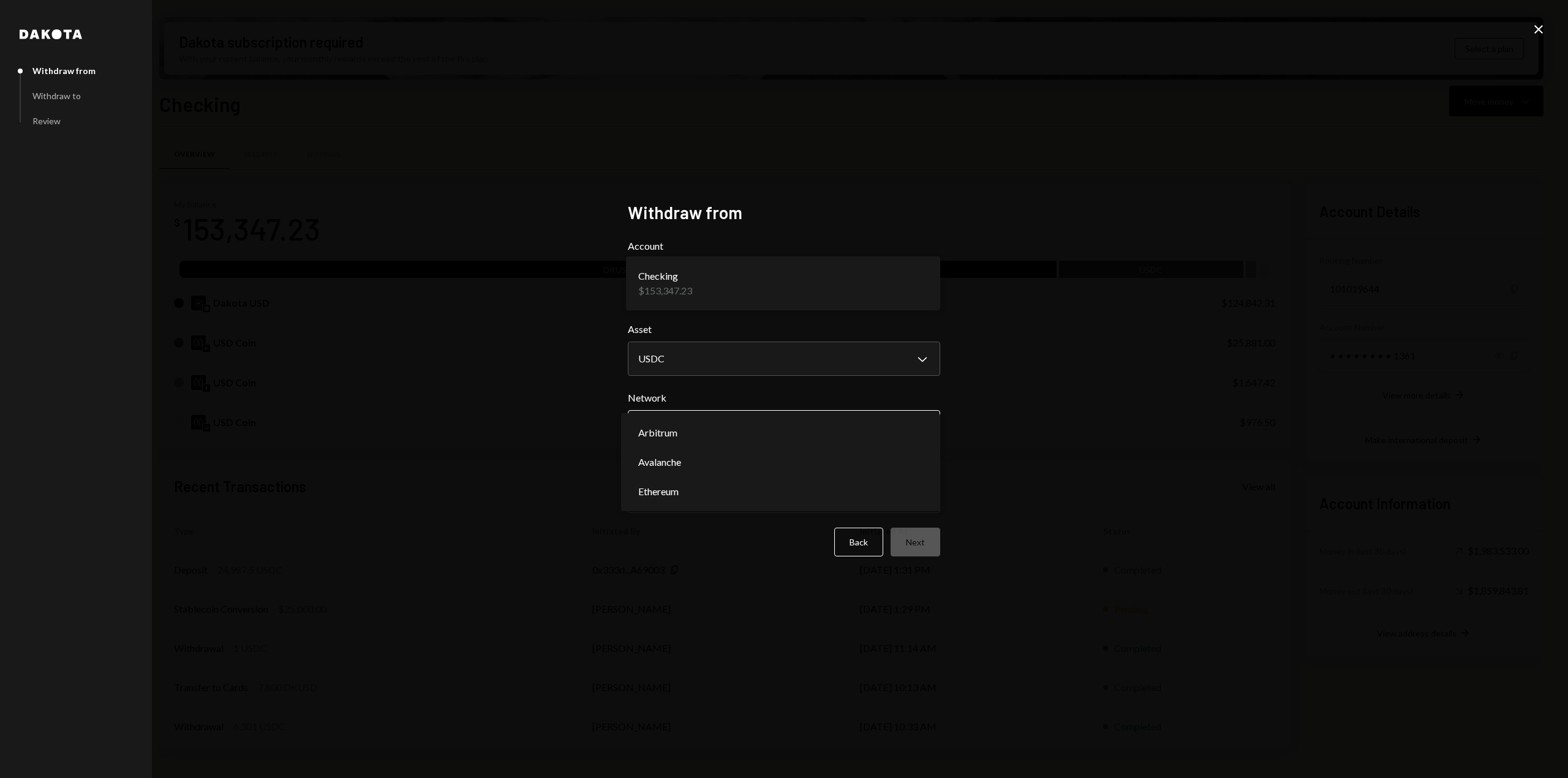
click at [773, 419] on body "R Resilience Found... Caret Down Home Home Inbox Inbox Activities Transactions …" at bounding box center [784, 389] width 1568 height 778
select select "**********"
click at [714, 492] on body "R Resilience Found... Caret Down Home Home Inbox Inbox Activities Transactions …" at bounding box center [784, 389] width 1568 height 778
click at [904, 548] on button "Next" at bounding box center [915, 542] width 50 height 29
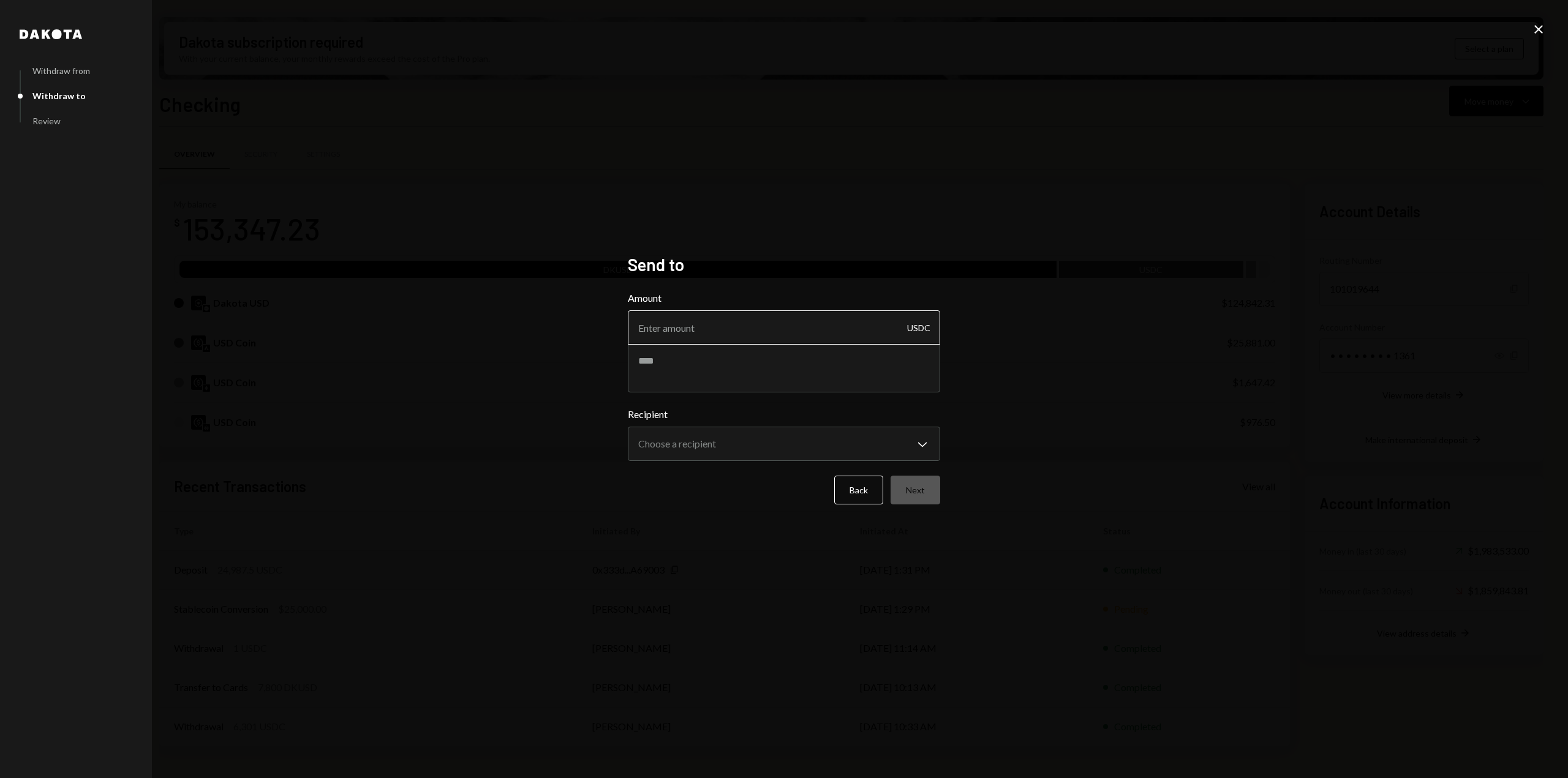
click at [754, 329] on input "Amount" at bounding box center [784, 327] width 313 height 35
type input "25000"
click at [746, 354] on textarea at bounding box center [784, 367] width 313 height 49
click at [739, 459] on body "R Resilience Found... Caret Down Home Home Inbox Inbox Activities Transactions …" at bounding box center [784, 389] width 1568 height 778
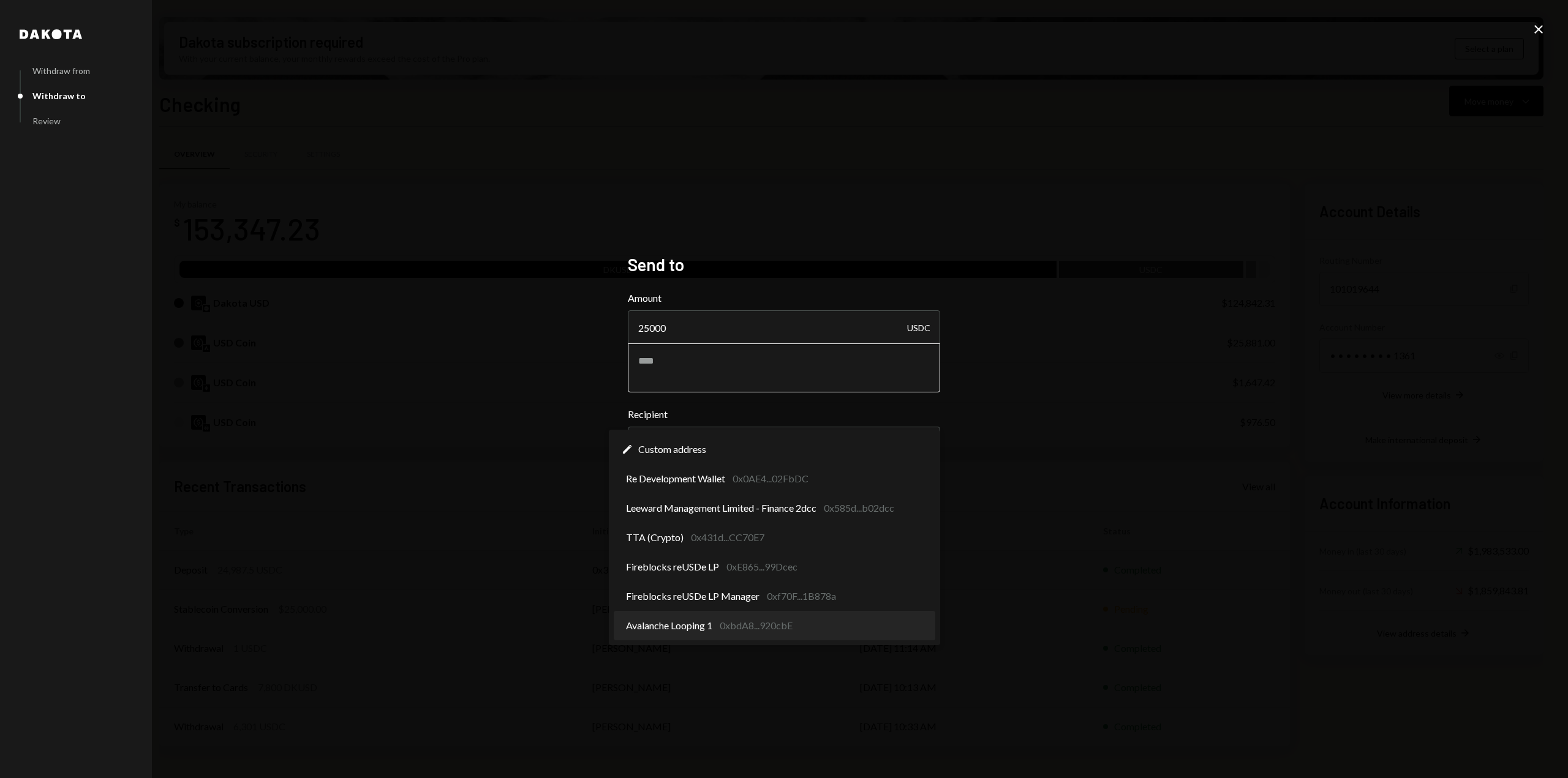
select select "**********"
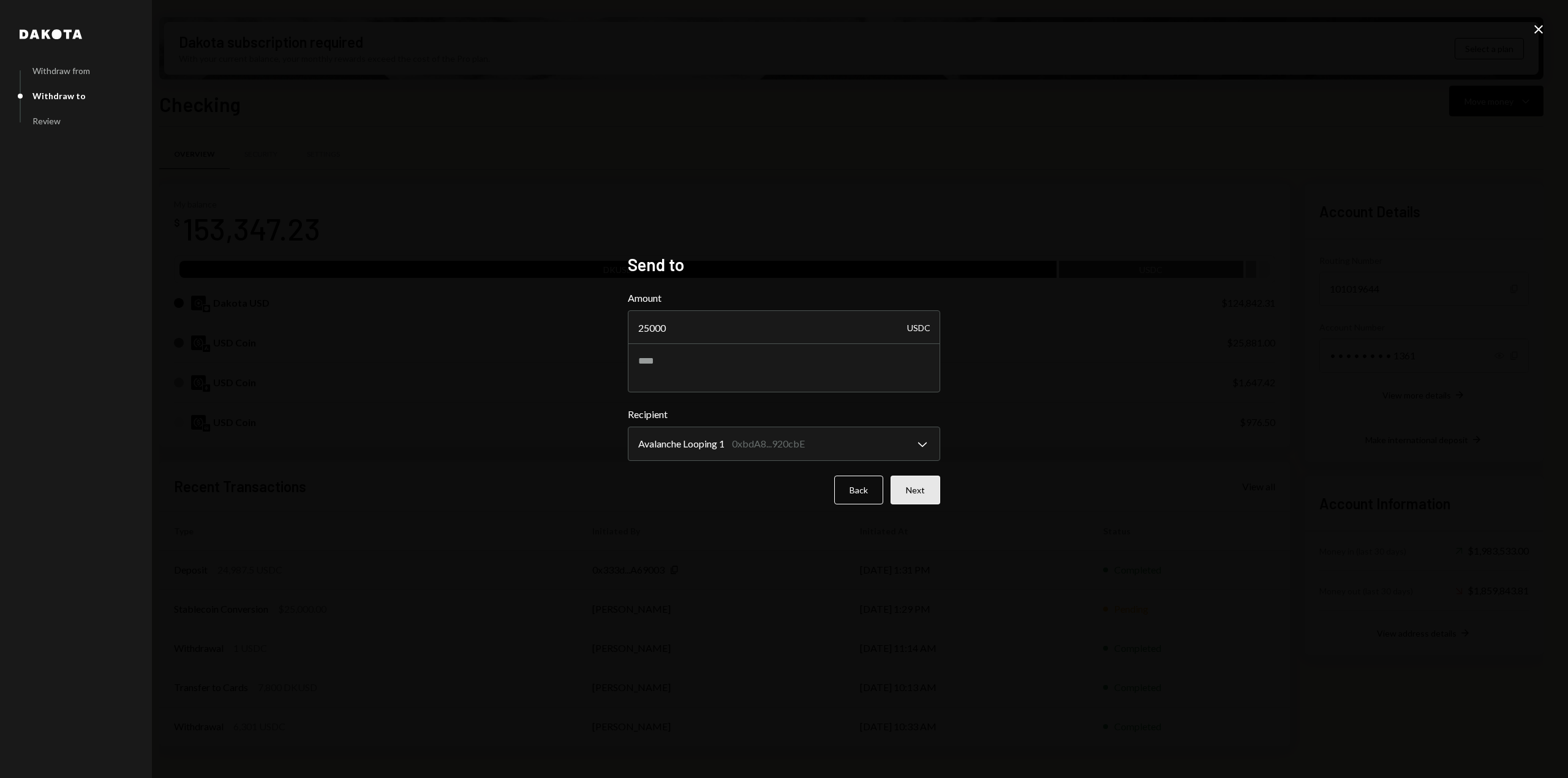
click at [917, 494] on button "Next" at bounding box center [915, 490] width 50 height 29
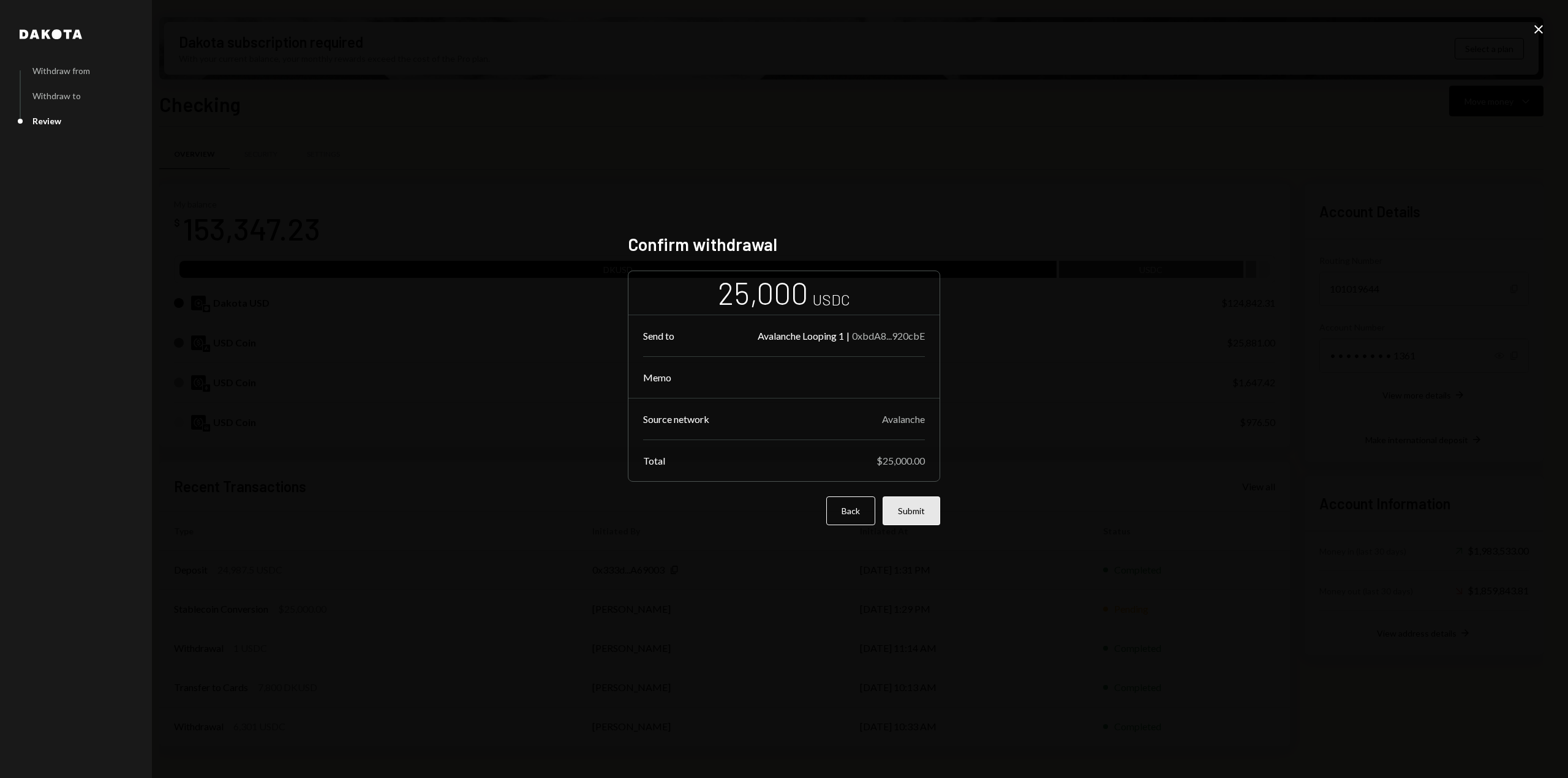
click at [919, 522] on button "Submit" at bounding box center [911, 511] width 57 height 29
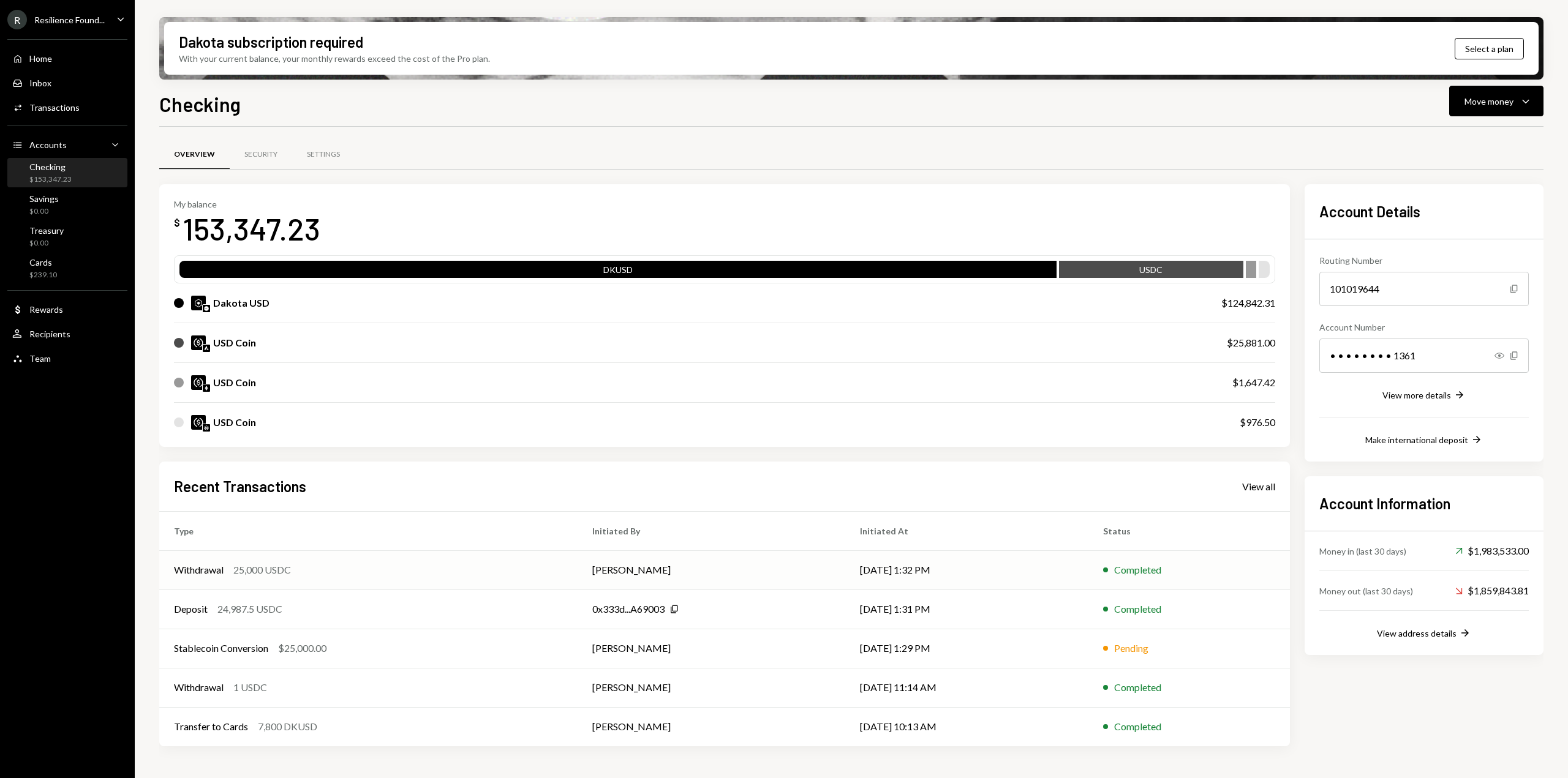
click at [1014, 571] on td "[DATE] 1:32 PM" at bounding box center [967, 570] width 244 height 39
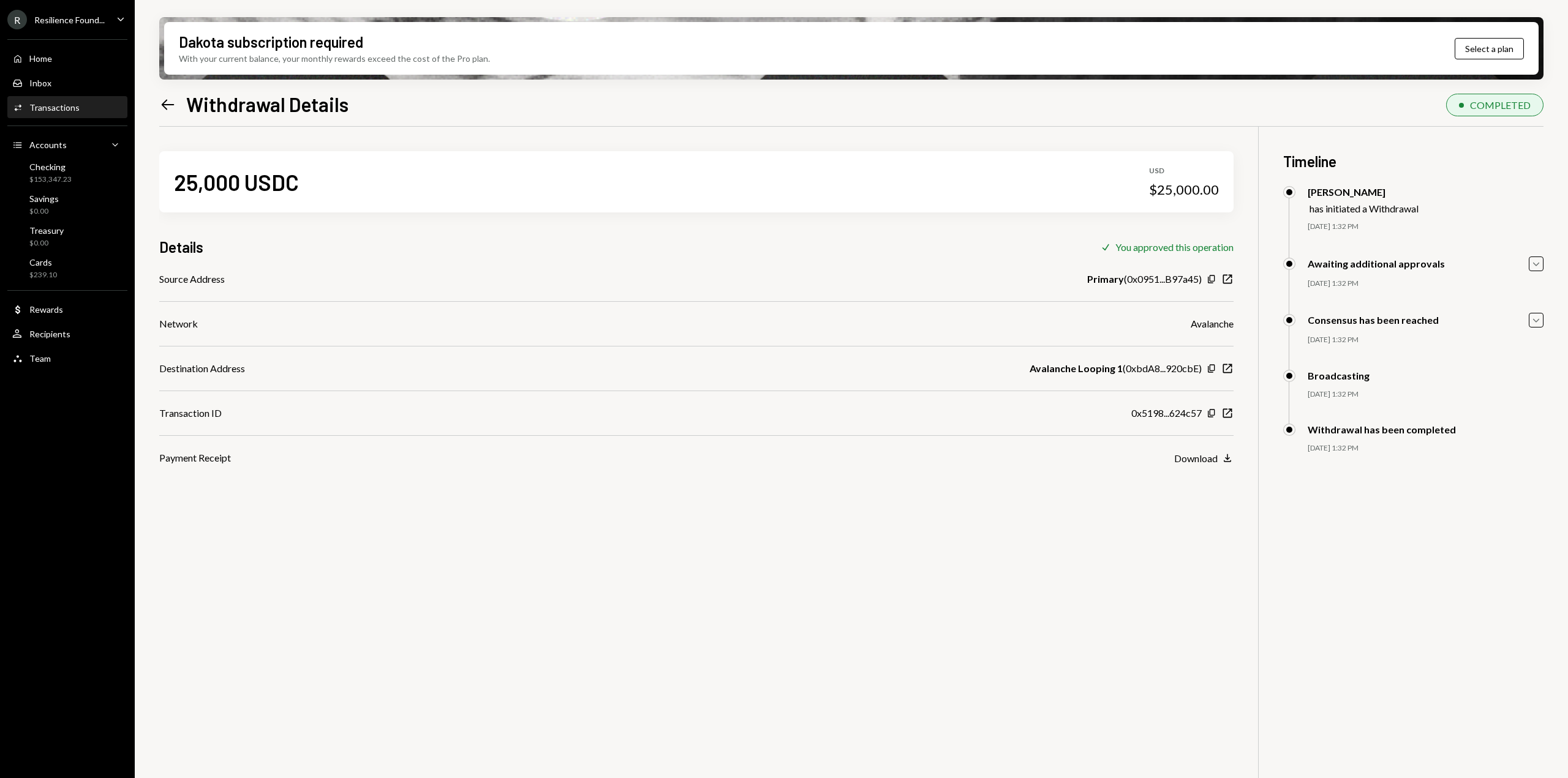
click at [1234, 415] on div "25,000 USDC USD $25,000.00 Details Check You approved this operation Source Add…" at bounding box center [851, 516] width 1384 height 778
click at [1227, 412] on icon "New Window" at bounding box center [1227, 413] width 12 height 12
